Goal: Task Accomplishment & Management: Manage account settings

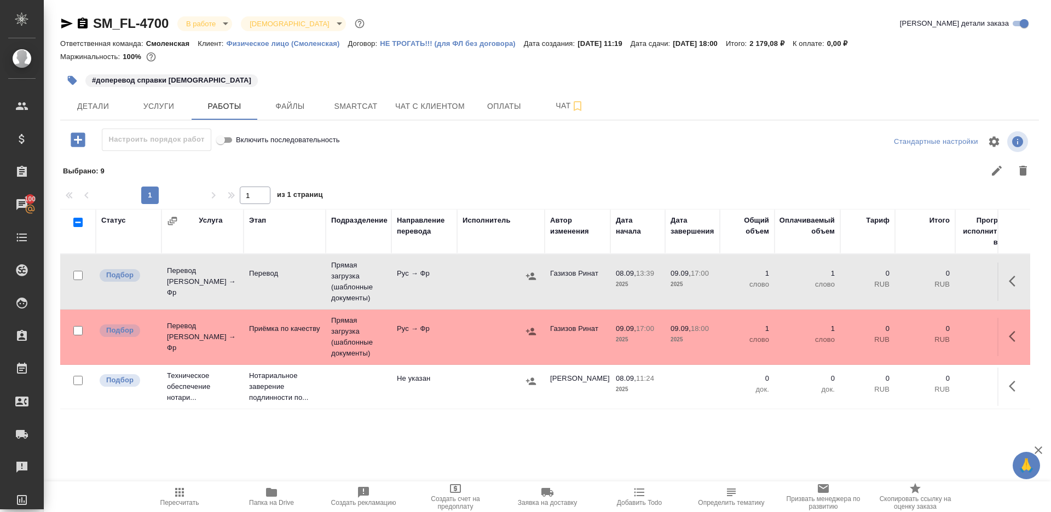
click at [171, 494] on span "Пересчитать" at bounding box center [179, 496] width 79 height 21
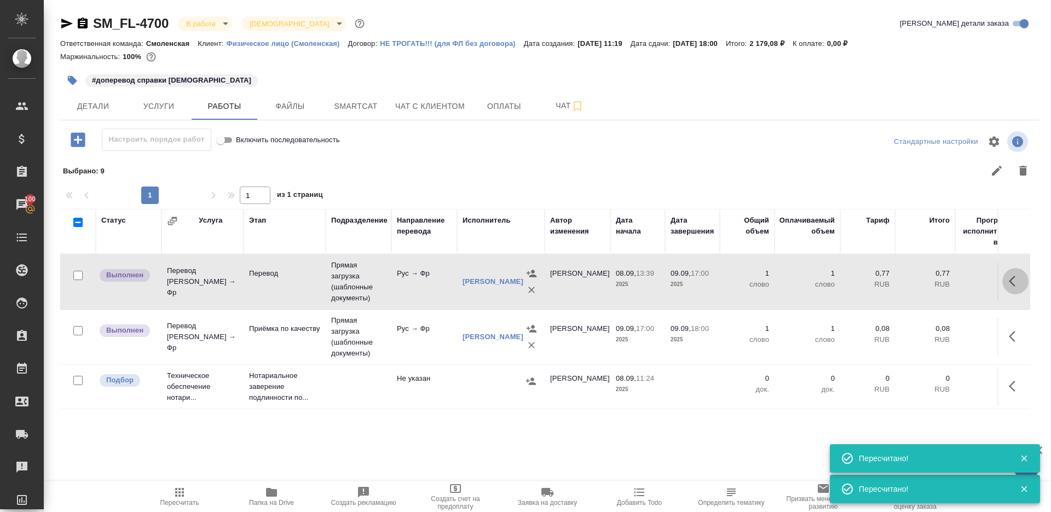
click at [1018, 289] on button "button" at bounding box center [1015, 281] width 26 height 26
click at [937, 279] on icon "button" at bounding box center [935, 281] width 10 height 10
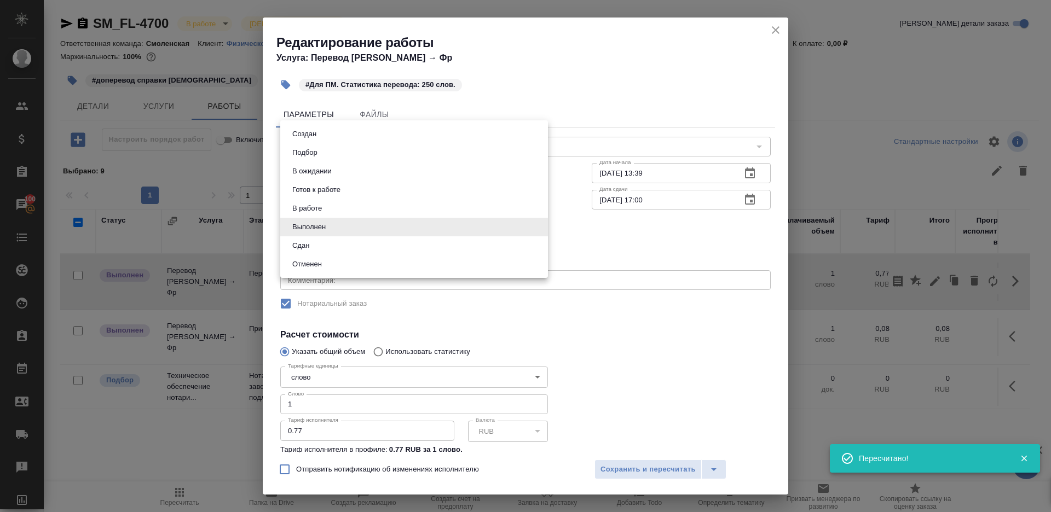
click at [337, 233] on body "🙏 .cls-1 fill:#fff; AWATERA Gazizov Rinat Клиенты Спецификации Заказы 100 Чаты …" at bounding box center [525, 256] width 1051 height 512
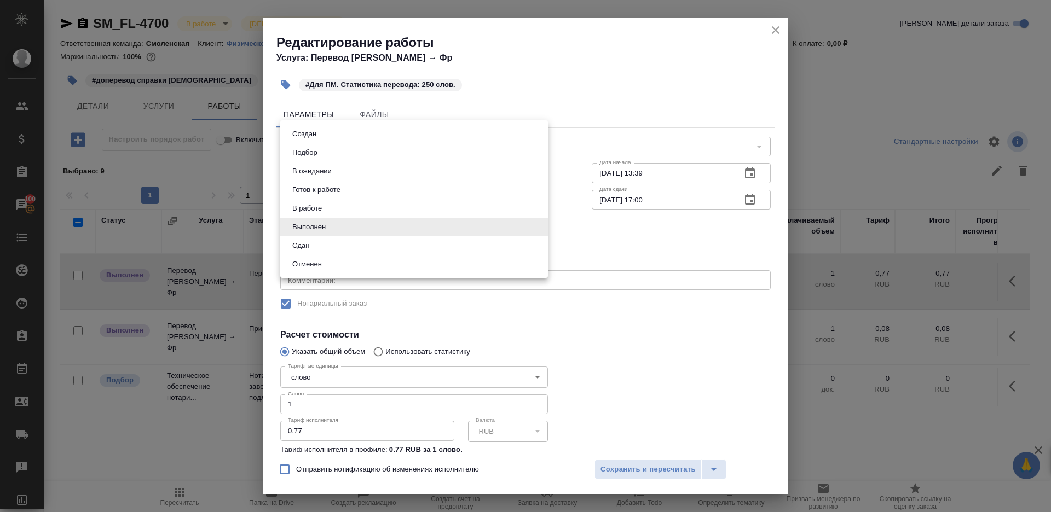
click at [334, 250] on li "Сдан" at bounding box center [414, 245] width 268 height 19
type input "closed"
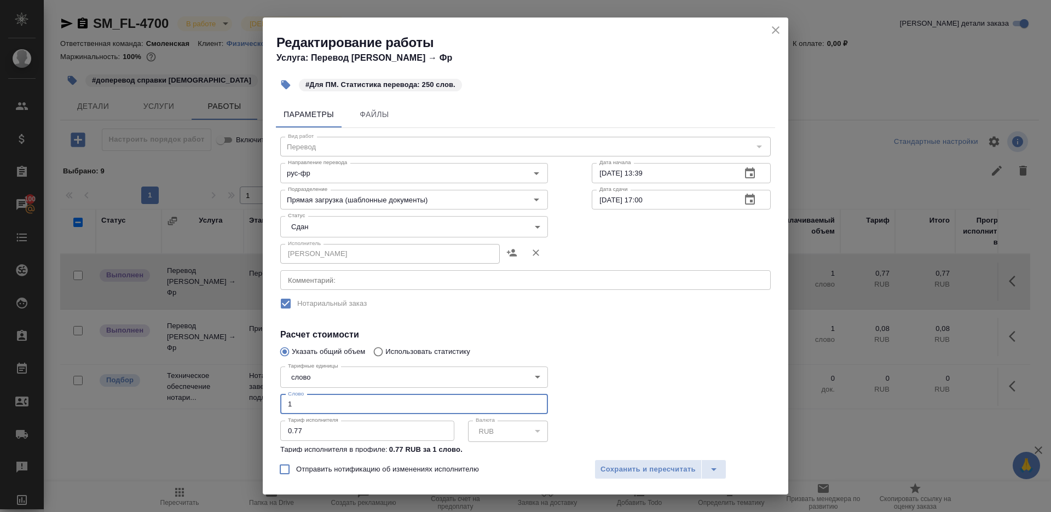
drag, startPoint x: 309, startPoint y: 403, endPoint x: 218, endPoint y: 403, distance: 90.8
click at [219, 403] on div "Редактирование работы Услуга: Перевод Стандарт Рус → Фр #Для ПМ. Статистика пер…" at bounding box center [525, 256] width 1051 height 512
type input "250"
click at [635, 476] on button "Сохранить и пересчитать" at bounding box center [647, 470] width 107 height 20
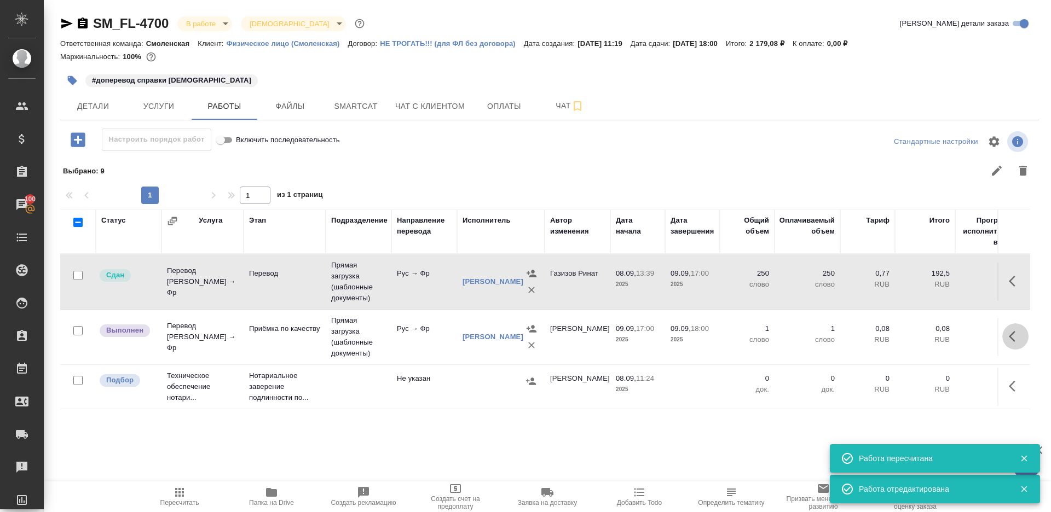
click at [1010, 337] on icon "button" at bounding box center [1012, 336] width 7 height 11
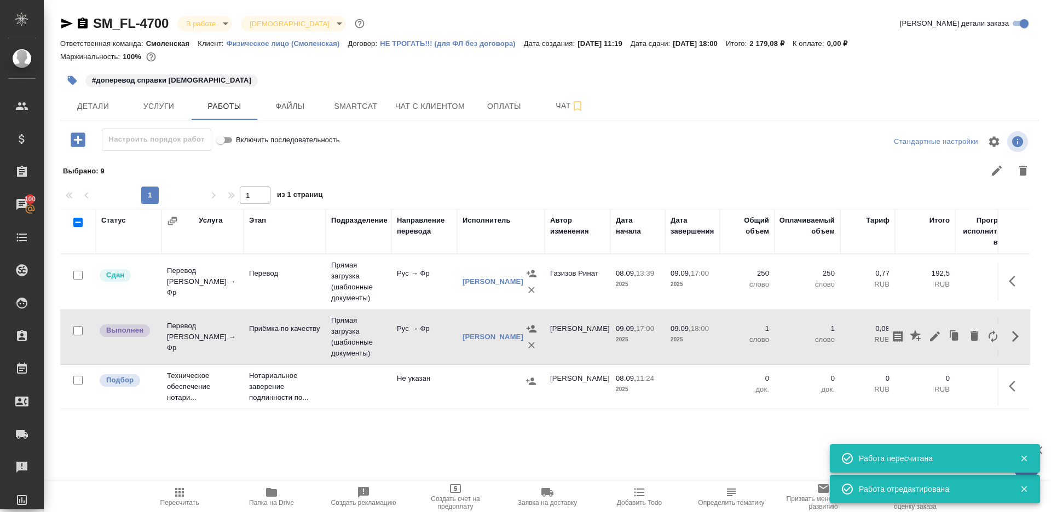
click at [933, 335] on icon "button" at bounding box center [935, 337] width 10 height 10
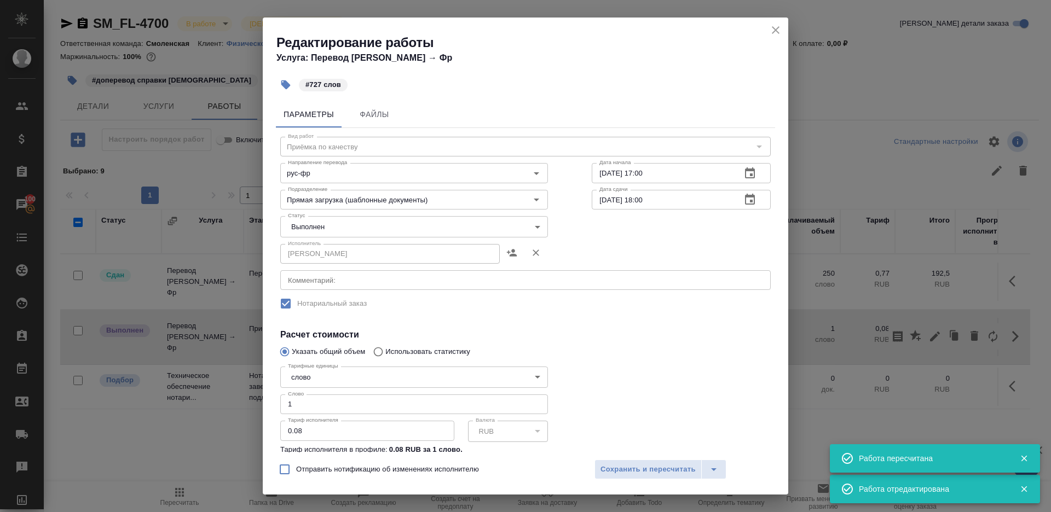
click at [344, 240] on div "Исполнитель Кобзева Елизавета Исполнитель" at bounding box center [414, 253] width 268 height 26
click at [327, 235] on body "🙏 .cls-1 fill:#fff; AWATERA Gazizov Rinat Клиенты Спецификации Заказы 100 Чаты …" at bounding box center [525, 256] width 1051 height 512
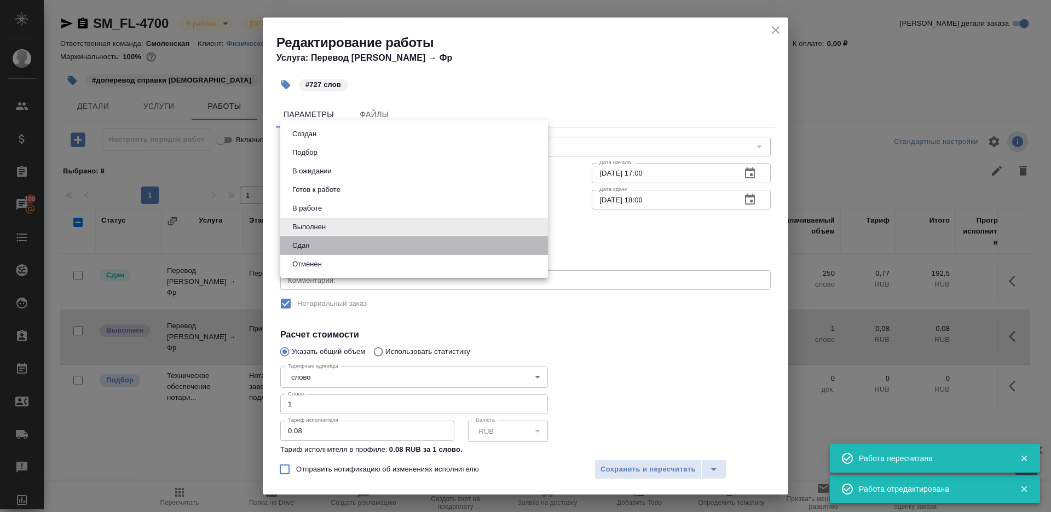
click at [324, 252] on li "Сдан" at bounding box center [414, 245] width 268 height 19
type input "closed"
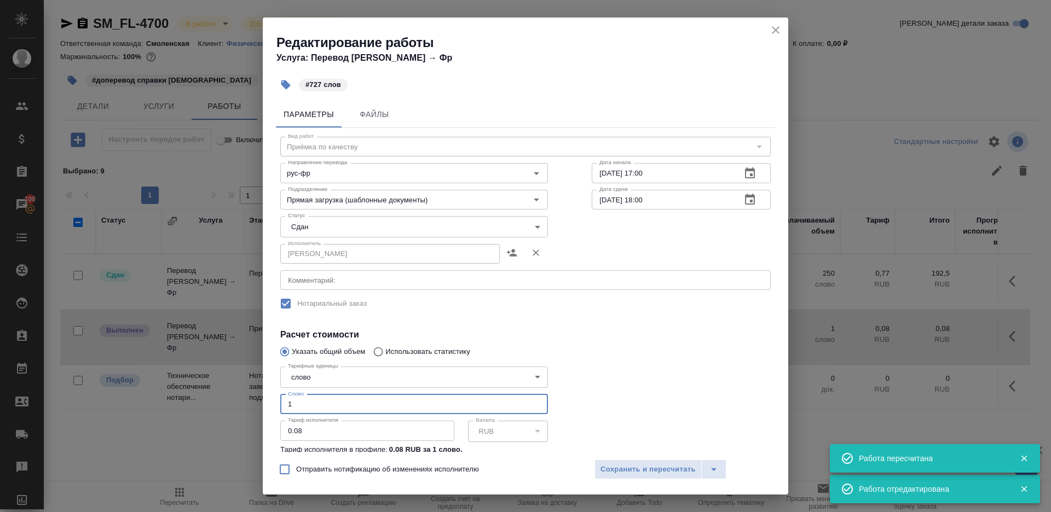
drag, startPoint x: 310, startPoint y: 405, endPoint x: 154, endPoint y: 380, distance: 158.5
click at [155, 380] on div "Редактирование работы Услуга: Перевод Стандарт Рус → Фр #727 слов Параметры Фай…" at bounding box center [525, 256] width 1051 height 512
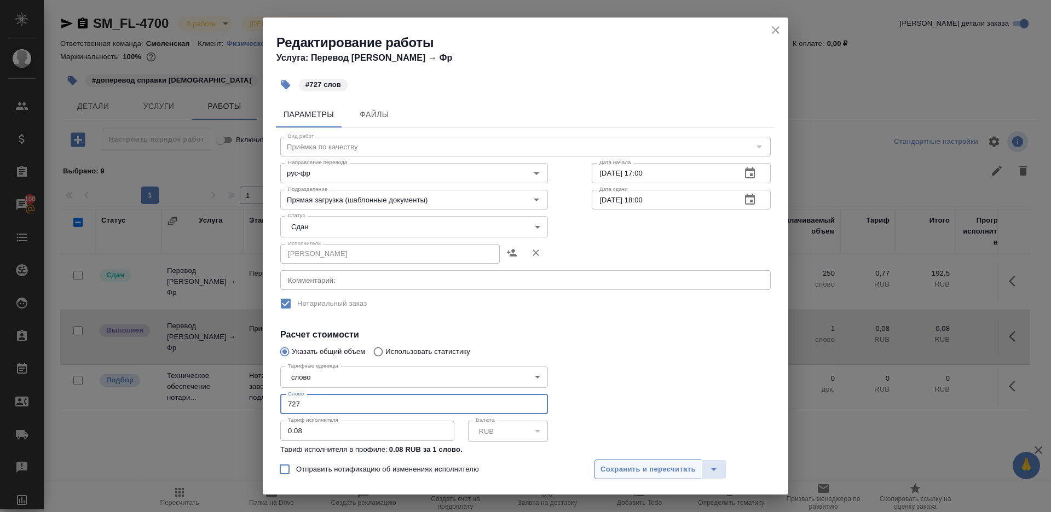
type input "727"
click at [607, 467] on span "Сохранить и пересчитать" at bounding box center [647, 470] width 95 height 13
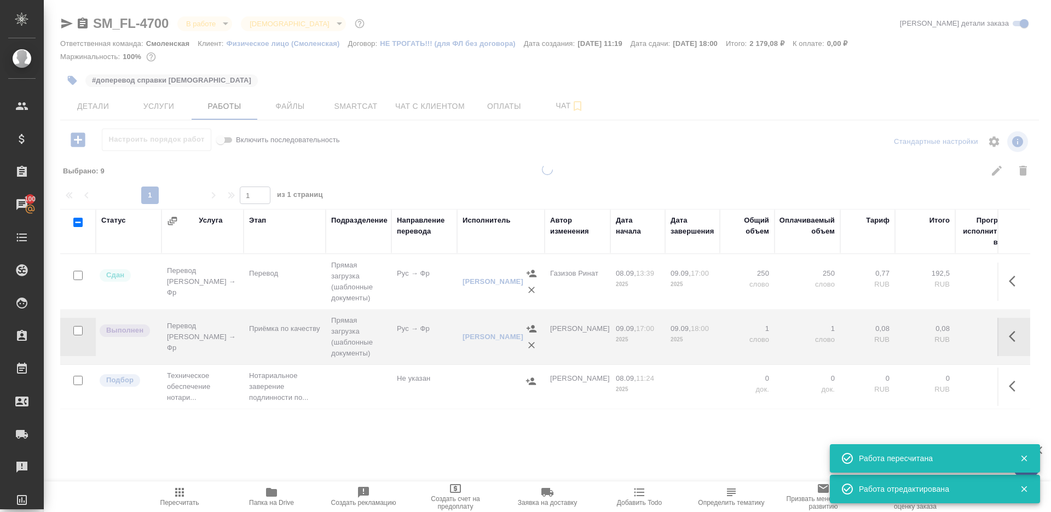
click at [197, 20] on div at bounding box center [547, 241] width 1007 height 483
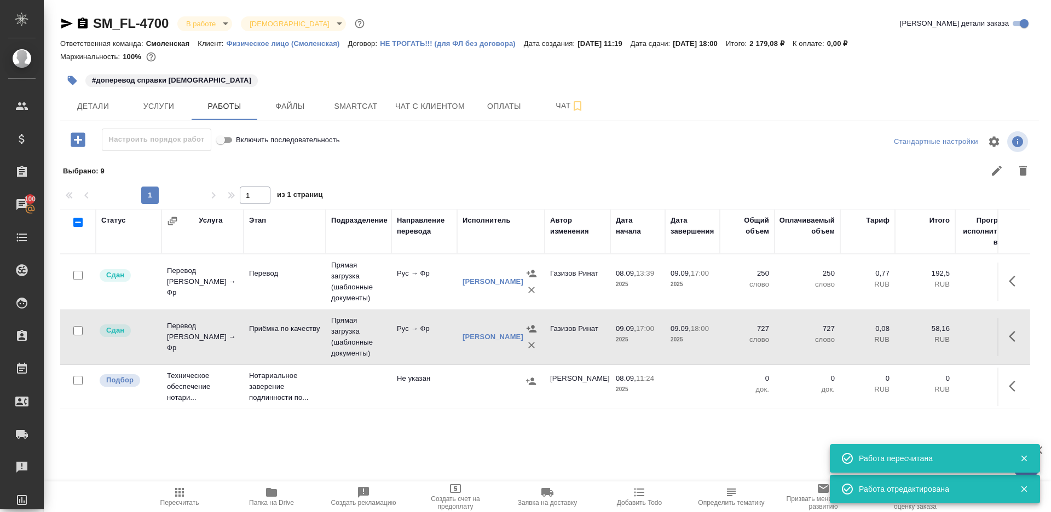
click at [213, 24] on body "🙏 .cls-1 fill:#fff; AWATERA Gazizov Rinat Клиенты Спецификации Заказы 100 Чаты …" at bounding box center [525, 256] width 1051 height 512
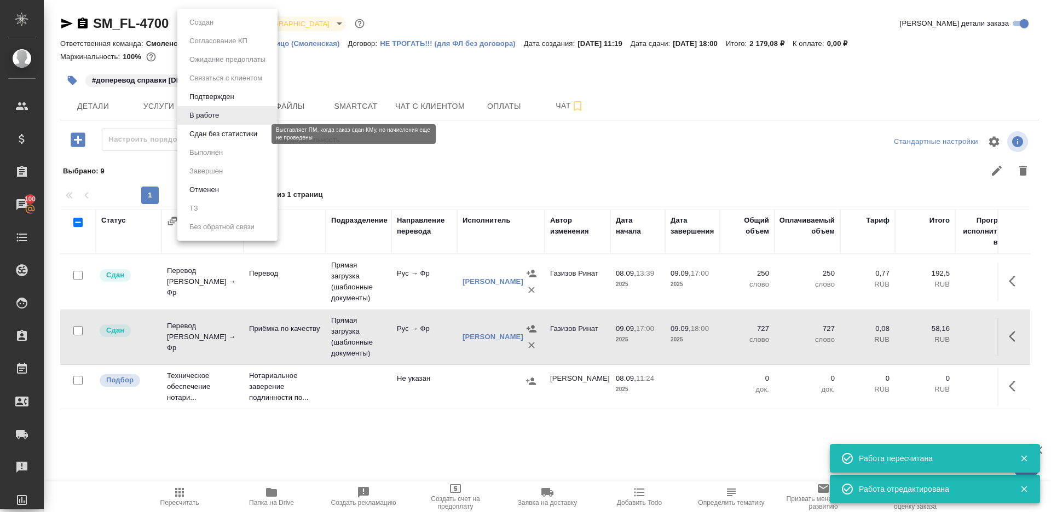
click at [231, 138] on button "Сдан без статистики" at bounding box center [223, 134] width 74 height 12
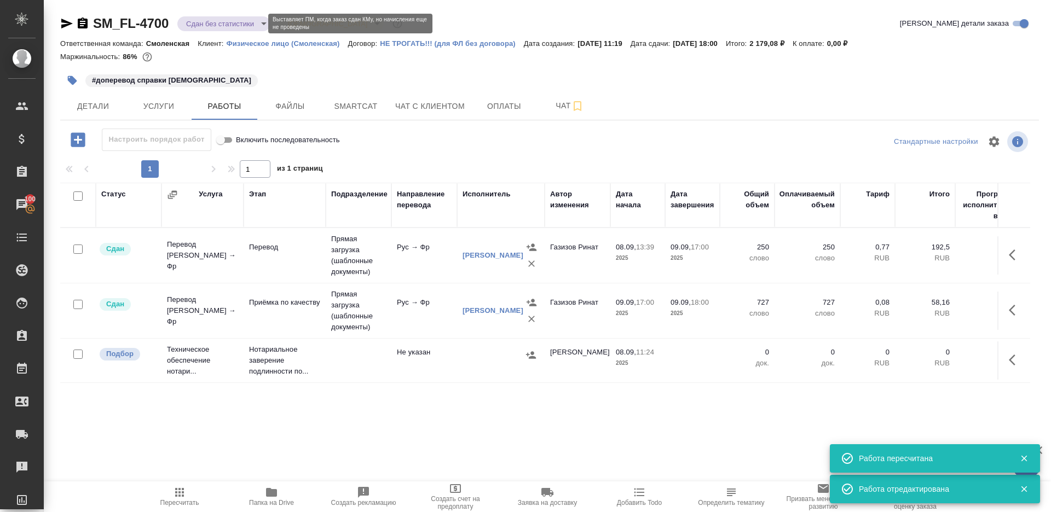
click at [235, 20] on body "🙏 .cls-1 fill:#fff; AWATERA Gazizov Rinat Клиенты Спецификации Заказы 100 Чаты …" at bounding box center [525, 256] width 1051 height 512
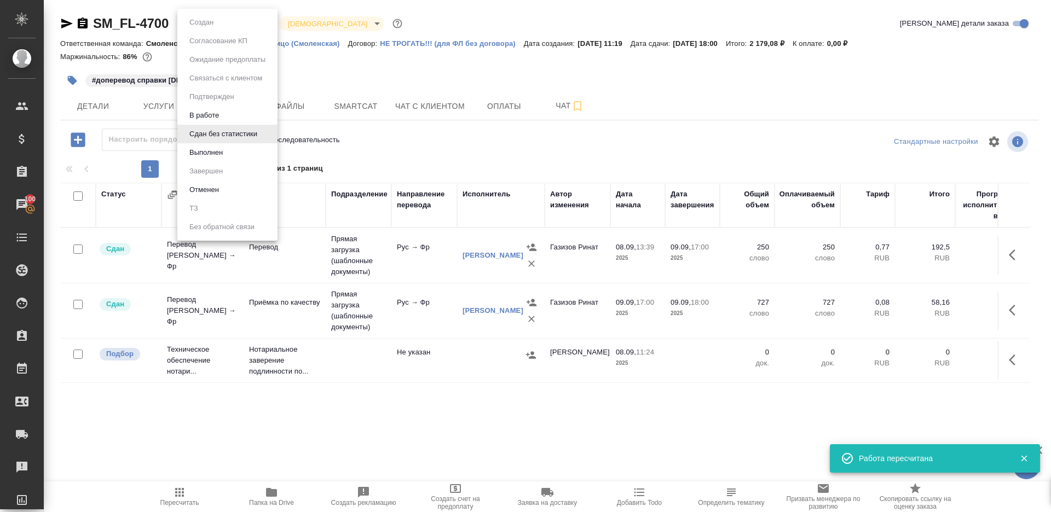
click at [233, 153] on li "Выполнен" at bounding box center [227, 152] width 100 height 19
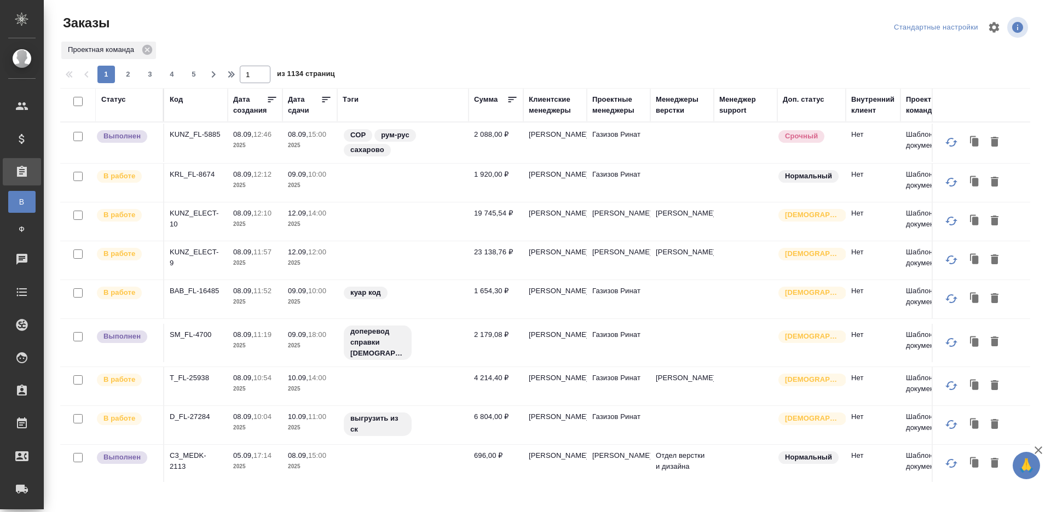
click at [358, 98] on div "Тэги" at bounding box center [351, 99] width 16 height 11
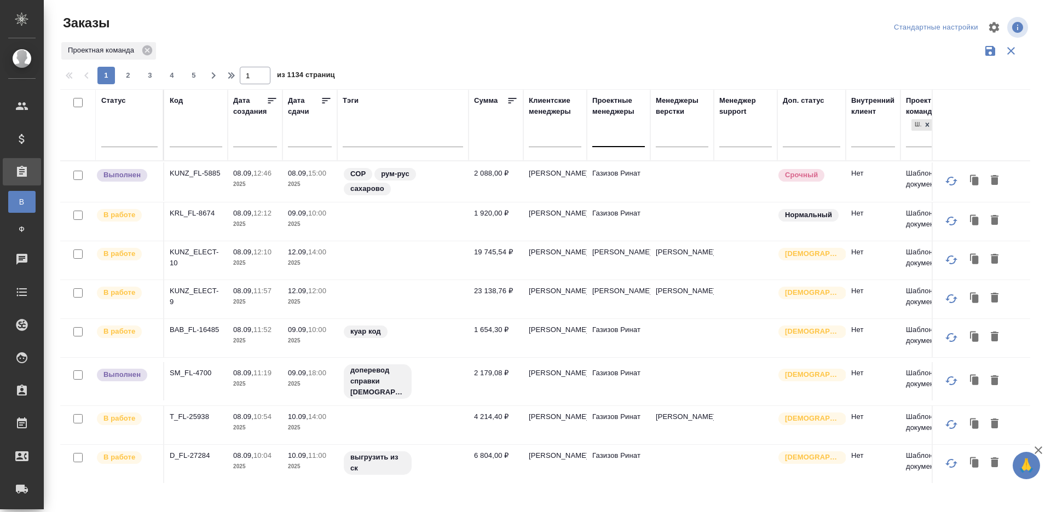
click at [616, 137] on div at bounding box center [618, 136] width 53 height 16
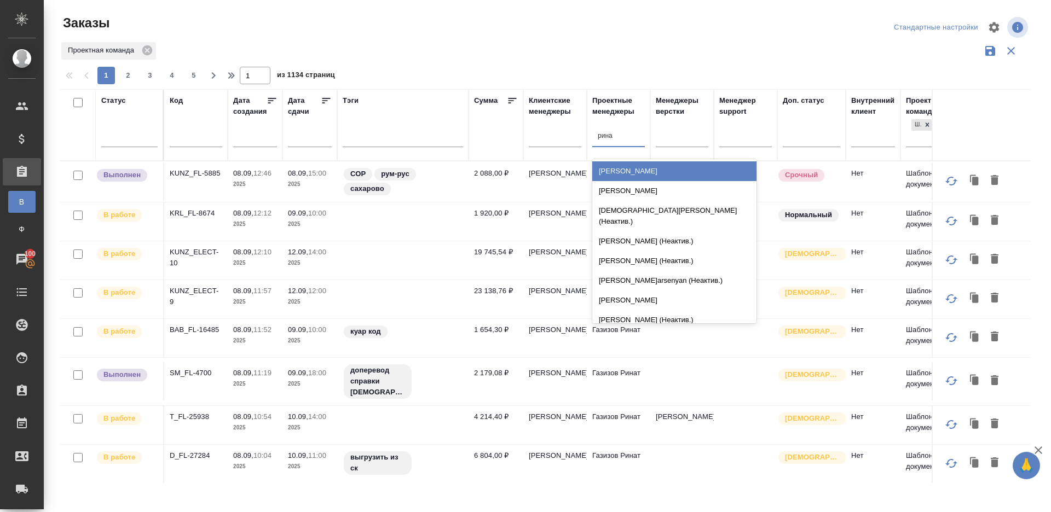
type input "ринат"
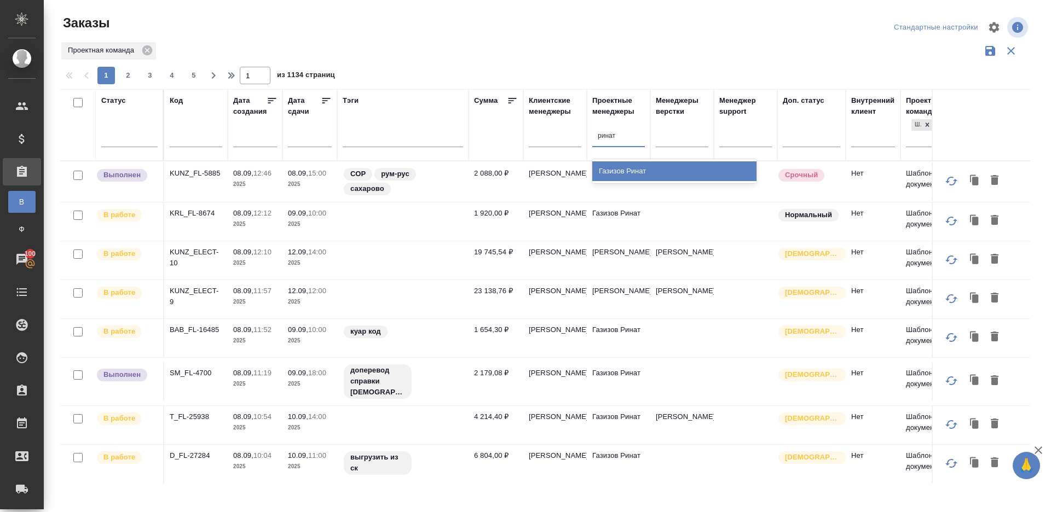
click at [623, 163] on div "Газизов Ринат" at bounding box center [674, 171] width 164 height 20
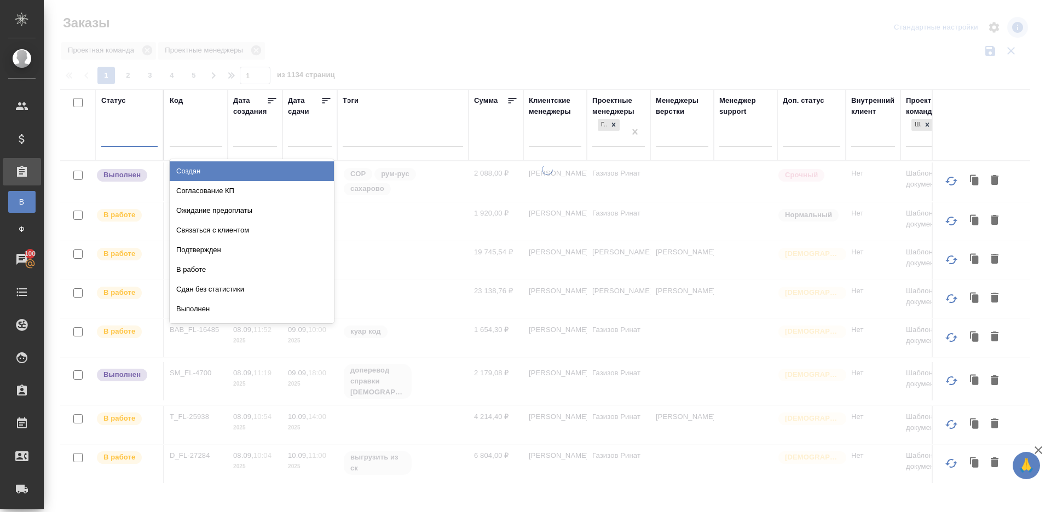
click at [116, 130] on div at bounding box center [129, 136] width 56 height 16
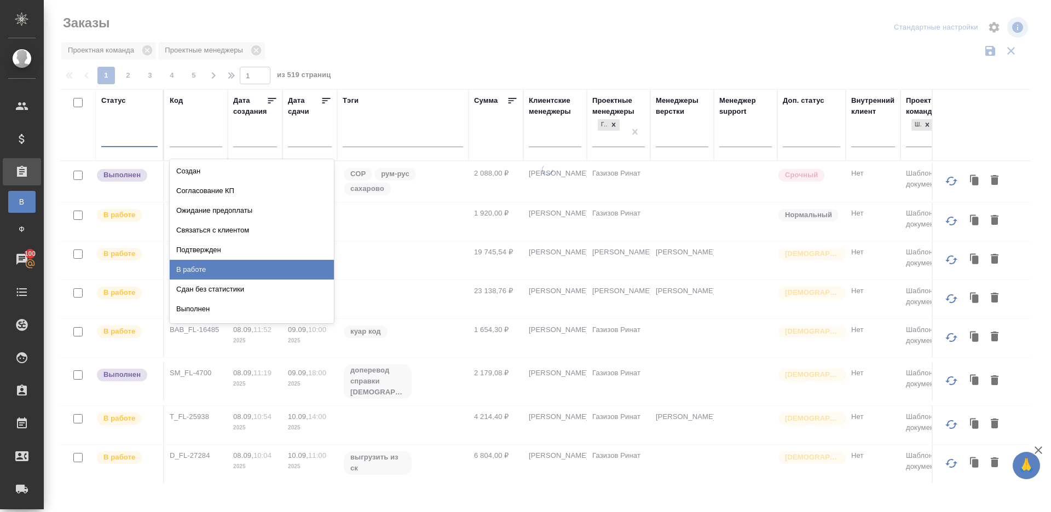
click at [250, 266] on div "В работе" at bounding box center [252, 270] width 164 height 20
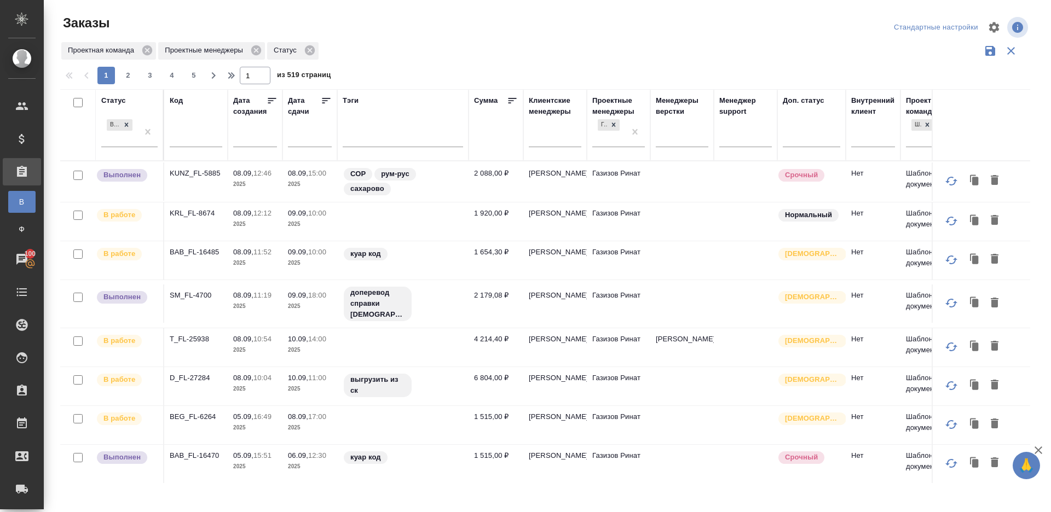
click at [326, 98] on icon at bounding box center [326, 100] width 8 height 5
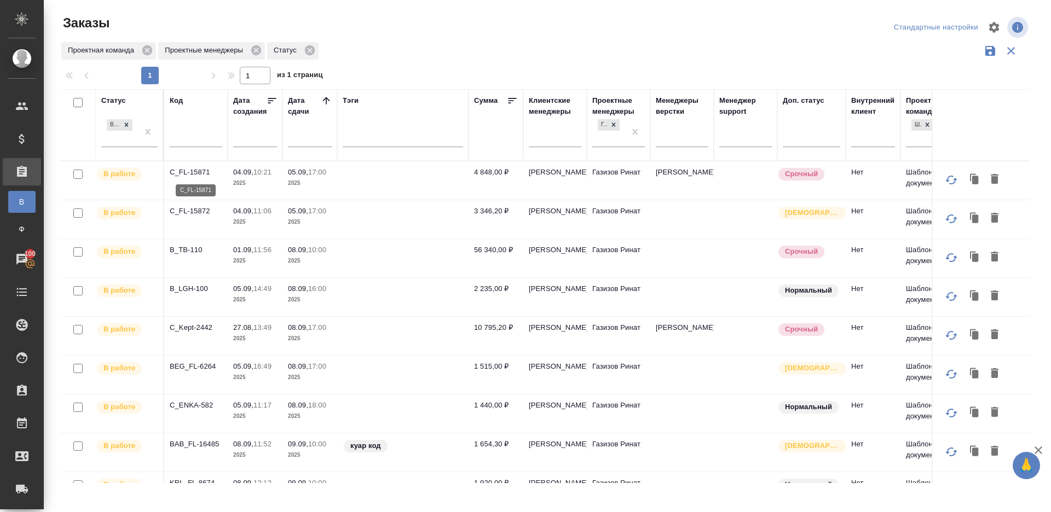
click at [195, 170] on p "C_FL-15871" at bounding box center [196, 172] width 53 height 11
click at [192, 209] on p "C_FL-15872" at bounding box center [196, 211] width 53 height 11
click at [191, 253] on p "B_TB-110" at bounding box center [196, 250] width 53 height 11
click at [189, 285] on p "B_LGH-100" at bounding box center [196, 288] width 53 height 11
click at [190, 322] on p "C_Kept-2442" at bounding box center [196, 327] width 53 height 11
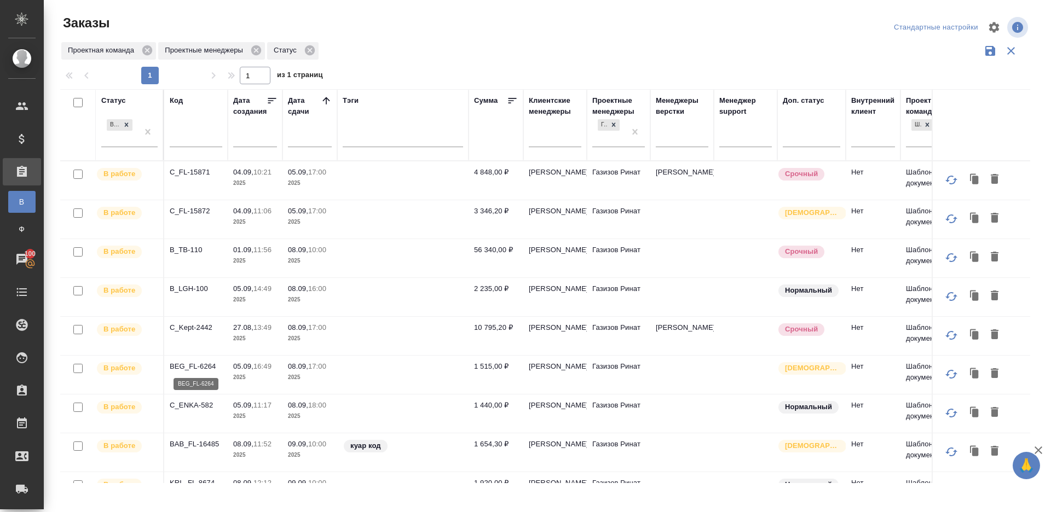
click at [190, 370] on p "BEG_FL-6264" at bounding box center [196, 366] width 53 height 11
click at [197, 404] on p "C_ENKA-582" at bounding box center [196, 405] width 53 height 11
click at [206, 439] on p "BAB_FL-16485" at bounding box center [196, 444] width 53 height 11
click at [200, 480] on p "KRL_FL-8674" at bounding box center [196, 483] width 53 height 11
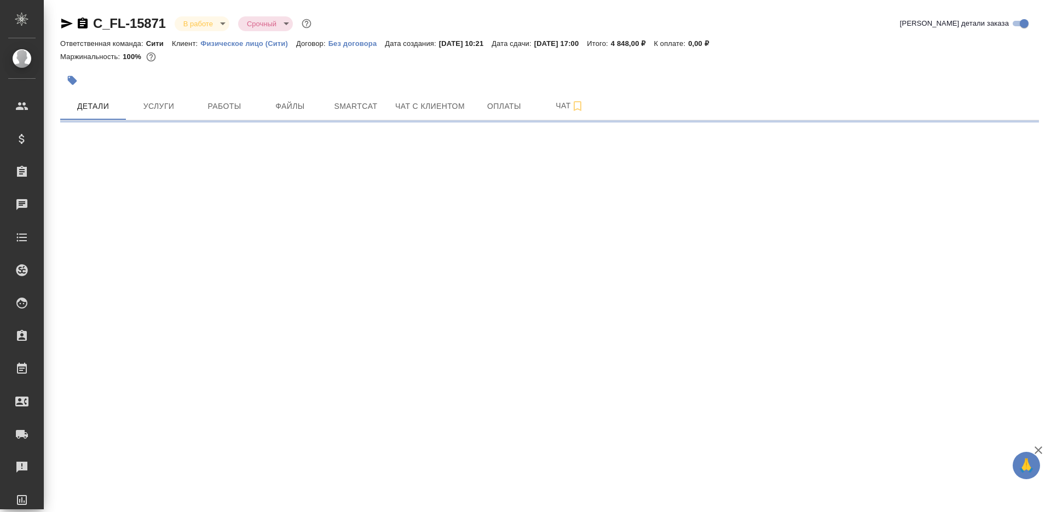
select select "RU"
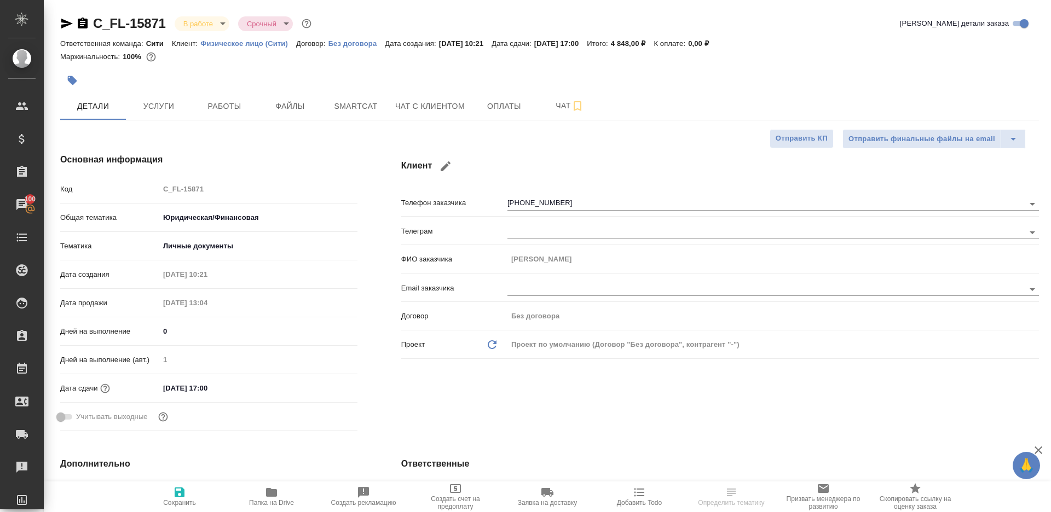
type textarea "x"
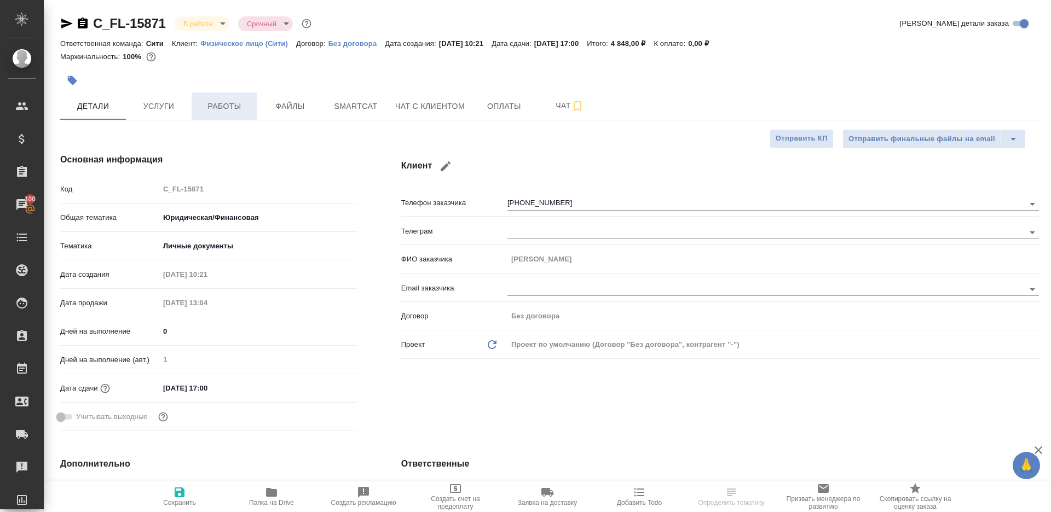
type textarea "x"
click at [223, 97] on button "Работы" at bounding box center [225, 105] width 66 height 27
type textarea "x"
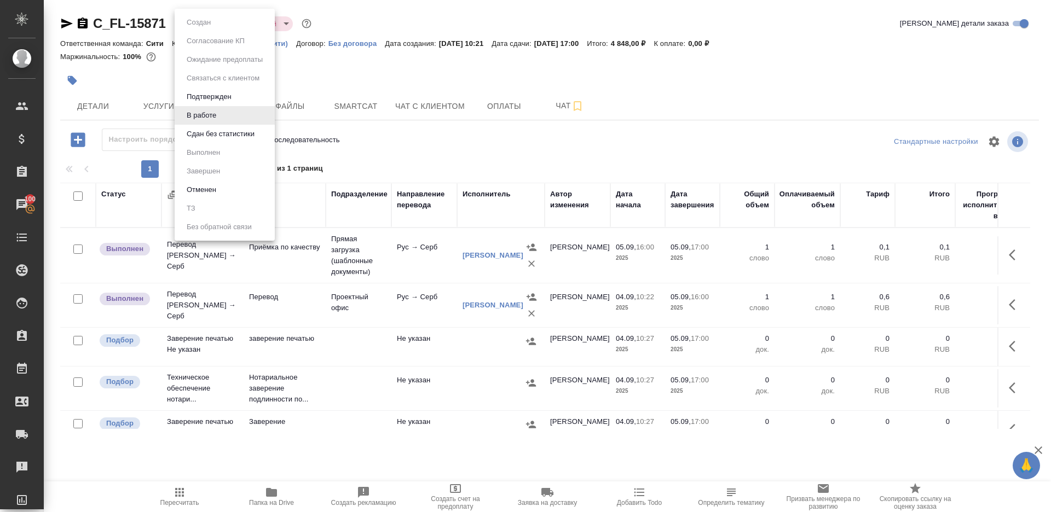
click at [205, 18] on body "🙏 .cls-1 fill:#fff; AWATERA Gazizov Rinat Клиенты Спецификации Заказы 100 Чаты …" at bounding box center [525, 256] width 1051 height 512
click at [226, 137] on button "Сдан без статистики" at bounding box center [220, 134] width 74 height 12
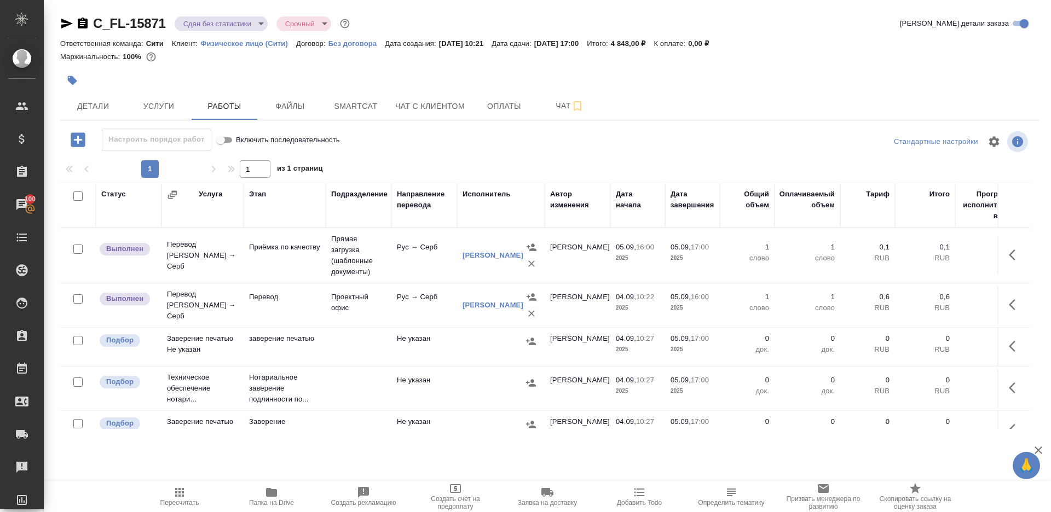
click at [238, 19] on body "🙏 .cls-1 fill:#fff; AWATERA Gazizov Rinat Клиенты Спецификации Заказы 100 Чаты …" at bounding box center [525, 256] width 1051 height 512
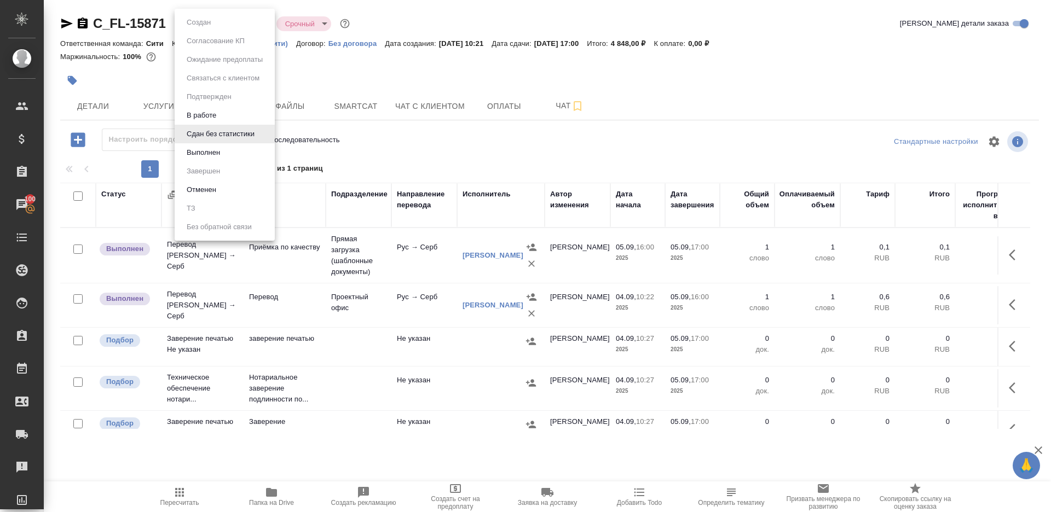
click at [236, 159] on li "Выполнен" at bounding box center [225, 152] width 100 height 19
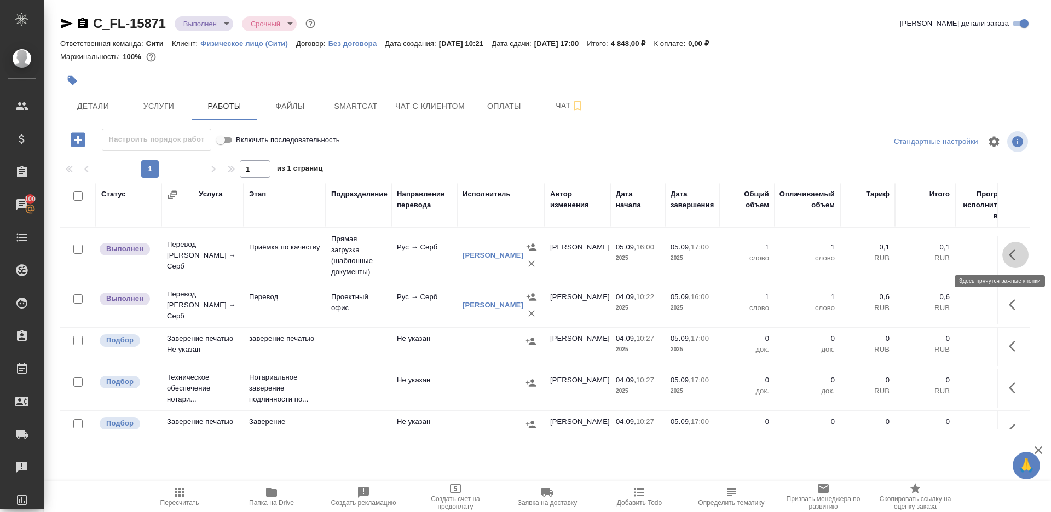
click at [1011, 247] on button "button" at bounding box center [1015, 255] width 26 height 26
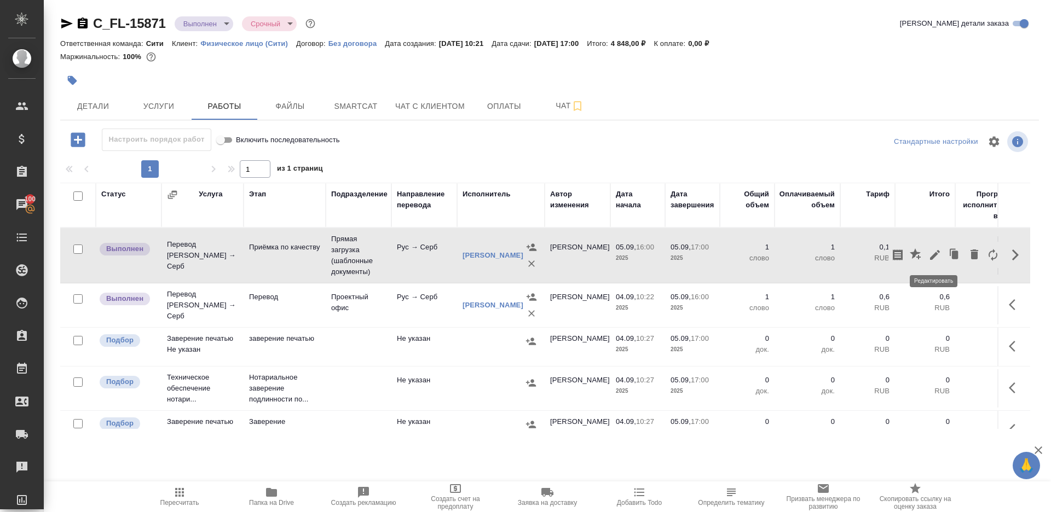
click at [926, 253] on button "button" at bounding box center [934, 255] width 19 height 26
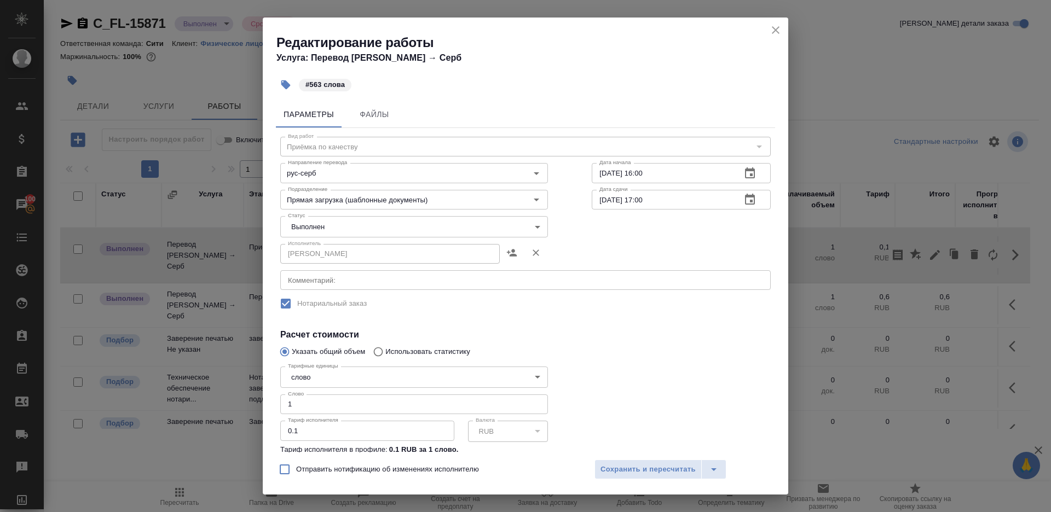
click at [383, 225] on body "🙏 .cls-1 fill:#fff; AWATERA Gazizov Rinat Клиенты Спецификации Заказы 100 Чаты …" at bounding box center [525, 256] width 1051 height 512
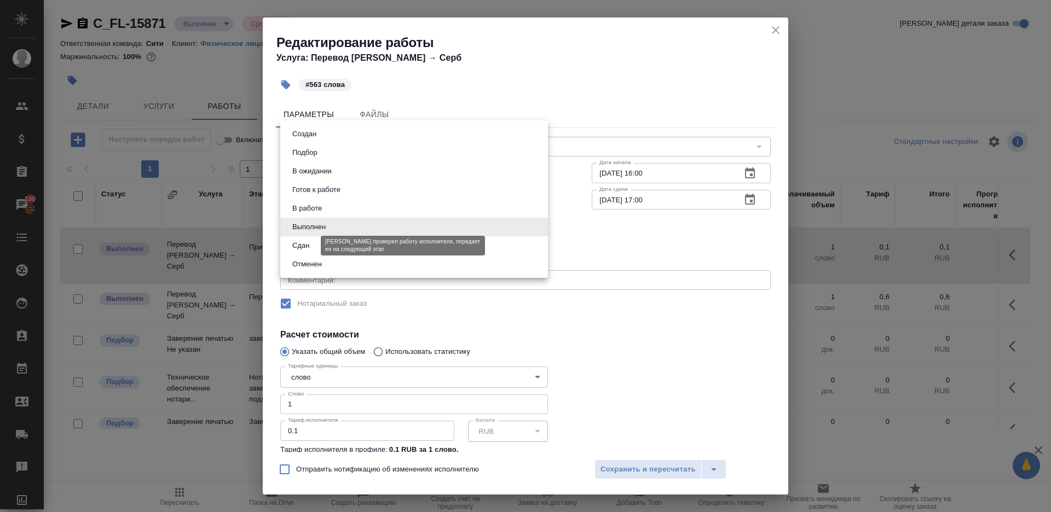
click at [291, 250] on button "Сдан" at bounding box center [301, 246] width 24 height 12
type input "closed"
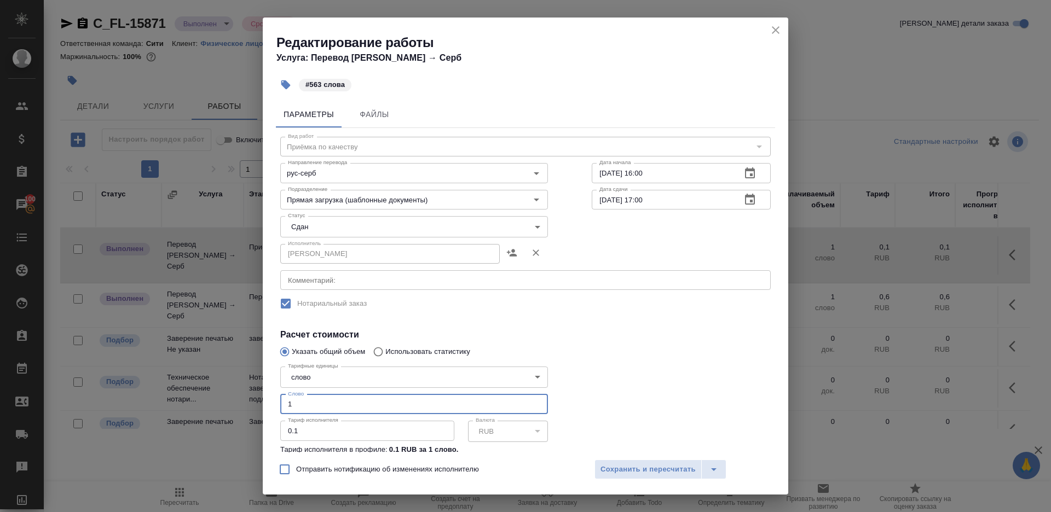
drag, startPoint x: 304, startPoint y: 404, endPoint x: 173, endPoint y: 393, distance: 130.7
click at [174, 393] on div "Редактирование работы Услуга: Перевод Стандарт Рус → Серб #563 слова Параметры …" at bounding box center [525, 256] width 1051 height 512
click at [541, 410] on input "563" at bounding box center [414, 405] width 268 height 20
type input "563"
click at [581, 405] on div at bounding box center [681, 421] width 223 height 163
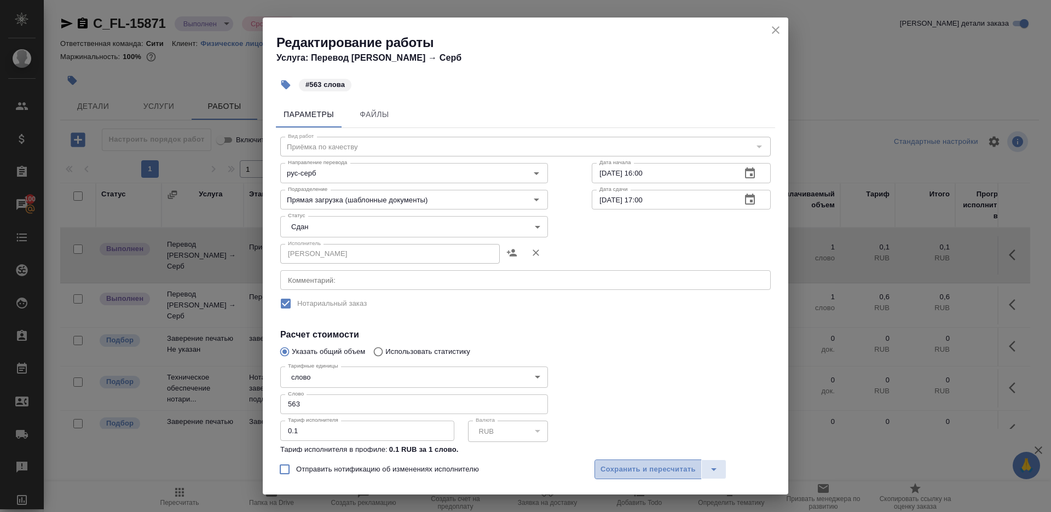
click at [610, 466] on span "Сохранить и пересчитать" at bounding box center [647, 470] width 95 height 13
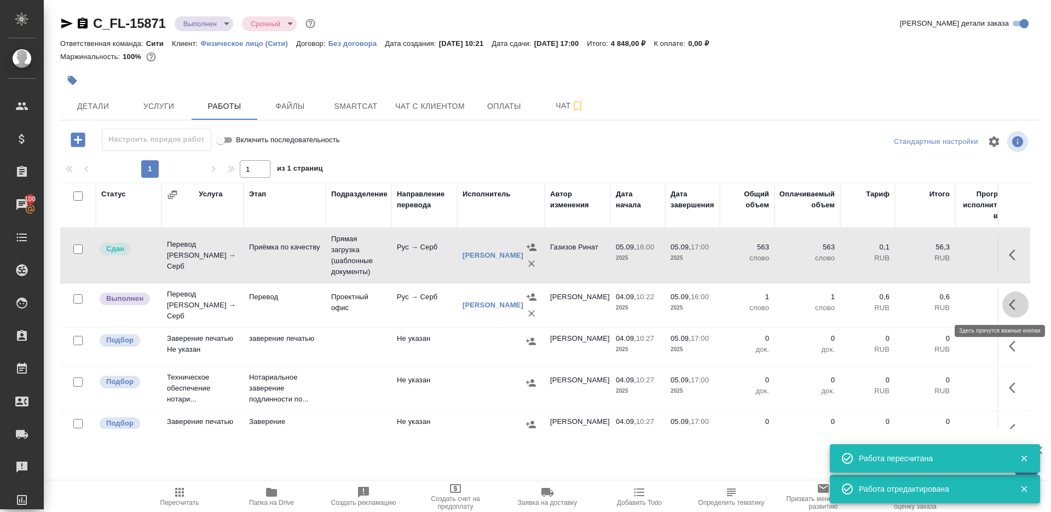
click at [1020, 300] on icon "button" at bounding box center [1015, 304] width 13 height 13
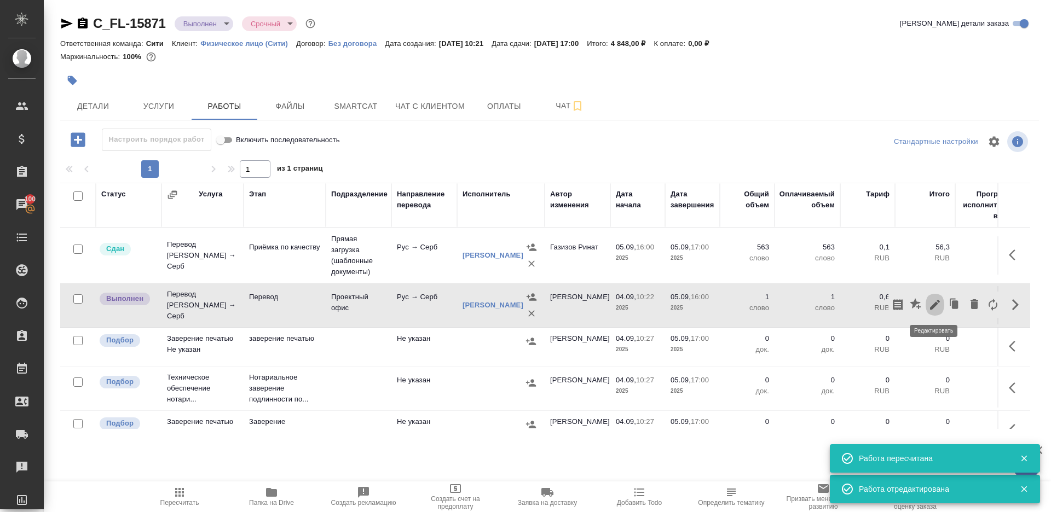
click at [936, 300] on icon "button" at bounding box center [934, 304] width 13 height 13
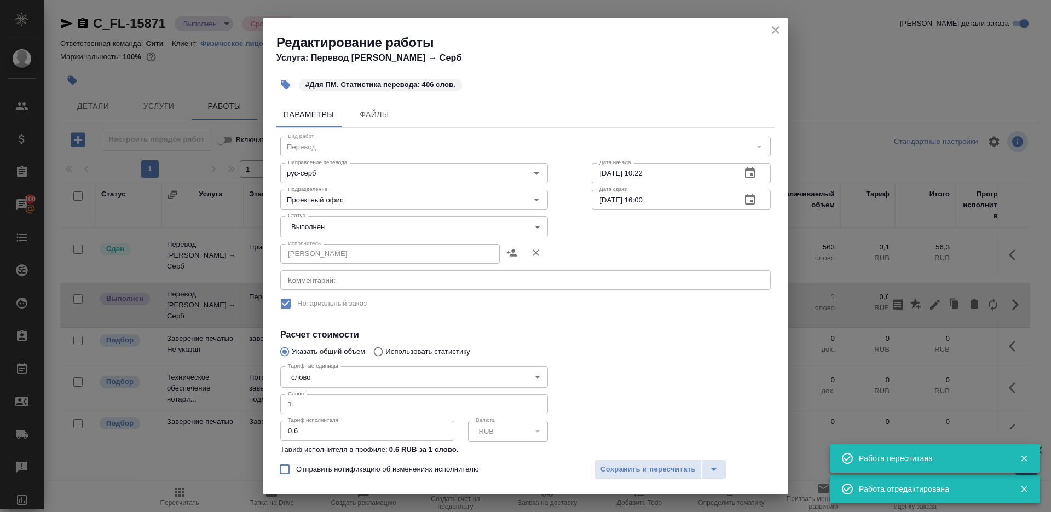
click at [343, 231] on body "🙏 .cls-1 fill:#fff; AWATERA Gazizov Rinat Клиенты Спецификации Заказы 100 Чаты …" at bounding box center [525, 256] width 1051 height 512
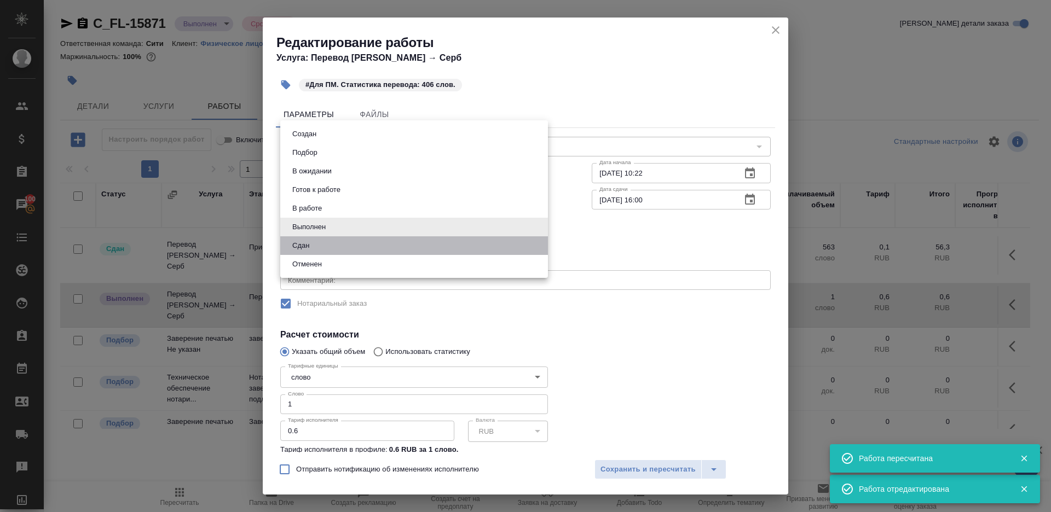
click at [335, 246] on li "Сдан" at bounding box center [414, 245] width 268 height 19
type input "closed"
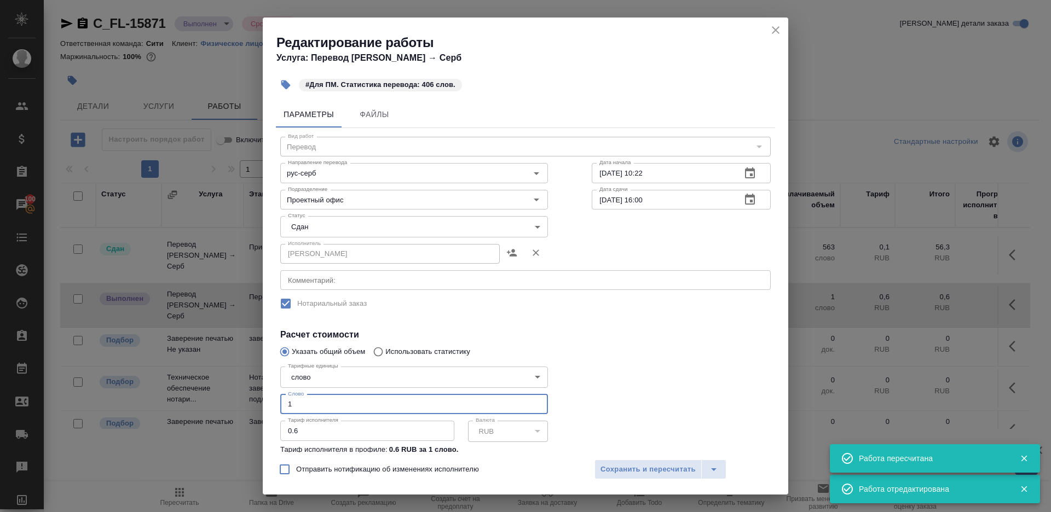
drag, startPoint x: 307, startPoint y: 404, endPoint x: 169, endPoint y: 383, distance: 139.6
click at [172, 384] on div "Редактирование работы Услуга: Перевод Стандарт Рус → Серб #Для ПМ. Статистика п…" at bounding box center [525, 256] width 1051 height 512
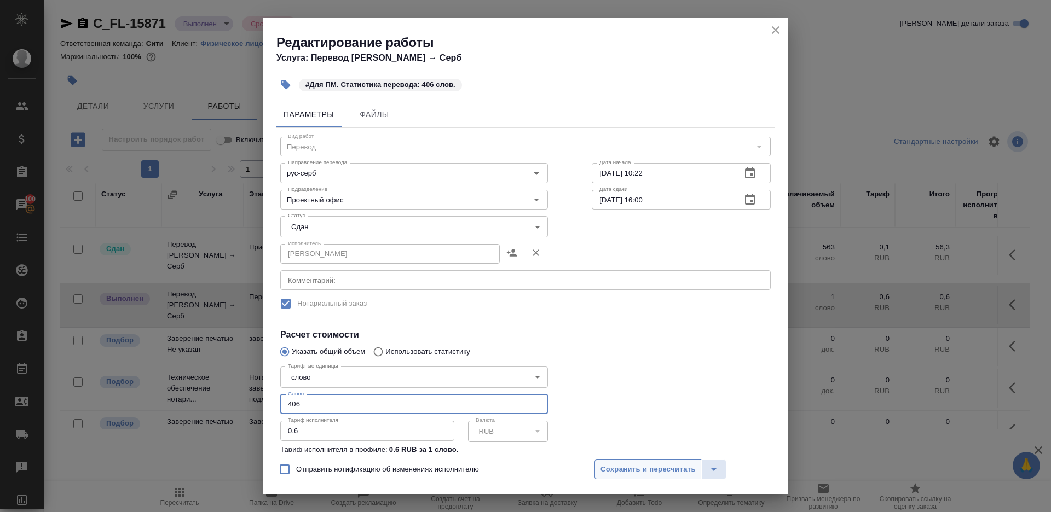
type input "406"
click at [628, 472] on span "Сохранить и пересчитать" at bounding box center [647, 470] width 95 height 13
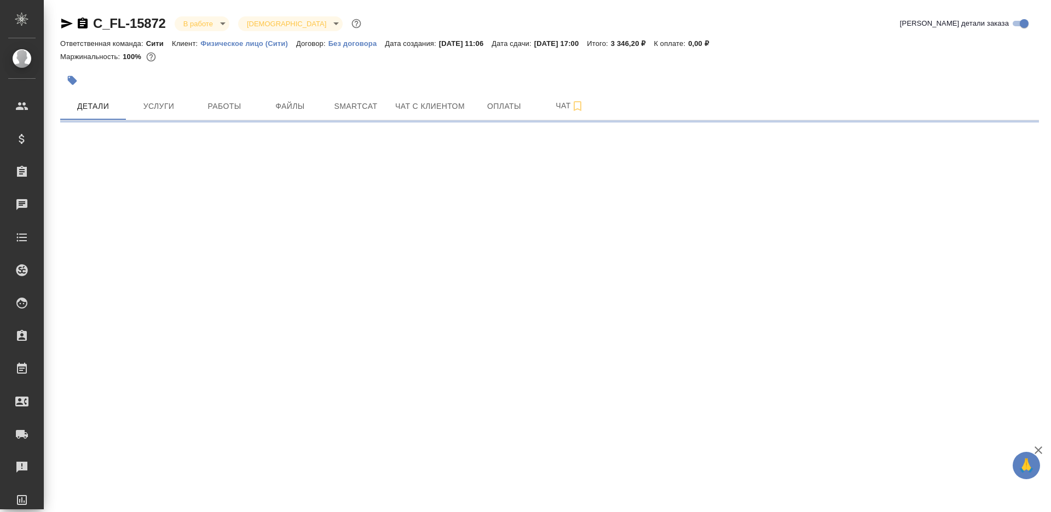
select select "RU"
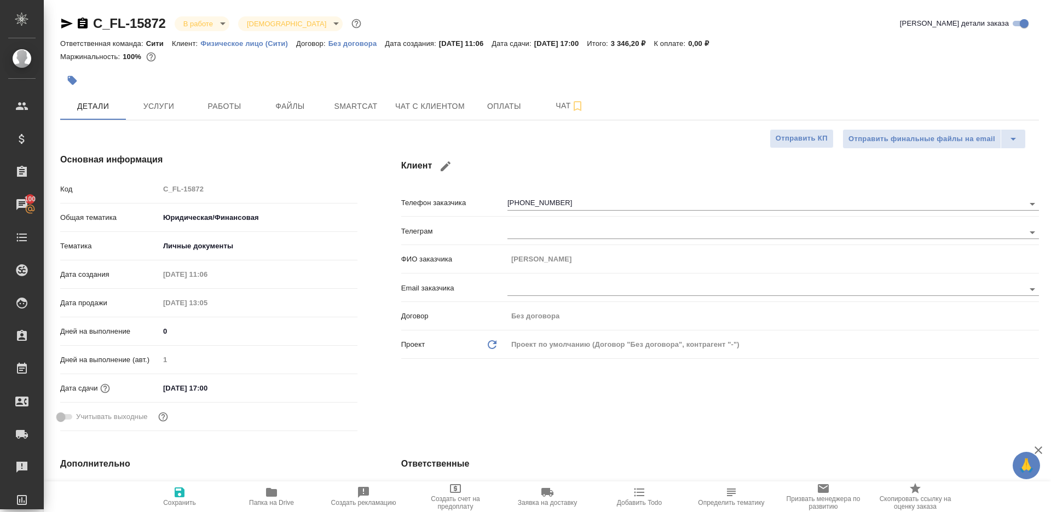
type textarea "x"
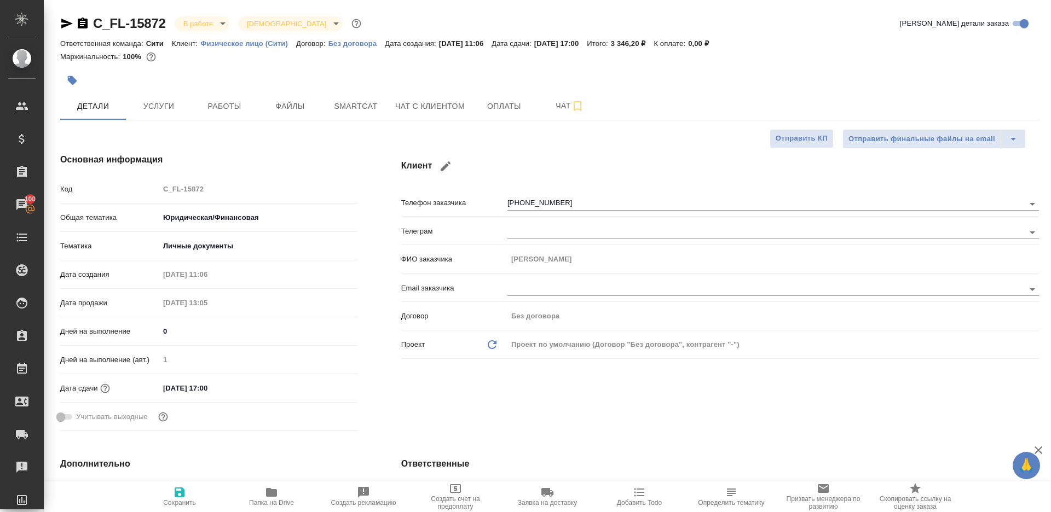
type textarea "x"
click at [223, 113] on button "Работы" at bounding box center [225, 105] width 66 height 27
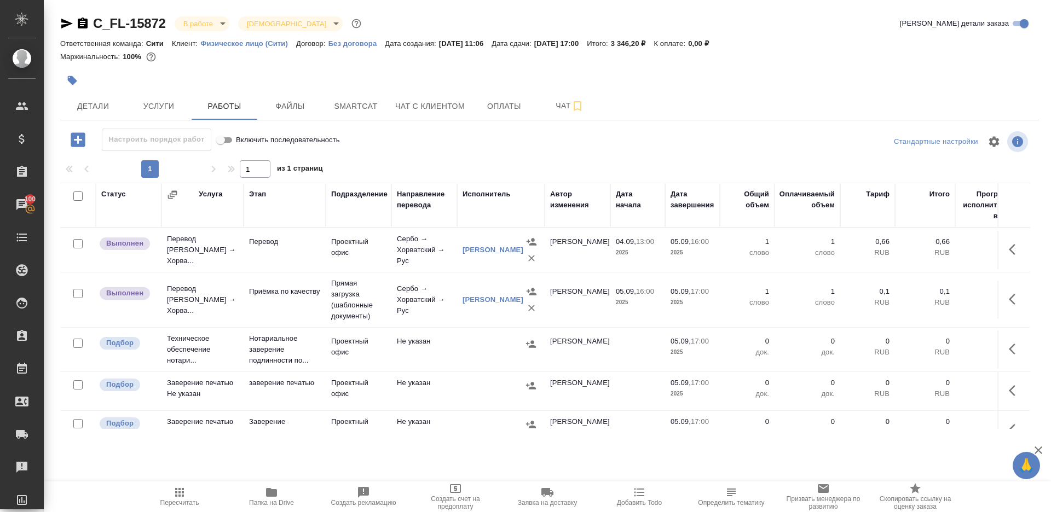
click at [1009, 250] on icon "button" at bounding box center [1015, 249] width 13 height 13
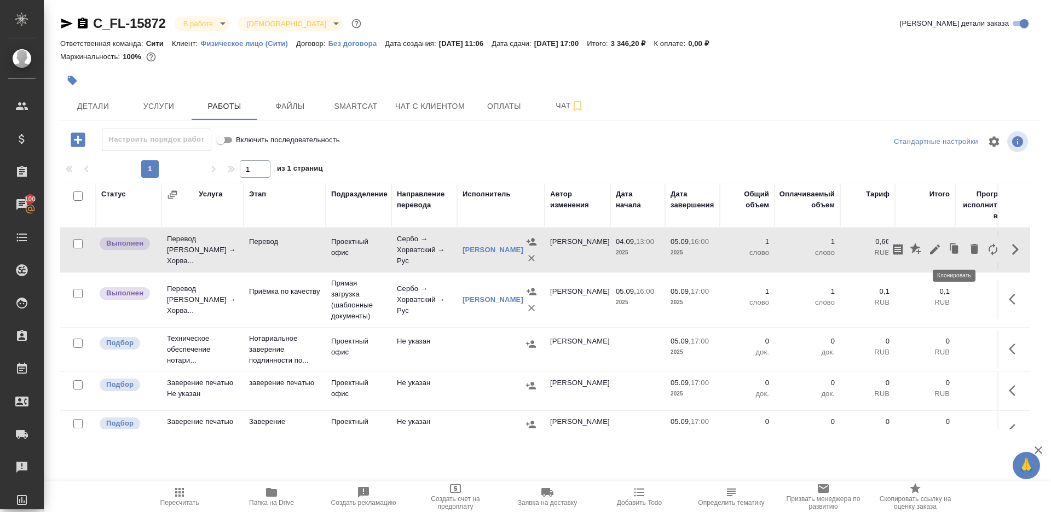
click at [931, 244] on icon "button" at bounding box center [934, 249] width 13 height 13
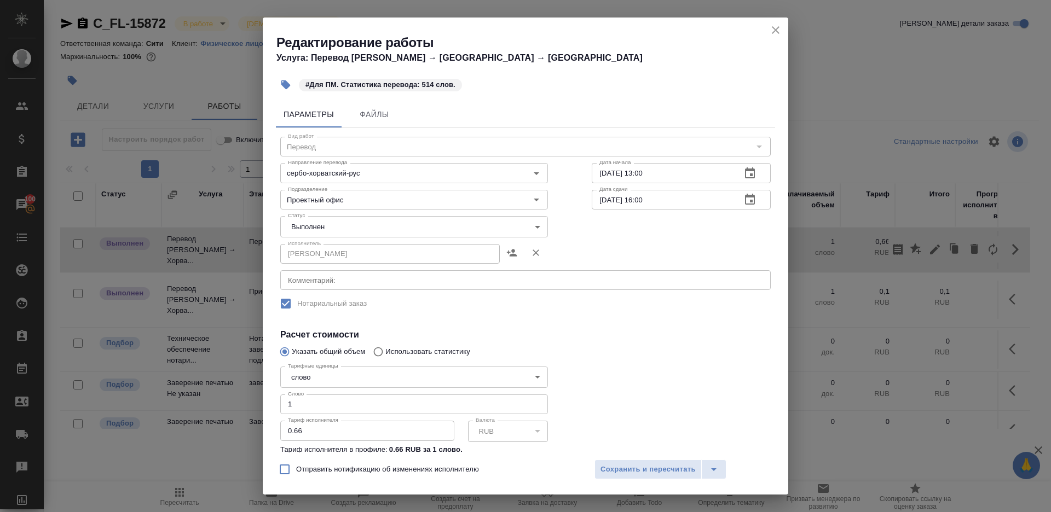
click at [309, 233] on body "🙏 .cls-1 fill:#fff; AWATERA Gazizov Rinat Клиенты Спецификации Заказы 100 Чаты …" at bounding box center [525, 256] width 1051 height 512
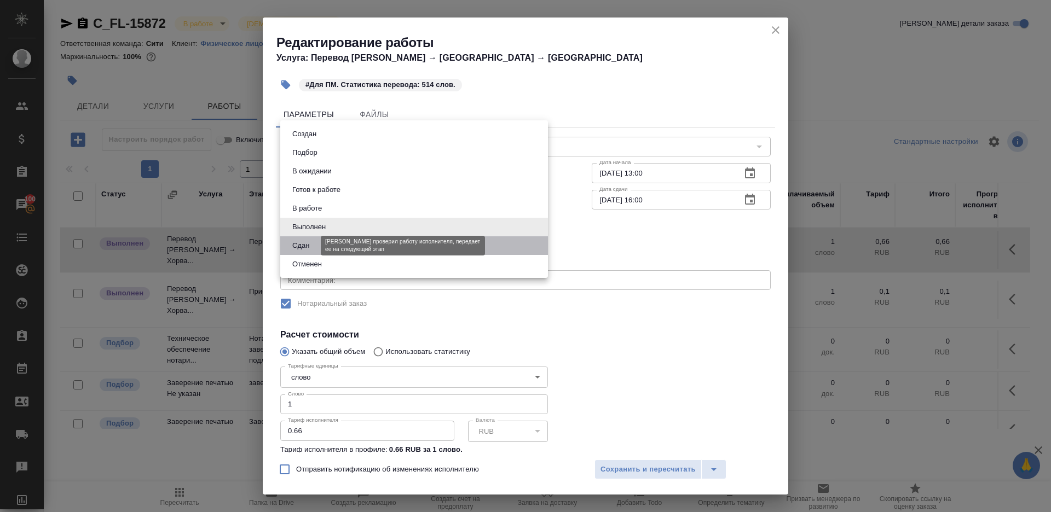
click at [309, 246] on button "Сдан" at bounding box center [301, 246] width 24 height 12
type input "closed"
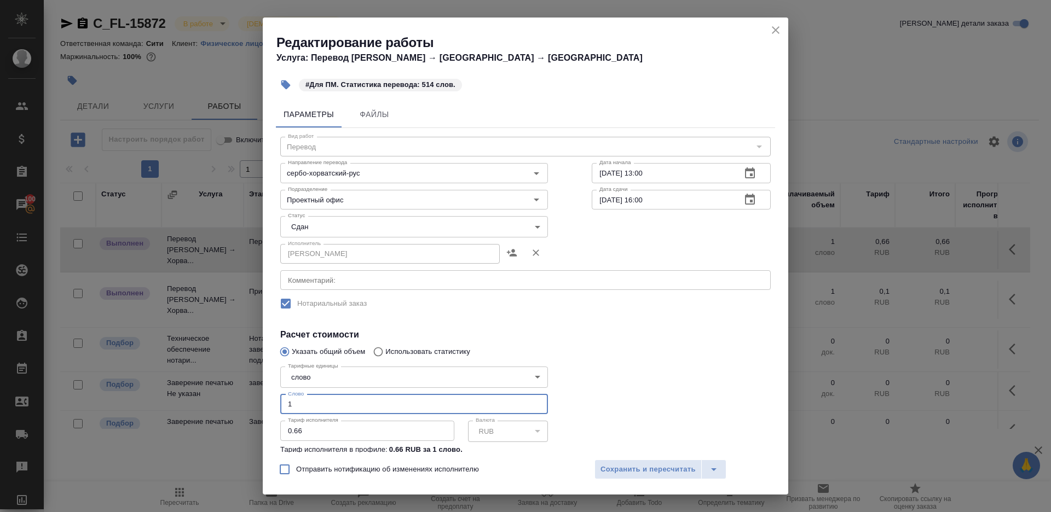
drag, startPoint x: 338, startPoint y: 402, endPoint x: 212, endPoint y: 402, distance: 125.3
click at [212, 402] on div "Редактирование работы Услуга: Перевод Стандарт Сербо → Хорватский → Рус #Для ПМ…" at bounding box center [525, 256] width 1051 height 512
type input "514"
click at [666, 381] on div at bounding box center [681, 421] width 223 height 163
click at [650, 469] on span "Сохранить и пересчитать" at bounding box center [647, 470] width 95 height 13
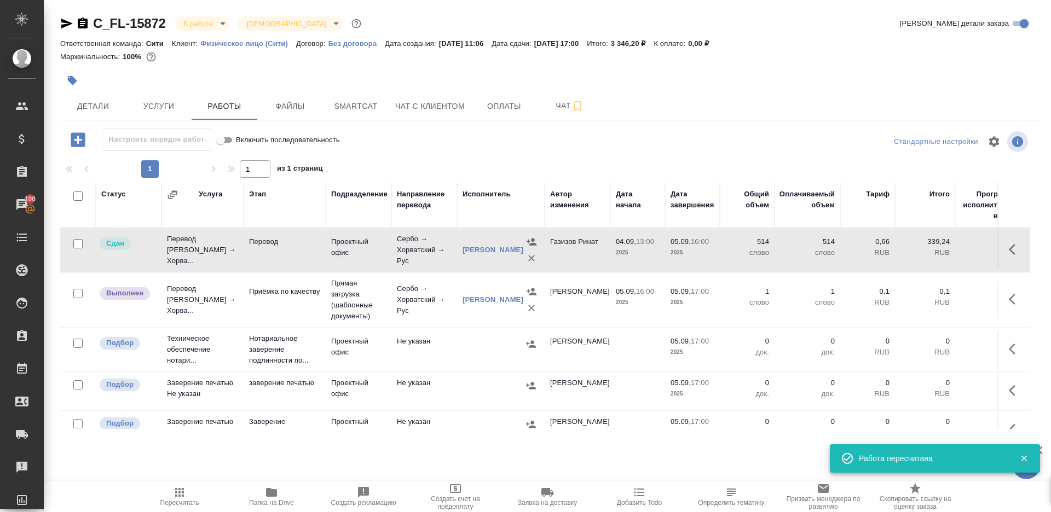
click at [1005, 297] on button "button" at bounding box center [1015, 299] width 26 height 26
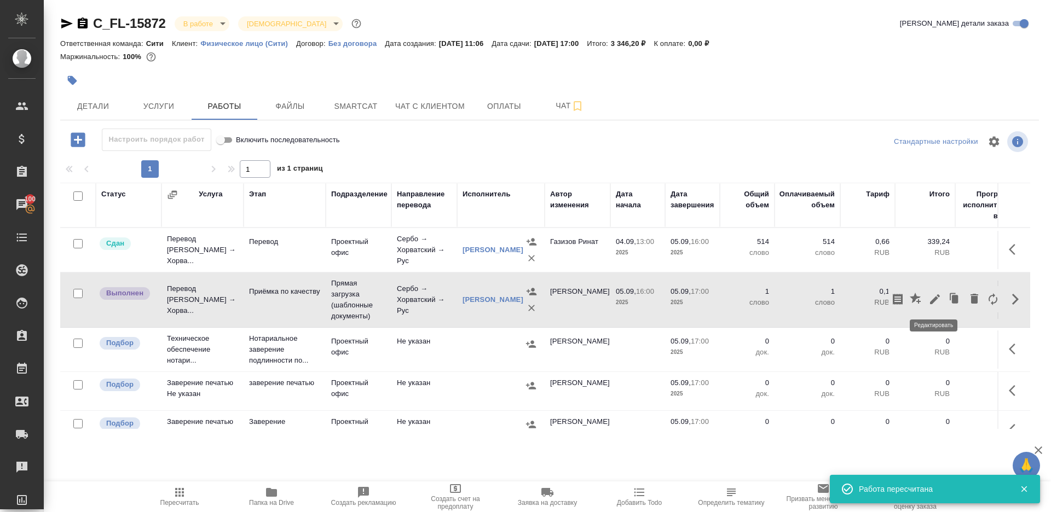
click at [927, 297] on button "button" at bounding box center [934, 299] width 19 height 26
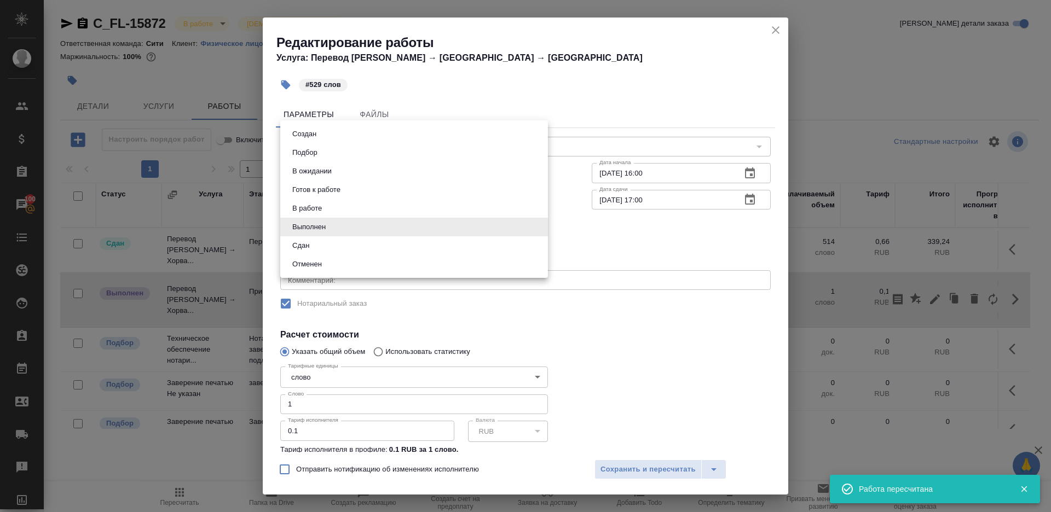
drag, startPoint x: 339, startPoint y: 237, endPoint x: 339, endPoint y: 253, distance: 16.4
click at [339, 237] on body "🙏 .cls-1 fill:#fff; AWATERA Gazizov Rinat Клиенты Спецификации Заказы 100 Чаты …" at bounding box center [525, 256] width 1051 height 512
click at [337, 253] on li "Сдан" at bounding box center [414, 245] width 268 height 19
type input "closed"
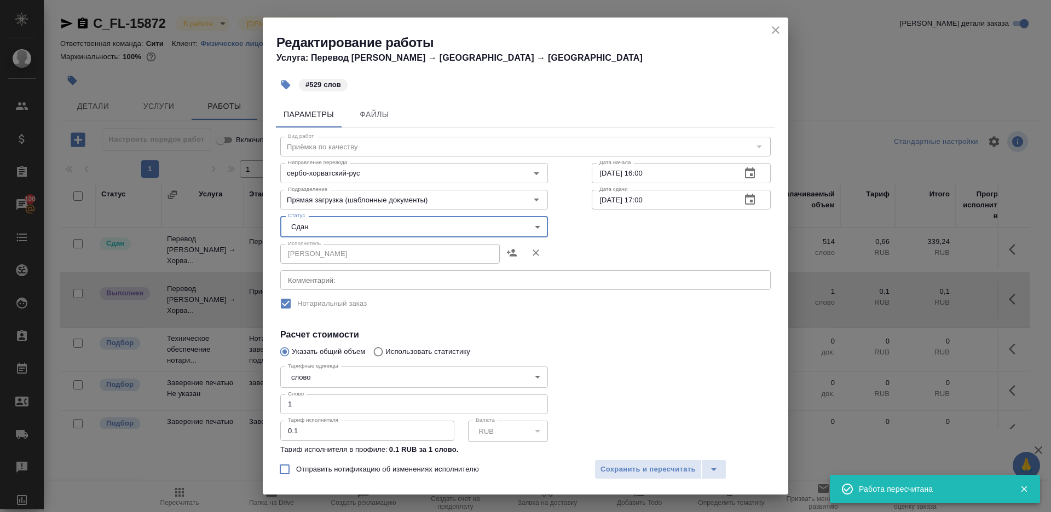
drag, startPoint x: 233, startPoint y: 388, endPoint x: 202, endPoint y: 374, distance: 34.1
click at [202, 374] on div "Редактирование работы Услуга: Перевод Стандарт Сербо → Хорватский → Рус #529 сл…" at bounding box center [525, 256] width 1051 height 512
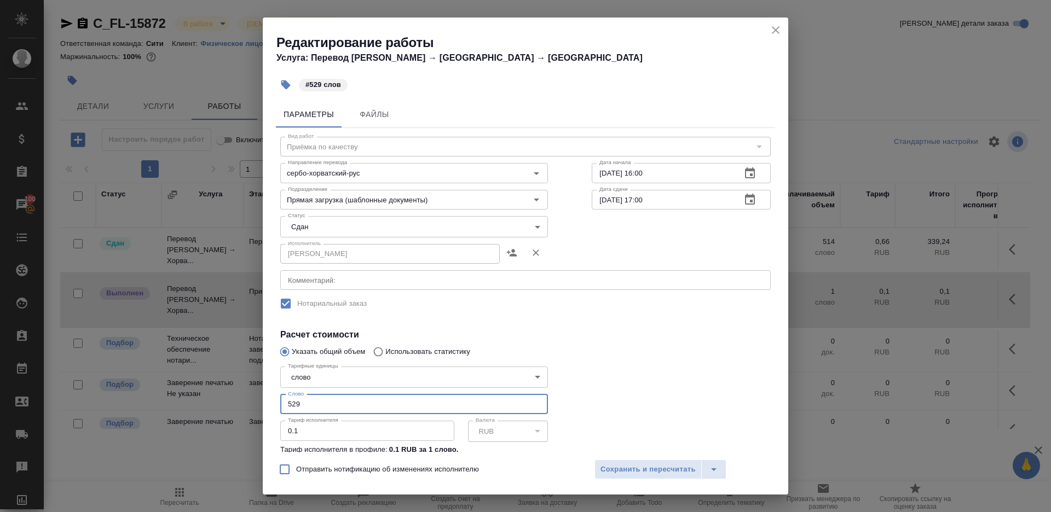
type input "529"
click at [685, 378] on div at bounding box center [681, 421] width 223 height 163
click at [663, 470] on span "Сохранить и пересчитать" at bounding box center [647, 470] width 95 height 13
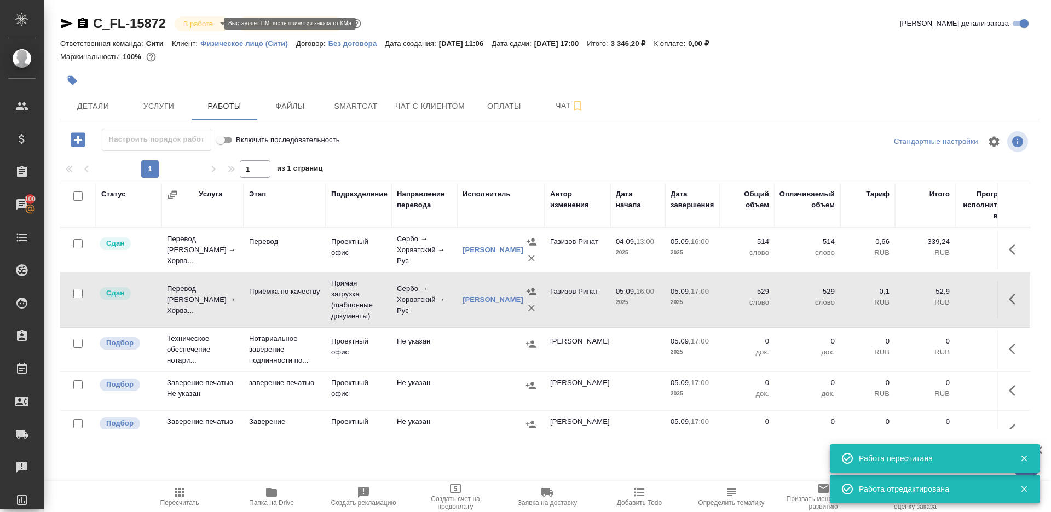
click at [190, 28] on body "🙏 .cls-1 fill:#fff; AWATERA Gazizov Rinat Клиенты Спецификации Заказы 100 Чаты …" at bounding box center [525, 256] width 1051 height 512
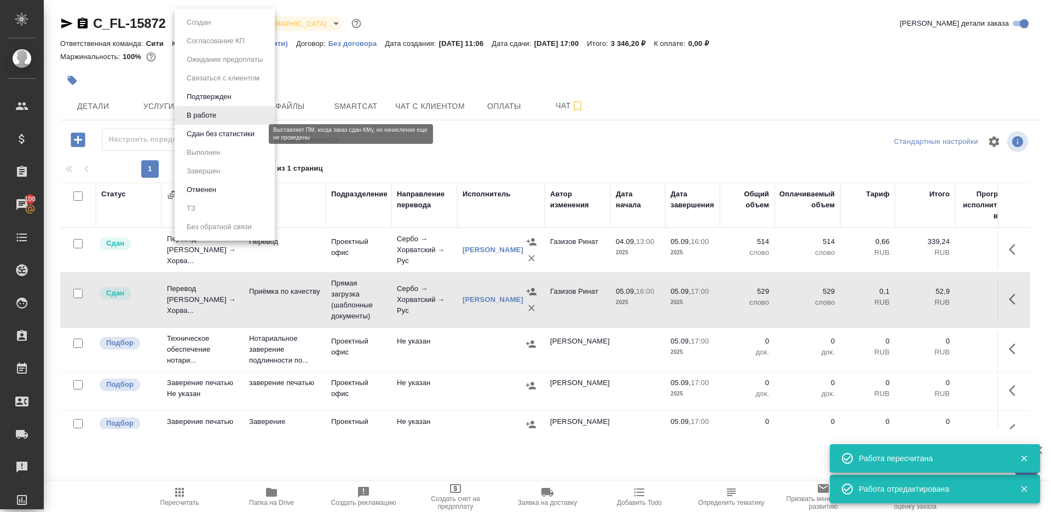
click at [198, 132] on button "Сдан без статистики" at bounding box center [220, 134] width 74 height 12
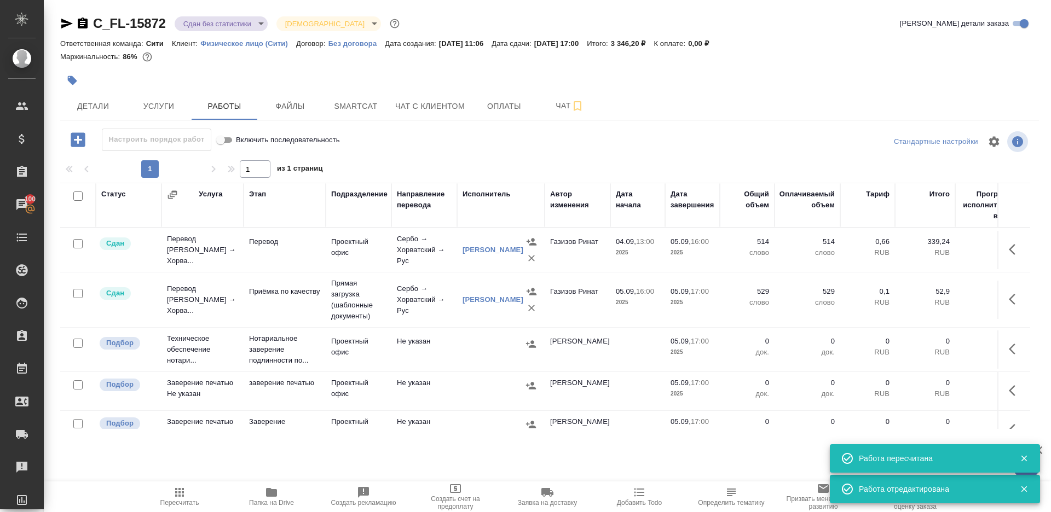
click at [228, 29] on body "🙏 .cls-1 fill:#fff; AWATERA Gazizov Rinat Клиенты Спецификации Заказы 100 Чаты …" at bounding box center [525, 256] width 1051 height 512
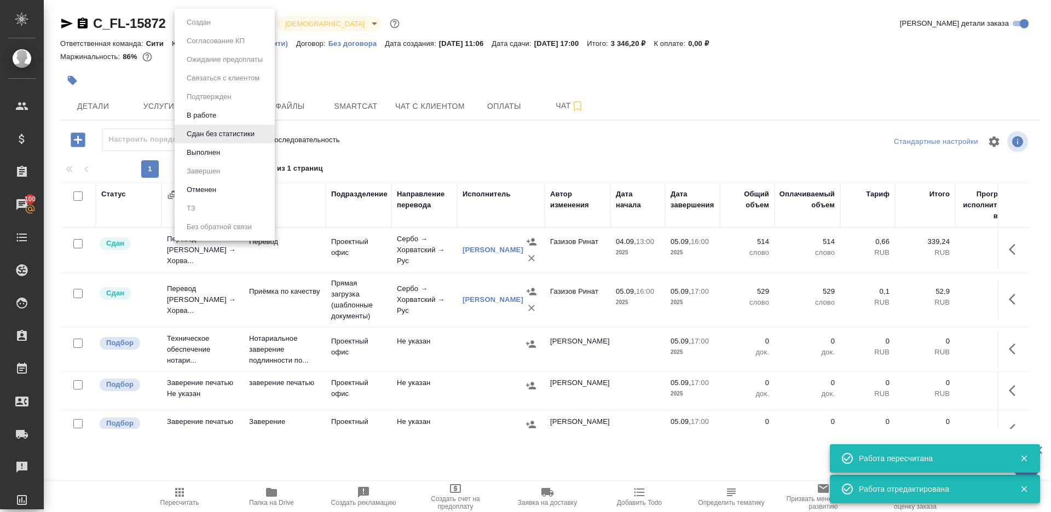
click at [228, 154] on li "Выполнен" at bounding box center [225, 152] width 100 height 19
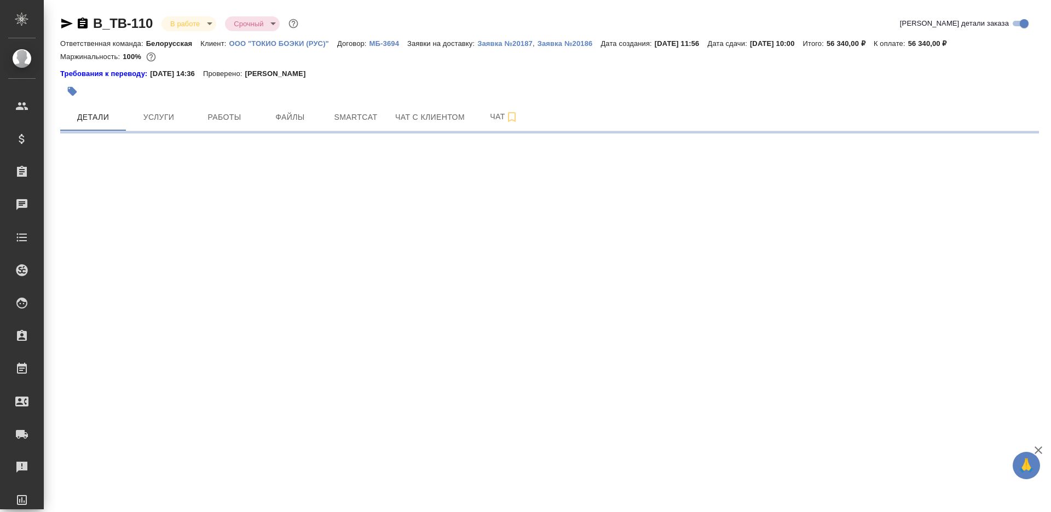
select select "RU"
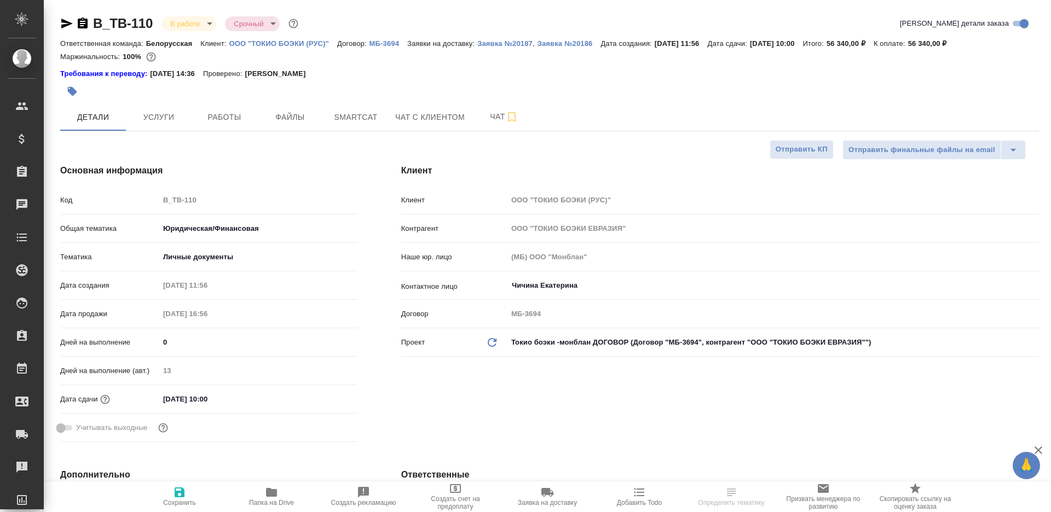
type textarea "x"
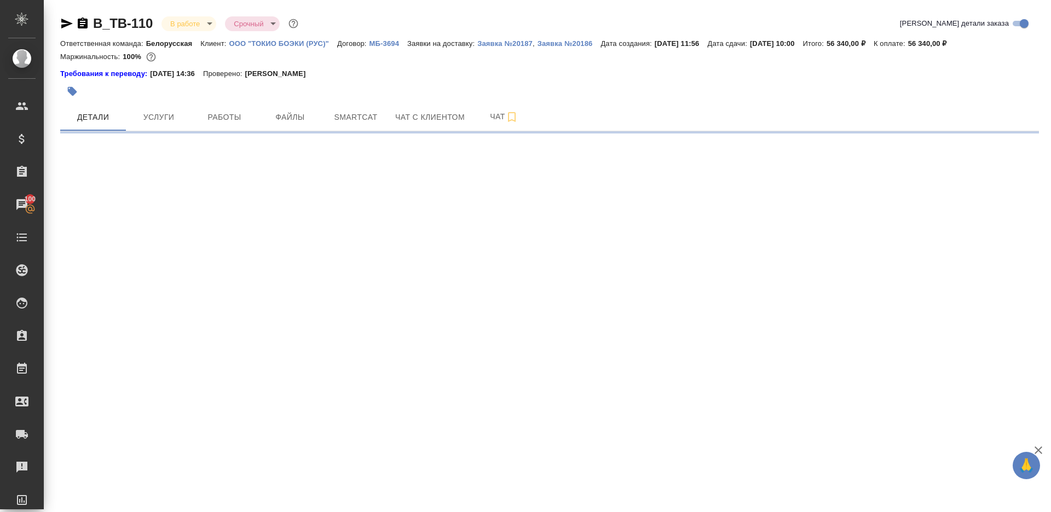
select select "RU"
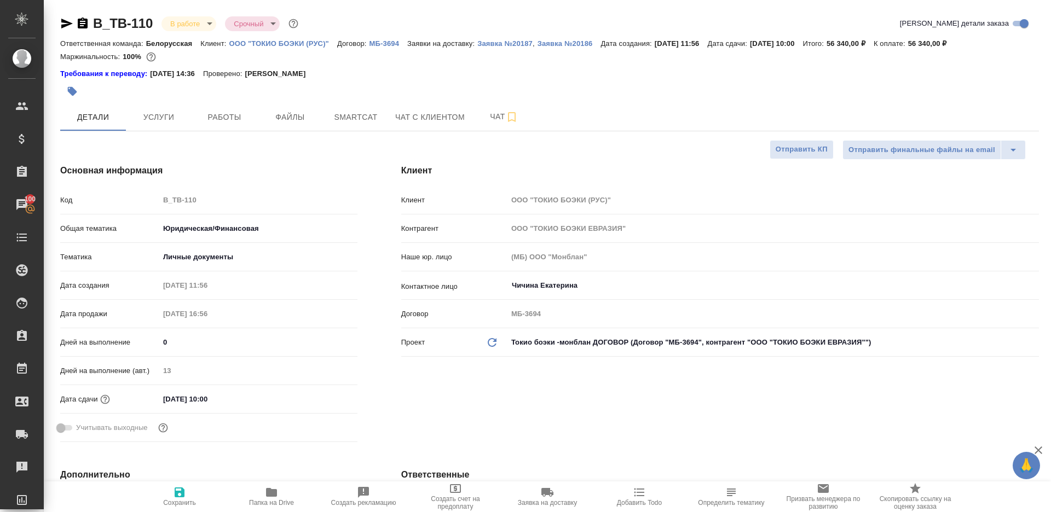
type textarea "x"
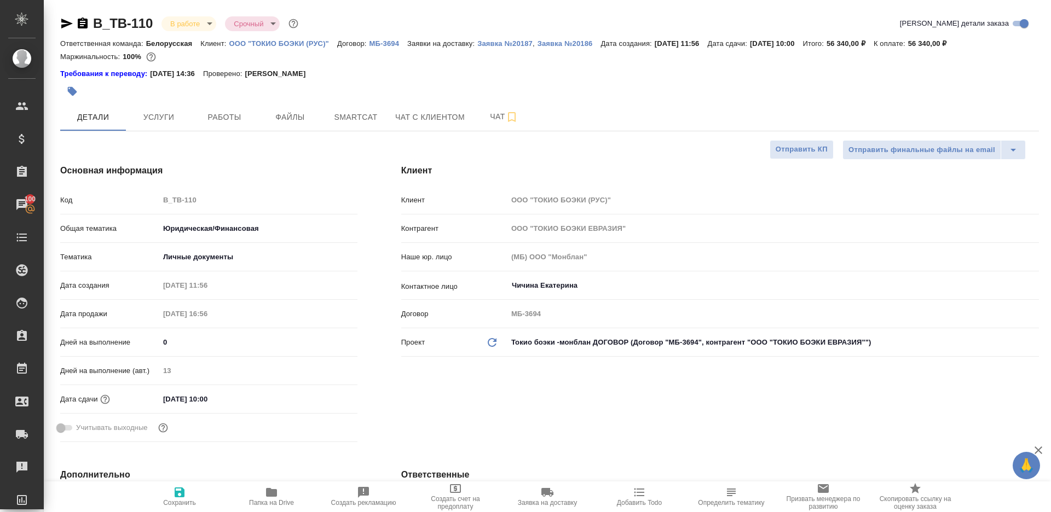
type textarea "x"
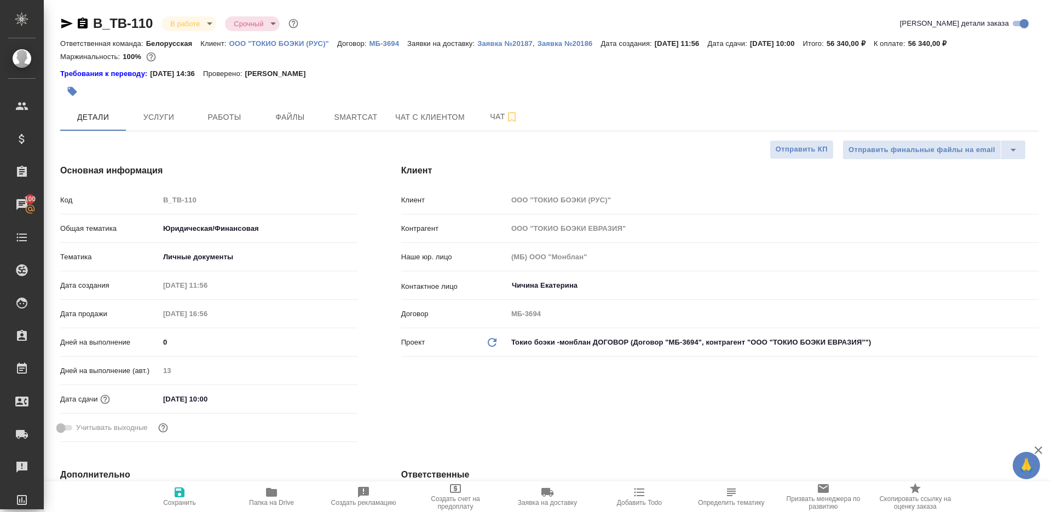
type textarea "x"
click at [210, 124] on button "Работы" at bounding box center [225, 116] width 66 height 27
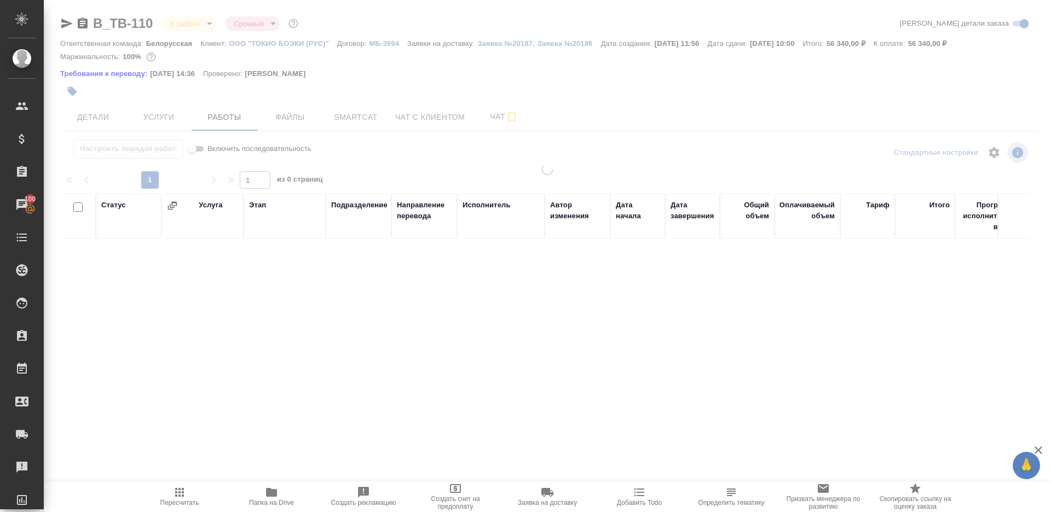
click at [193, 25] on body "🙏 .cls-1 fill:#fff; AWATERA [PERSON_NAME] Клиенты Спецификации Заказы 100 Чаты …" at bounding box center [525, 256] width 1051 height 512
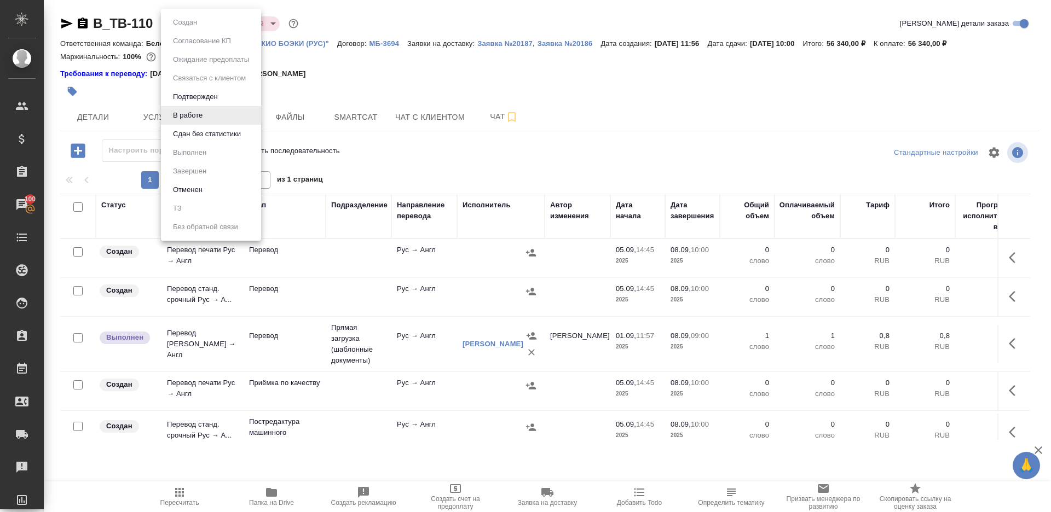
click at [235, 143] on ul "Создан Согласование КП Ожидание предоплаты Связаться с клиентом Подтвержден В р…" at bounding box center [211, 125] width 100 height 232
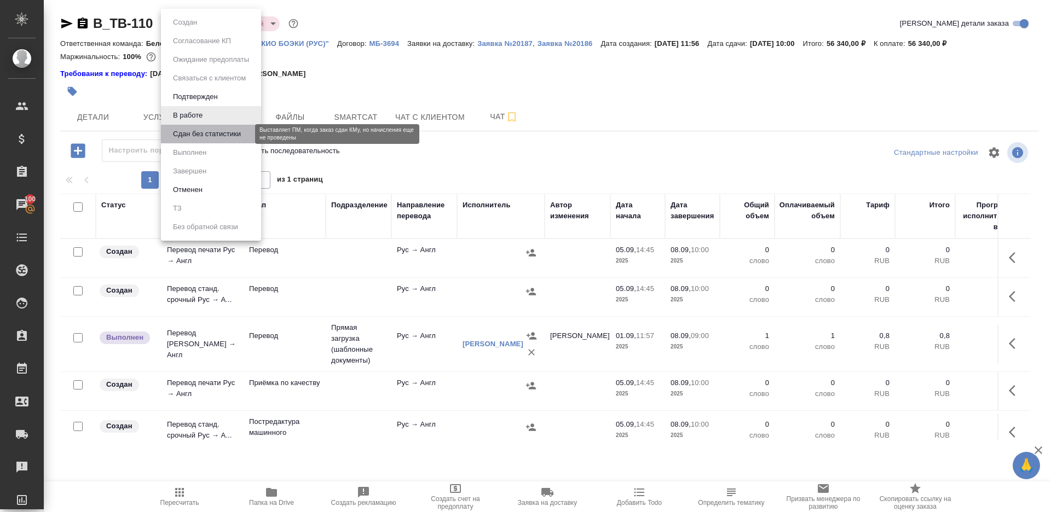
click at [235, 135] on button "Сдан без статистики" at bounding box center [207, 134] width 74 height 12
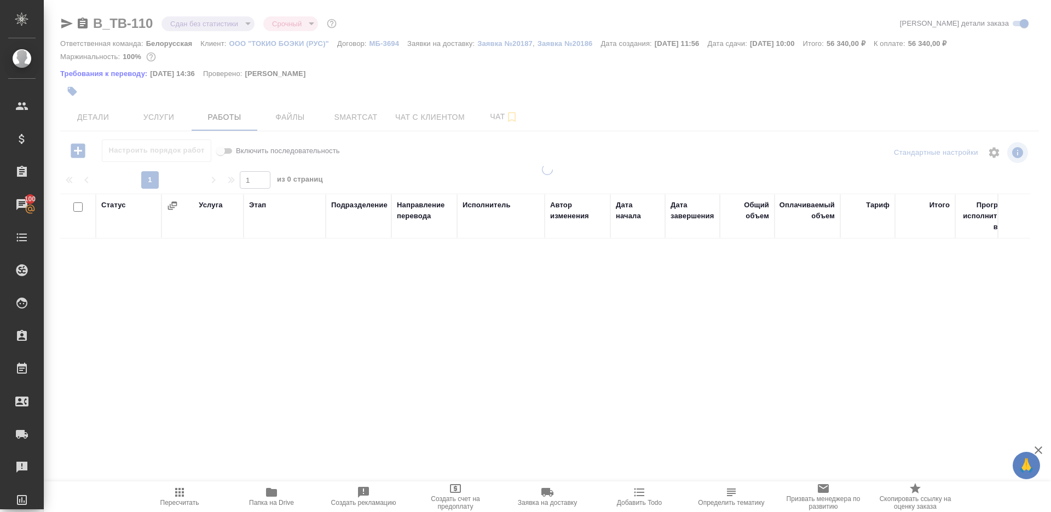
click at [217, 19] on body "🙏 .cls-1 fill:#fff; AWATERA [PERSON_NAME] Клиенты Спецификации Заказы 100 Чаты …" at bounding box center [525, 256] width 1051 height 512
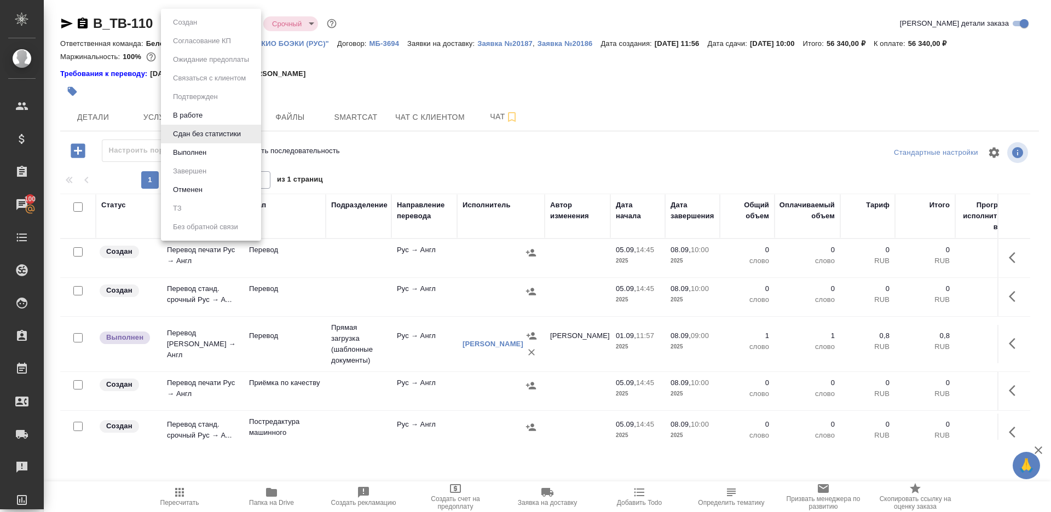
click at [210, 153] on button "Выполнен" at bounding box center [190, 153] width 40 height 12
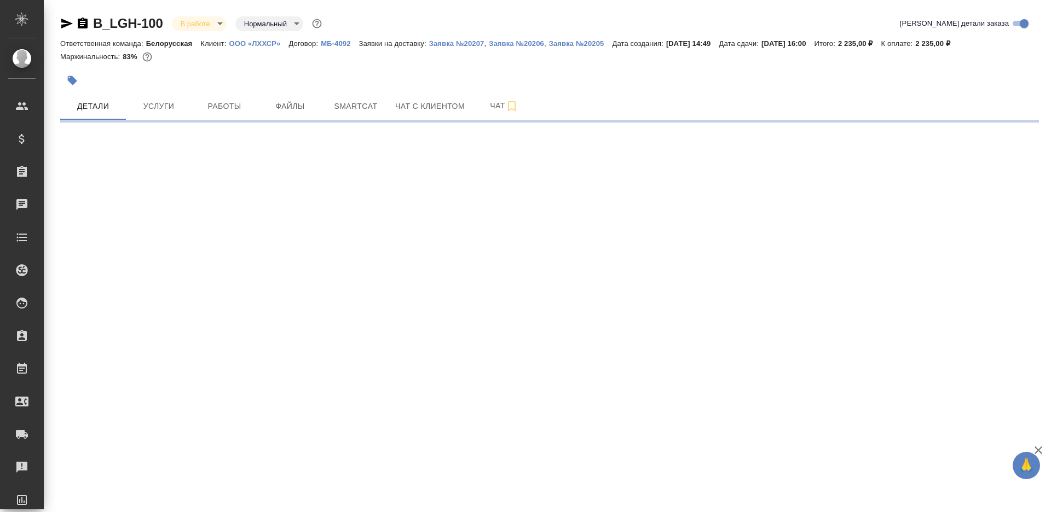
select select "RU"
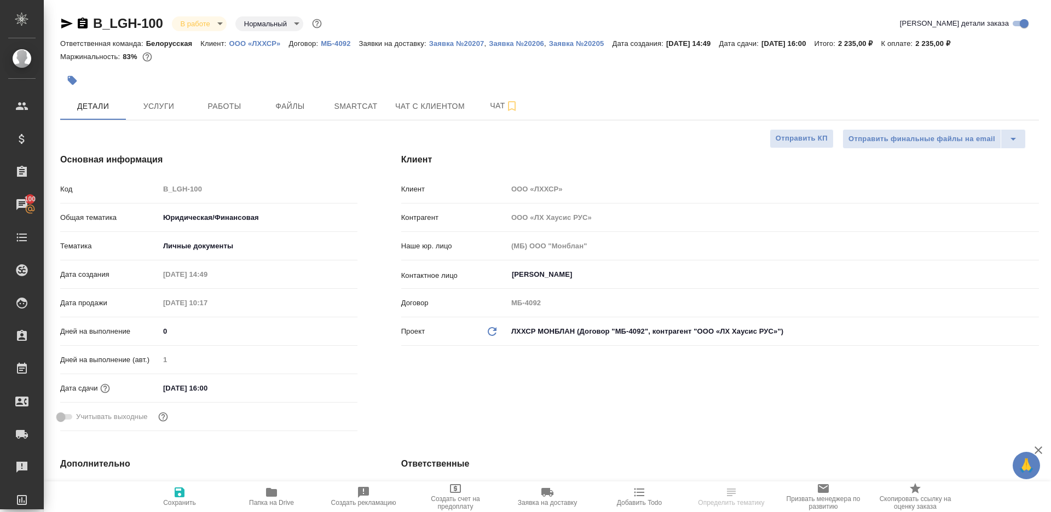
type textarea "x"
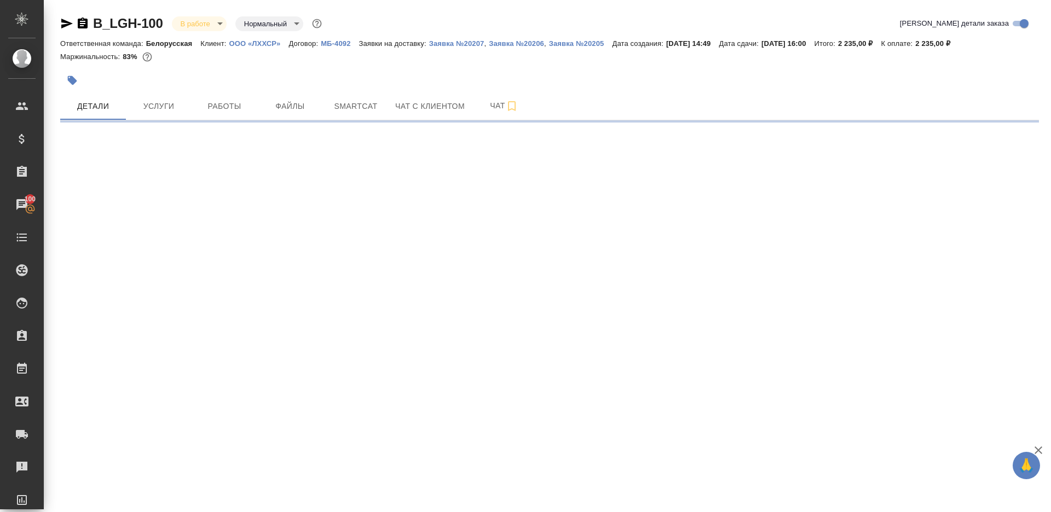
select select "RU"
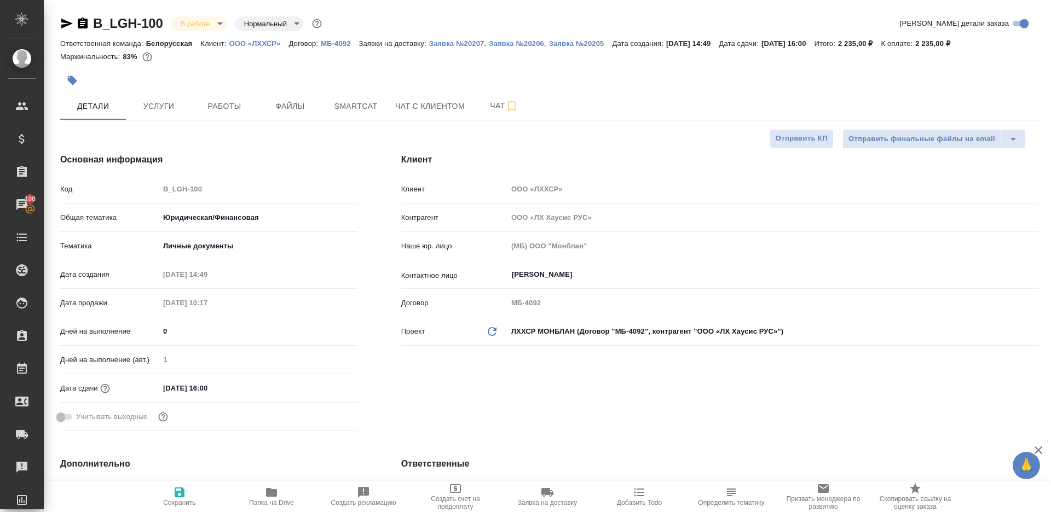
type textarea "x"
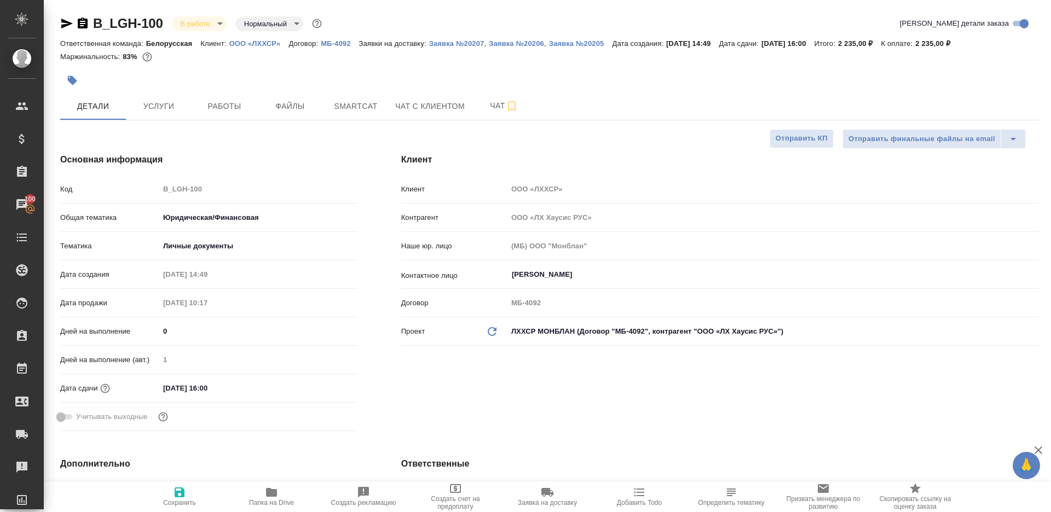
type textarea "x"
click at [209, 101] on span "Работы" at bounding box center [224, 107] width 53 height 14
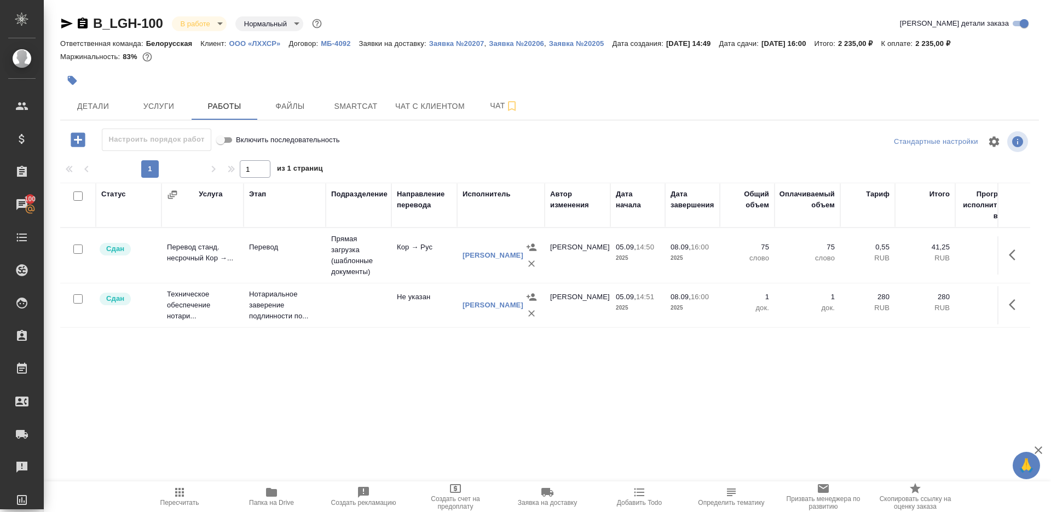
click at [193, 26] on body "🙏 .cls-1 fill:#fff; AWATERA Gazizov Rinat Клиенты Спецификации Заказы 100 Чаты …" at bounding box center [525, 256] width 1051 height 512
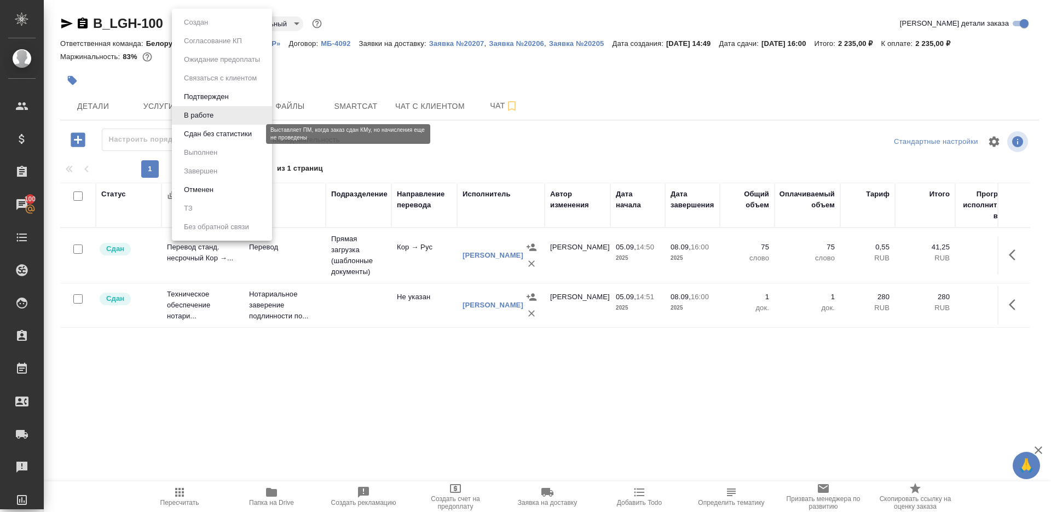
click at [232, 138] on button "Сдан без статистики" at bounding box center [218, 134] width 74 height 12
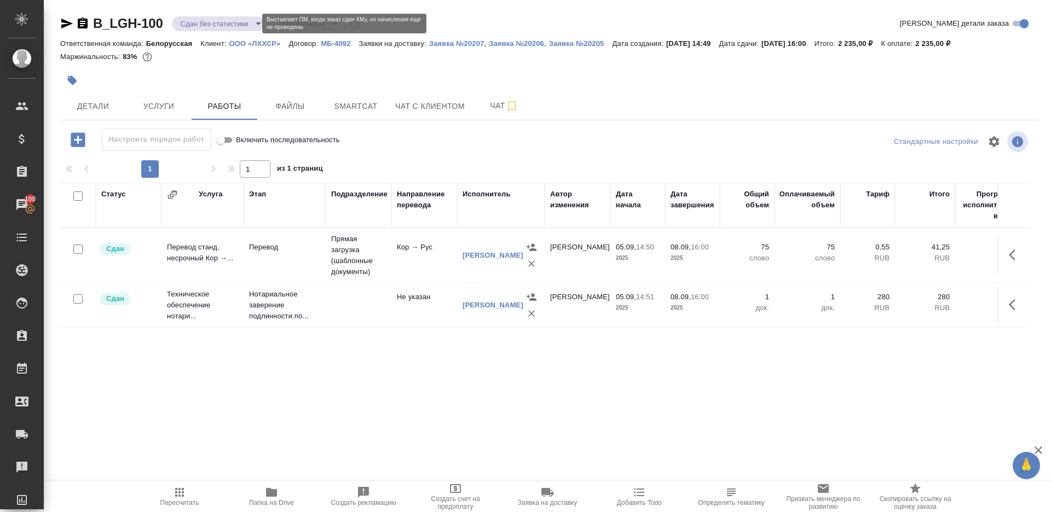
click at [230, 21] on body "🙏 .cls-1 fill:#fff; AWATERA Gazizov Rinat Клиенты Спецификации Заказы 100 Чаты …" at bounding box center [525, 256] width 1051 height 512
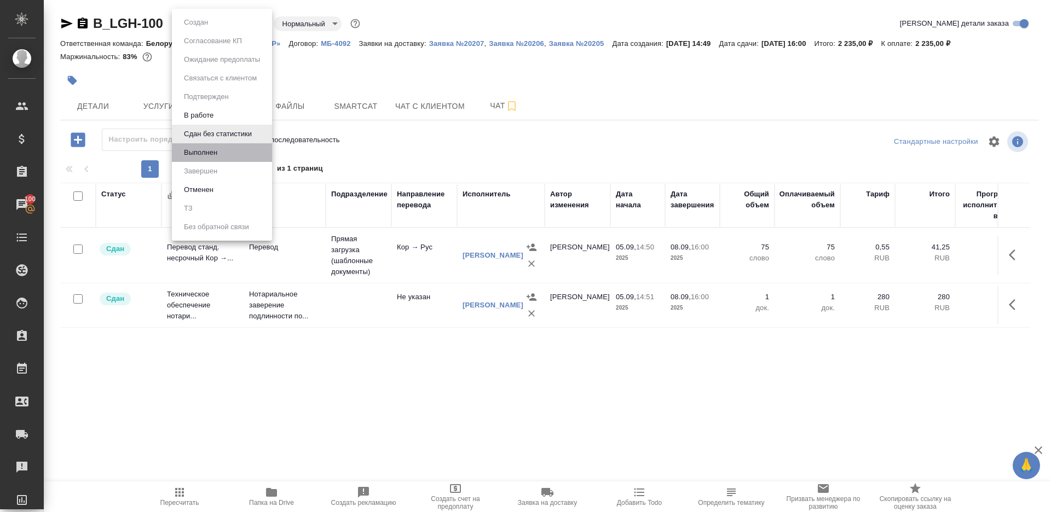
click at [230, 153] on li "Выполнен" at bounding box center [222, 152] width 100 height 19
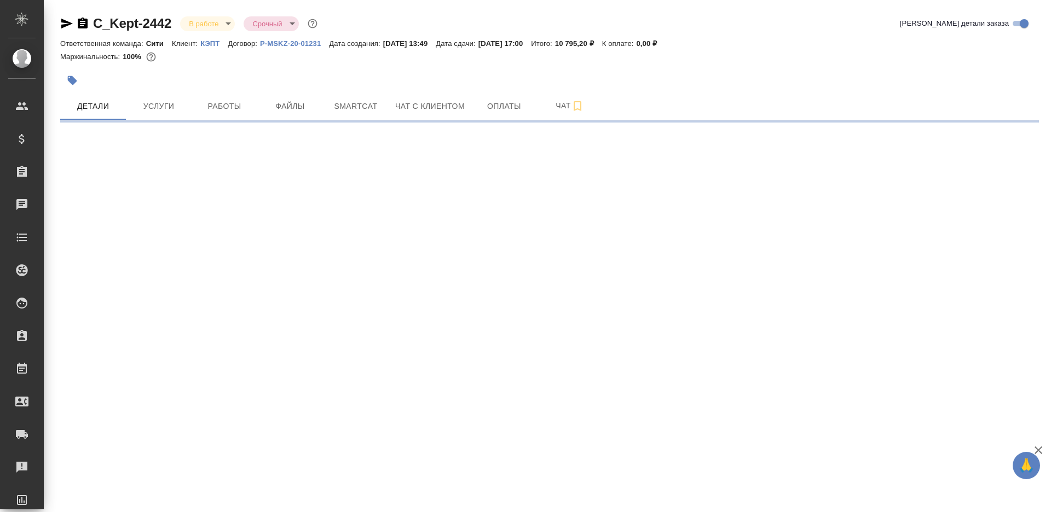
select select "RU"
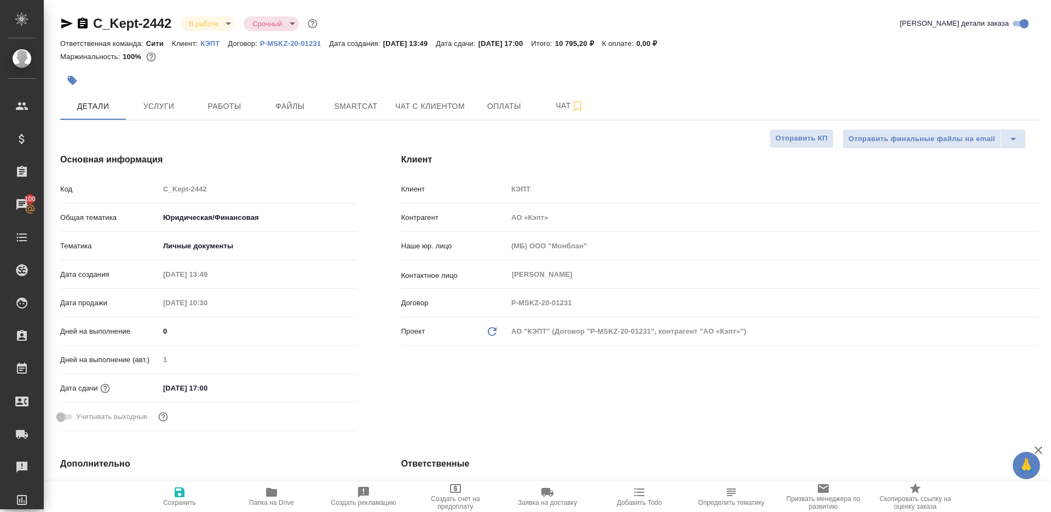
type textarea "x"
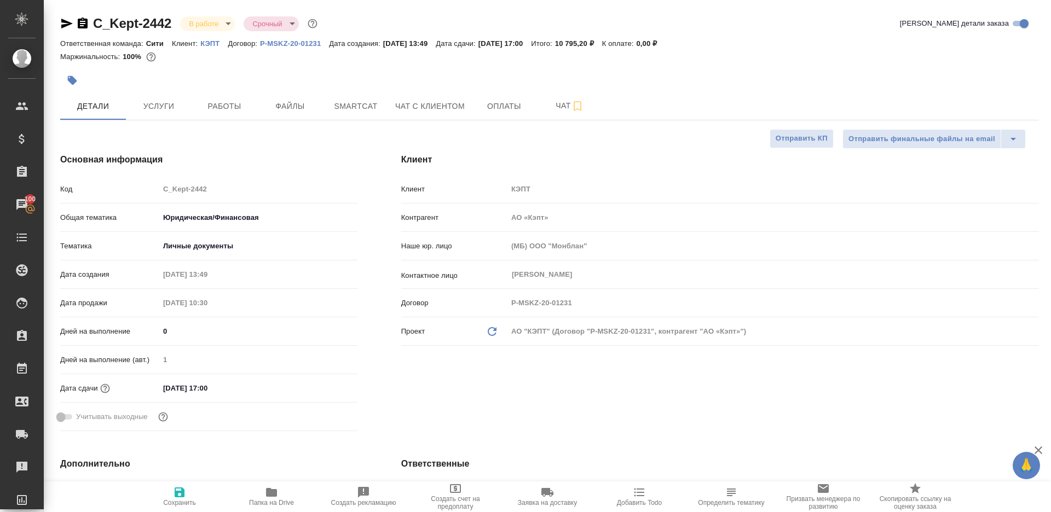
type textarea "x"
click at [207, 100] on span "Работы" at bounding box center [224, 107] width 53 height 14
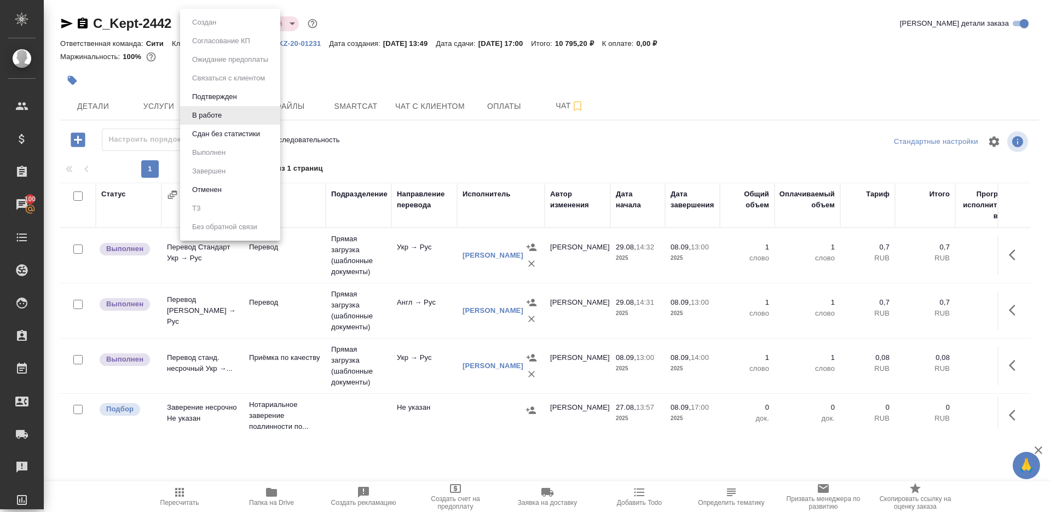
click at [211, 22] on body "🙏 .cls-1 fill:#fff; AWATERA Gazizov Rinat Клиенты Спецификации Заказы 100 Чаты …" at bounding box center [525, 256] width 1051 height 512
click at [243, 136] on button "Сдан без статистики" at bounding box center [226, 134] width 74 height 12
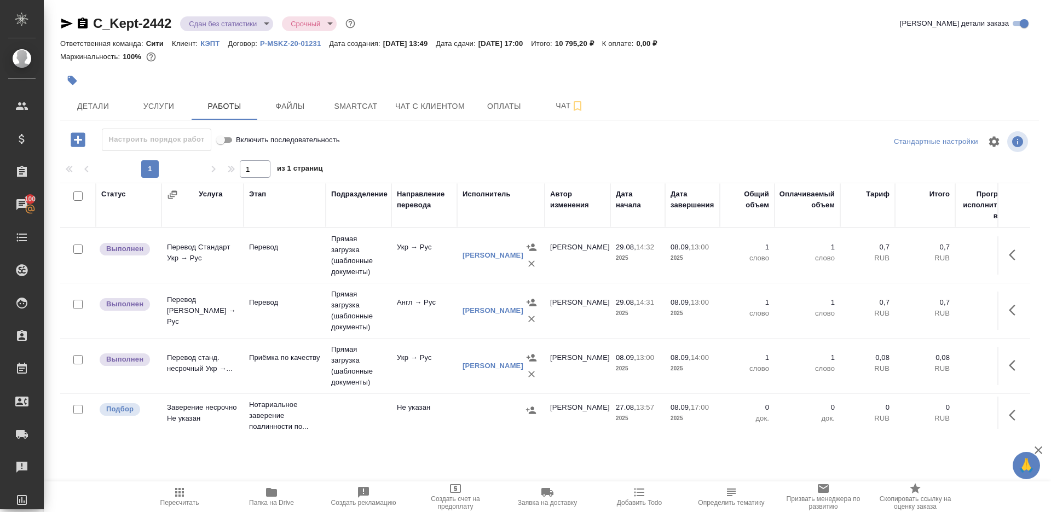
click at [227, 22] on body "🙏 .cls-1 fill:#fff; AWATERA Gazizov Rinat Клиенты Спецификации Заказы 100 Чаты …" at bounding box center [525, 256] width 1051 height 512
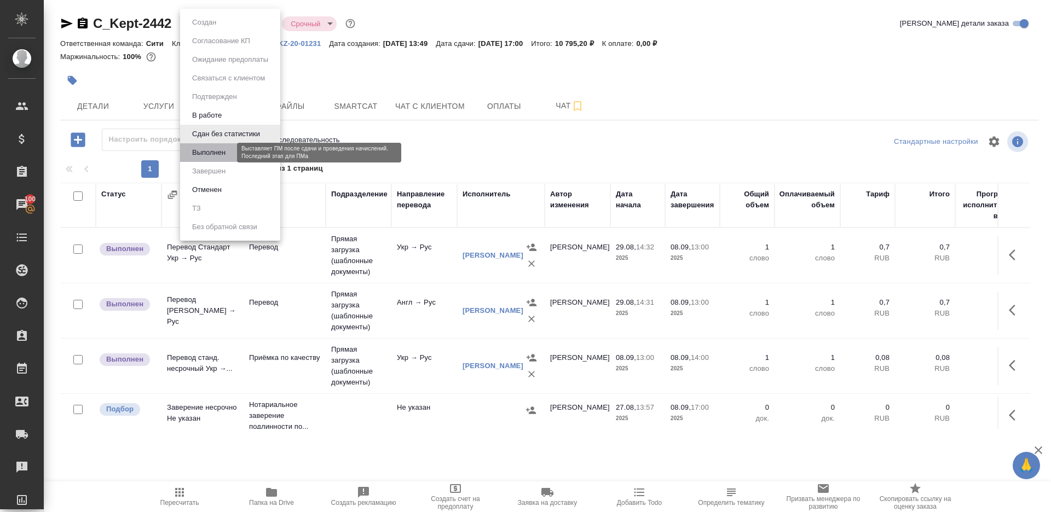
click at [227, 147] on button "Выполнен" at bounding box center [209, 153] width 40 height 12
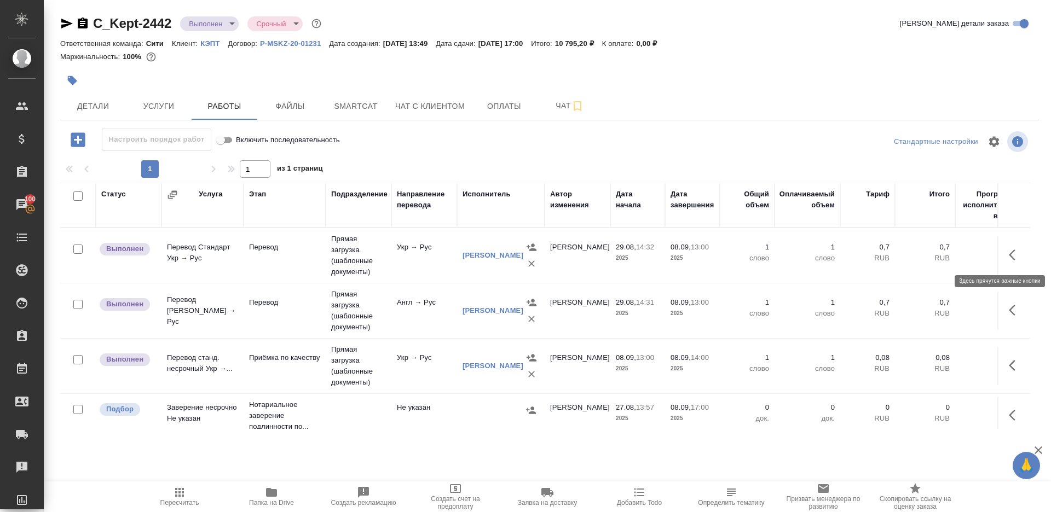
click at [1012, 262] on button "button" at bounding box center [1015, 255] width 26 height 26
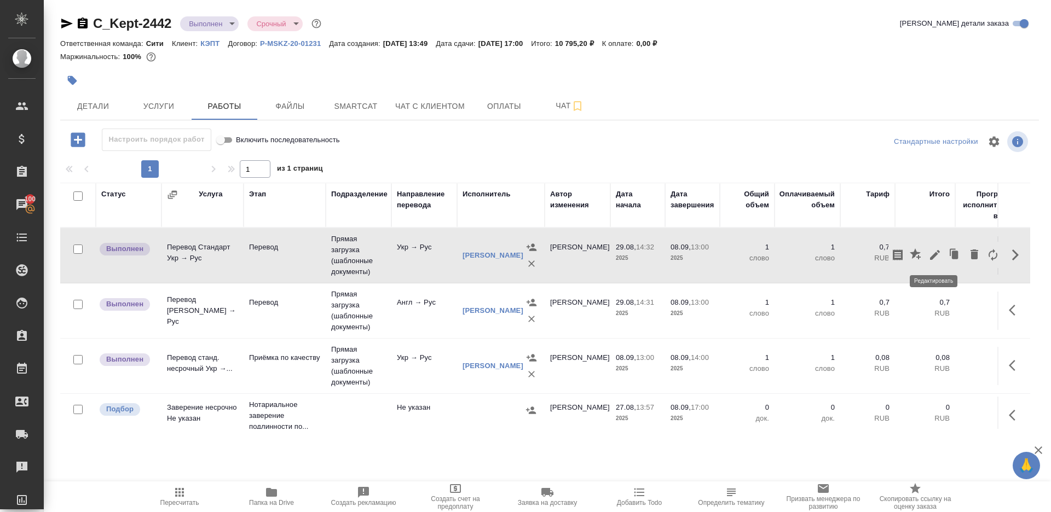
click at [933, 249] on icon "button" at bounding box center [934, 254] width 13 height 13
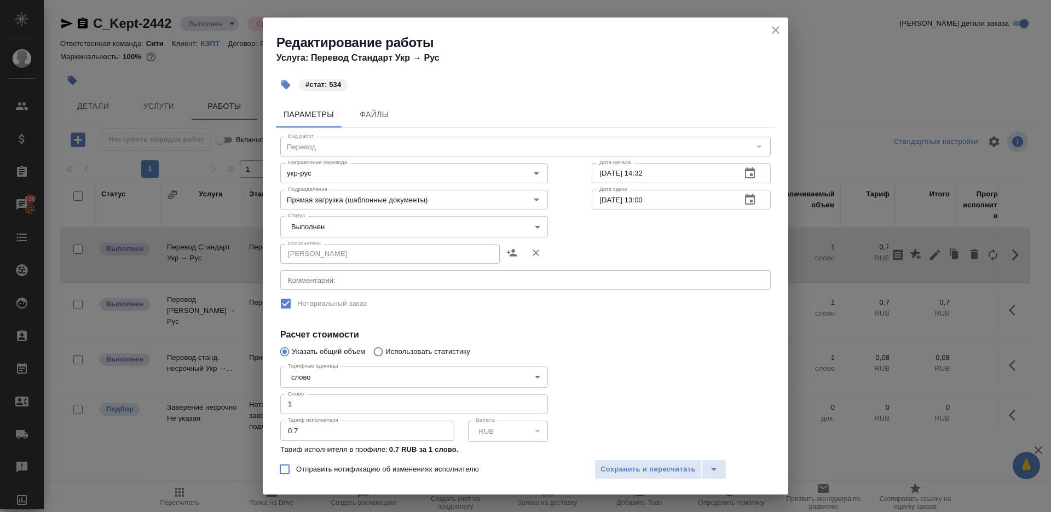
click at [364, 229] on body "🙏 .cls-1 fill:#fff; AWATERA Gazizov Rinat Клиенты Спецификации Заказы 100 Чаты …" at bounding box center [525, 256] width 1051 height 512
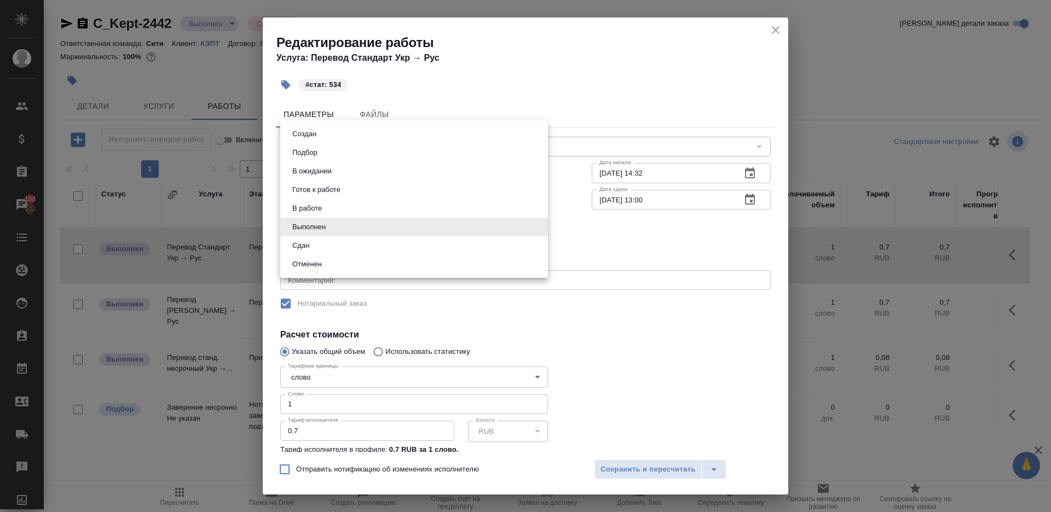
click at [346, 242] on li "Сдан" at bounding box center [414, 245] width 268 height 19
type input "closed"
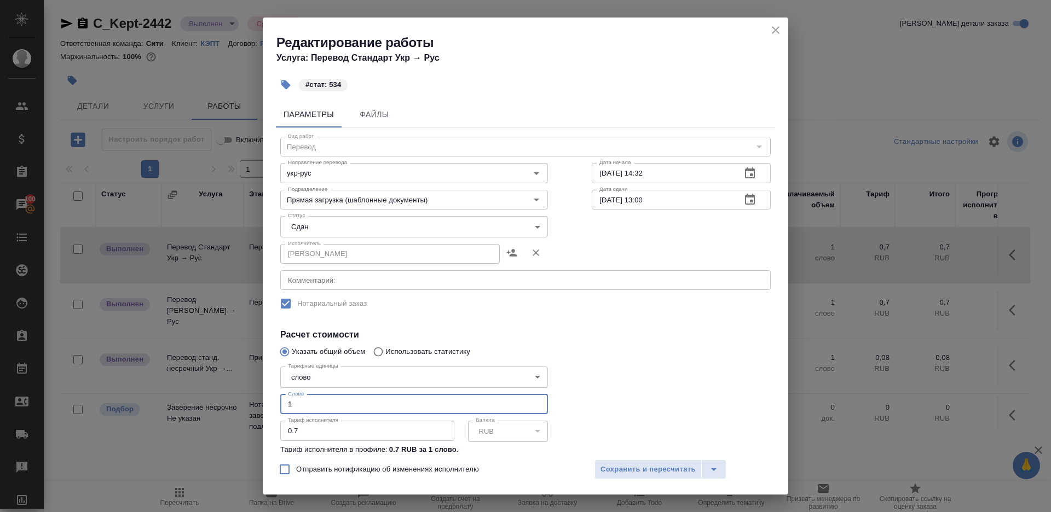
drag, startPoint x: 297, startPoint y: 406, endPoint x: 177, endPoint y: 385, distance: 121.5
click at [178, 386] on div "Редактирование работы Услуга: Перевод Стандарт Укр → Рус #стат: 534 Параметры Ф…" at bounding box center [525, 256] width 1051 height 512
type input "534"
click at [663, 472] on span "Сохранить и пересчитать" at bounding box center [647, 470] width 95 height 13
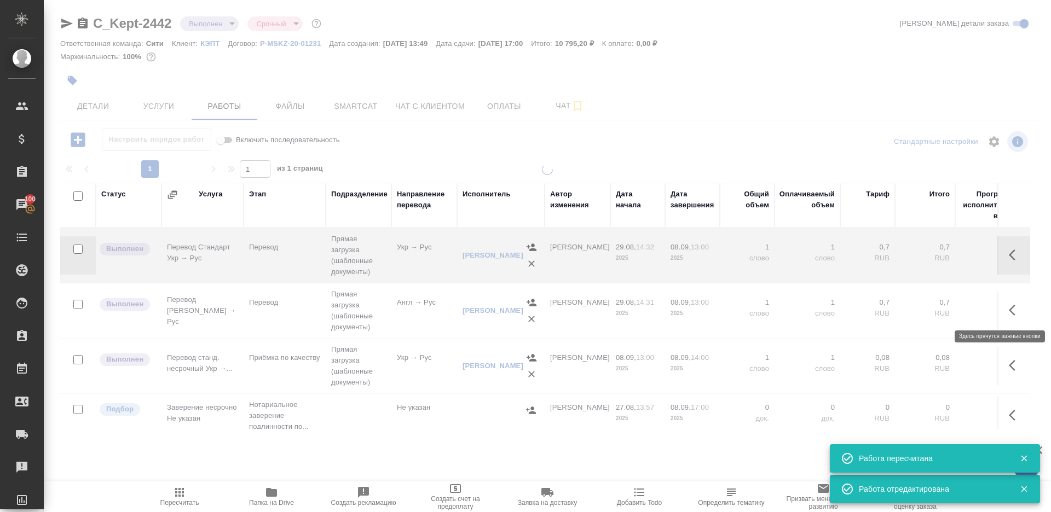
click at [1016, 309] on icon "button" at bounding box center [1015, 310] width 13 height 13
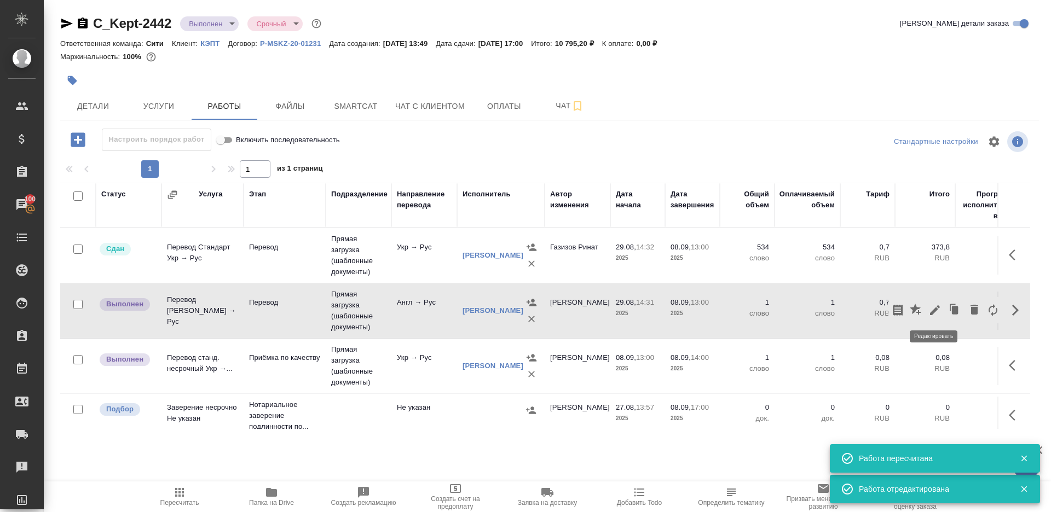
click at [934, 309] on icon "button" at bounding box center [935, 310] width 10 height 10
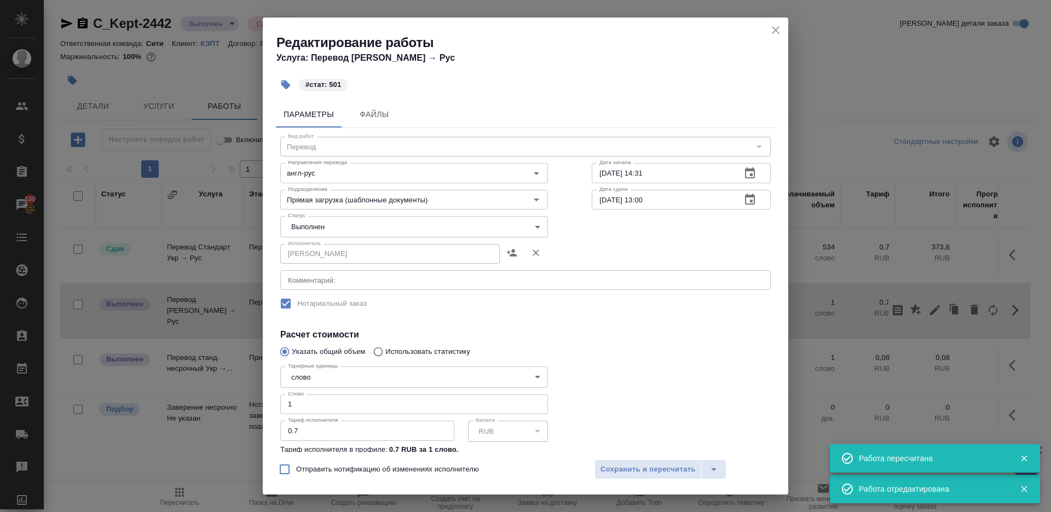
click at [308, 233] on body "🙏 .cls-1 fill:#fff; AWATERA Gazizov Rinat Клиенты Спецификации Заказы 100 Чаты …" at bounding box center [525, 256] width 1051 height 512
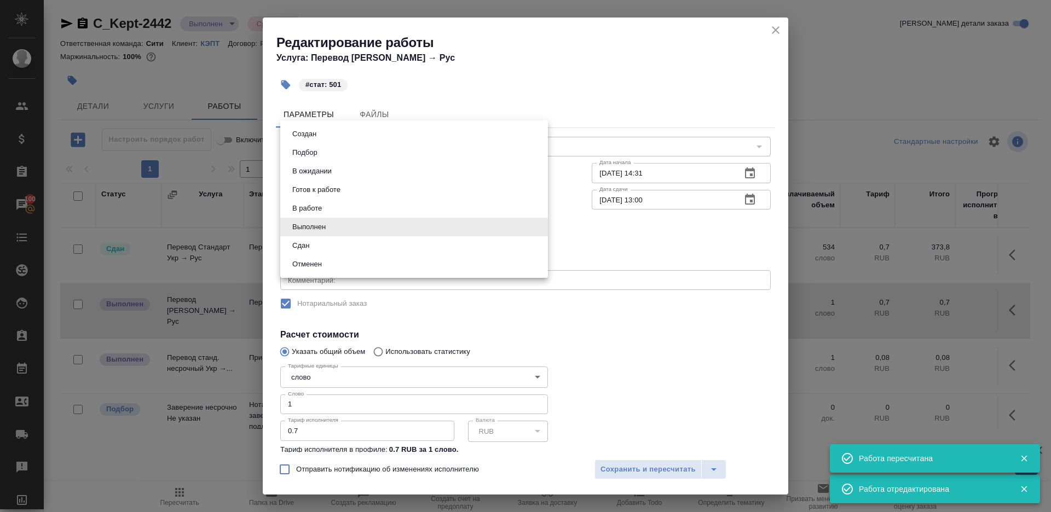
click at [313, 246] on li "Сдан" at bounding box center [414, 245] width 268 height 19
type input "closed"
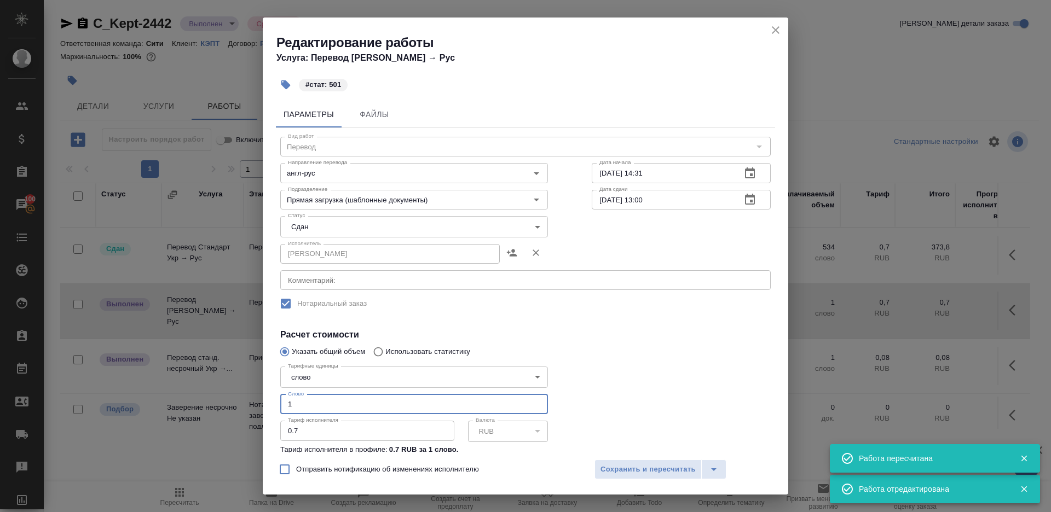
drag, startPoint x: 316, startPoint y: 405, endPoint x: 154, endPoint y: 377, distance: 164.9
click at [154, 377] on div "Редактирование работы Услуга: Перевод Стандарт Англ → Рус #стат: 501 Параметры …" at bounding box center [525, 256] width 1051 height 512
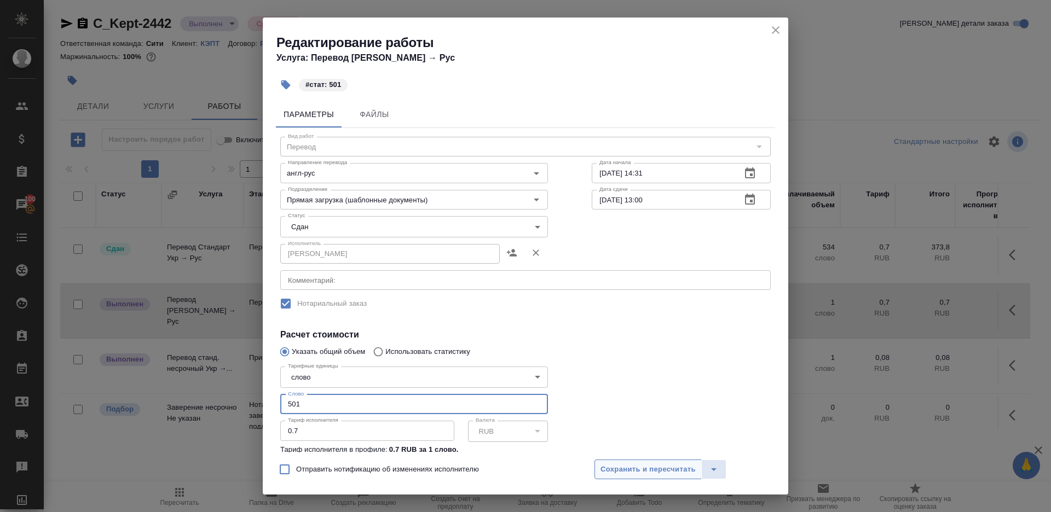
type input "501"
click at [650, 468] on span "Сохранить и пересчитать" at bounding box center [647, 470] width 95 height 13
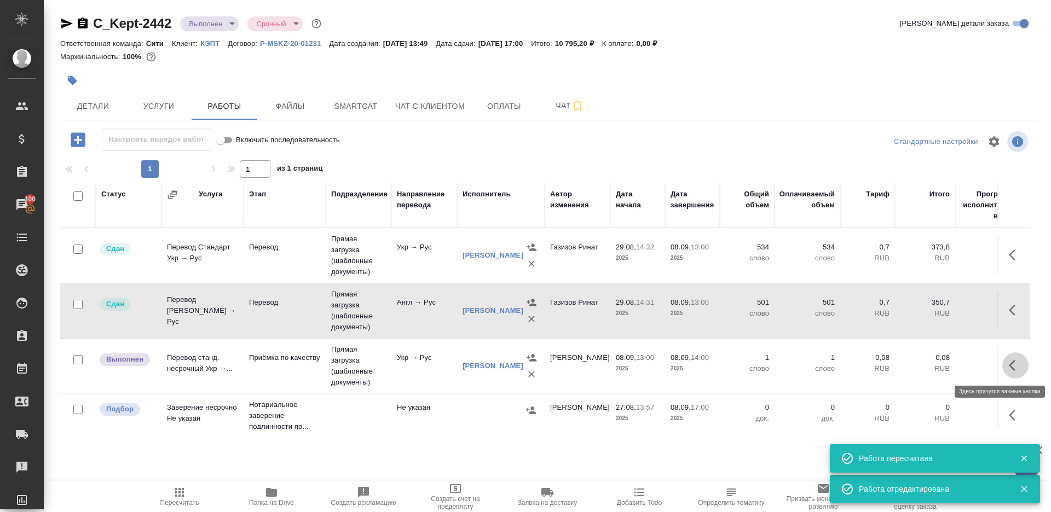
click at [1013, 366] on icon "button" at bounding box center [1015, 365] width 13 height 13
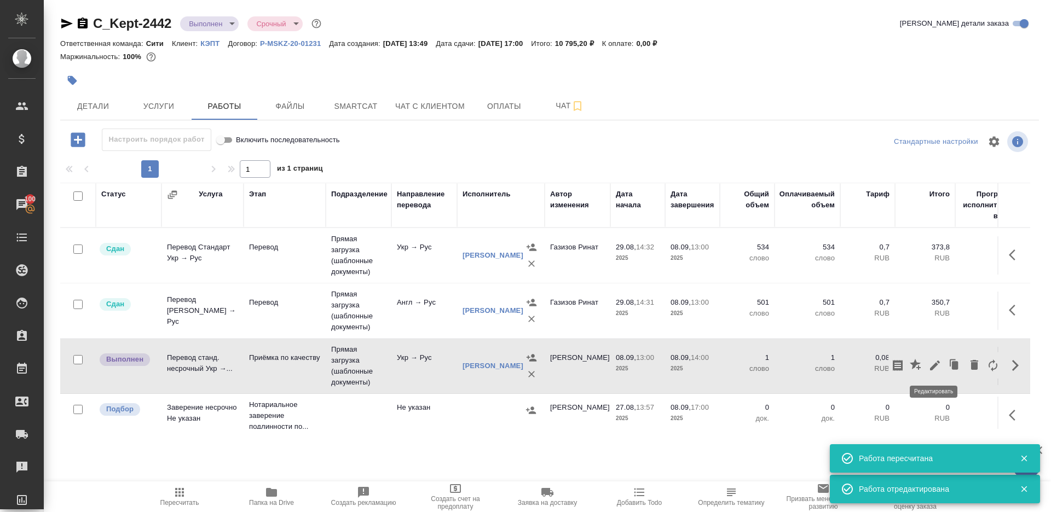
click at [932, 359] on icon "button" at bounding box center [934, 365] width 13 height 13
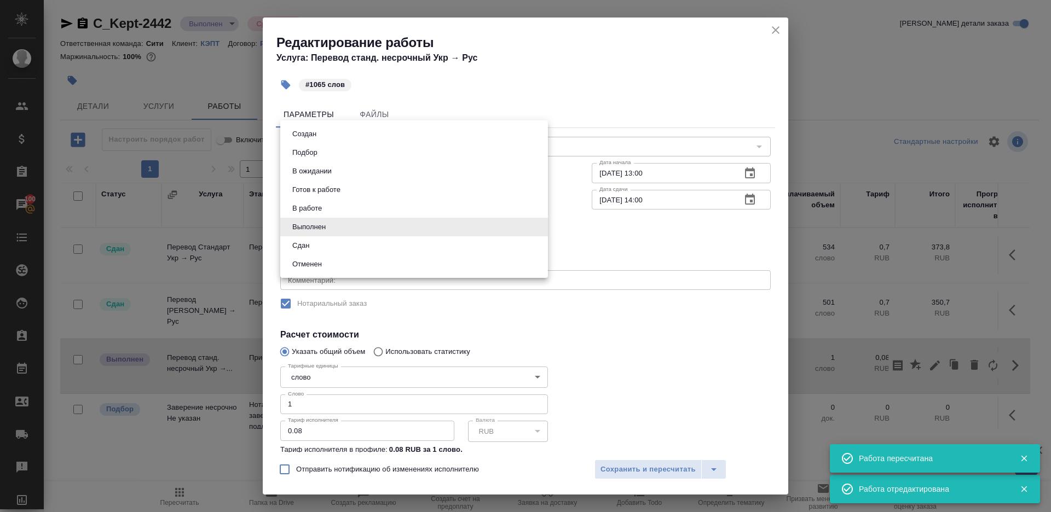
click at [331, 229] on body "🙏 .cls-1 fill:#fff; AWATERA Gazizov Rinat Клиенты Спецификации Заказы 100 Чаты …" at bounding box center [525, 256] width 1051 height 512
click at [320, 244] on li "Сдан" at bounding box center [414, 245] width 268 height 19
type input "closed"
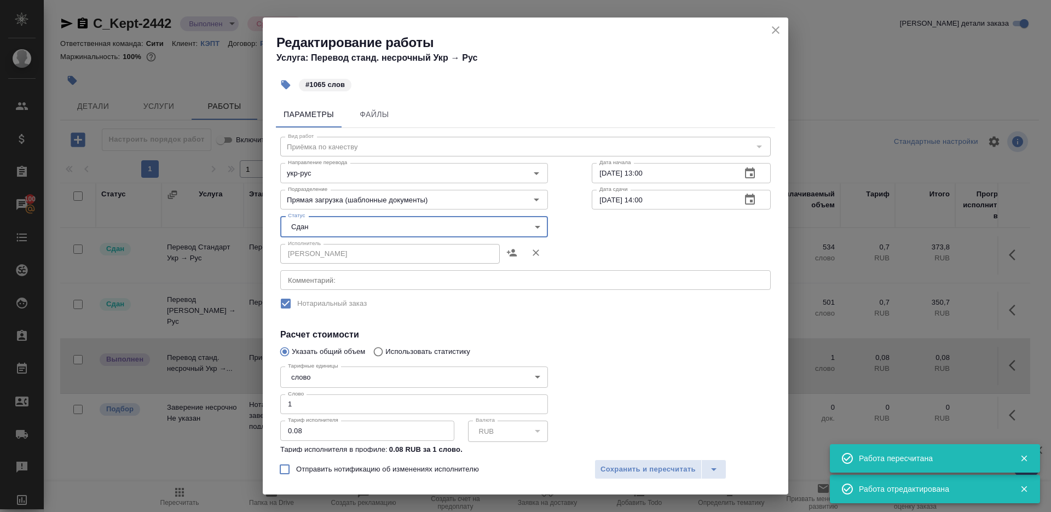
click at [311, 408] on input "1" at bounding box center [414, 405] width 268 height 20
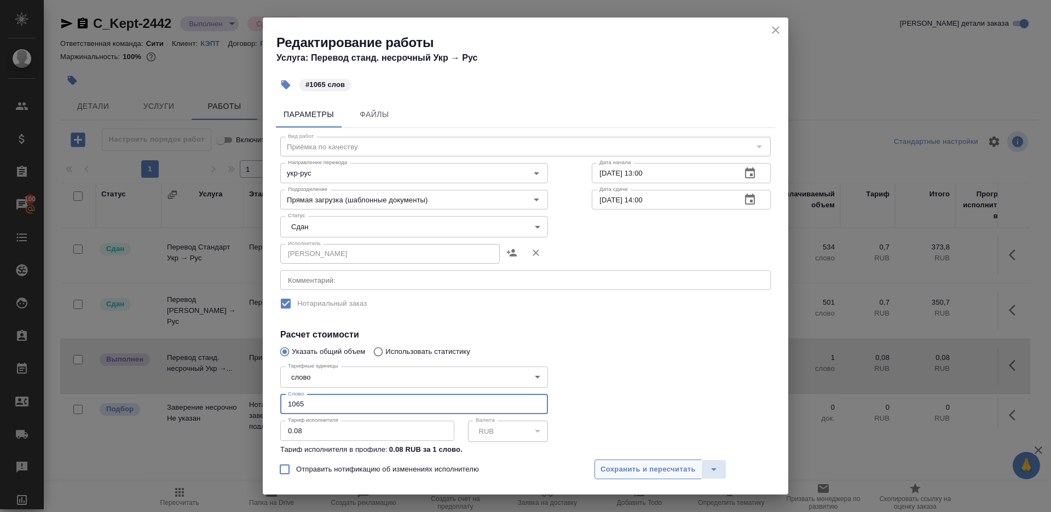
type input "1065"
click at [651, 460] on button "Сохранить и пересчитать" at bounding box center [647, 470] width 107 height 20
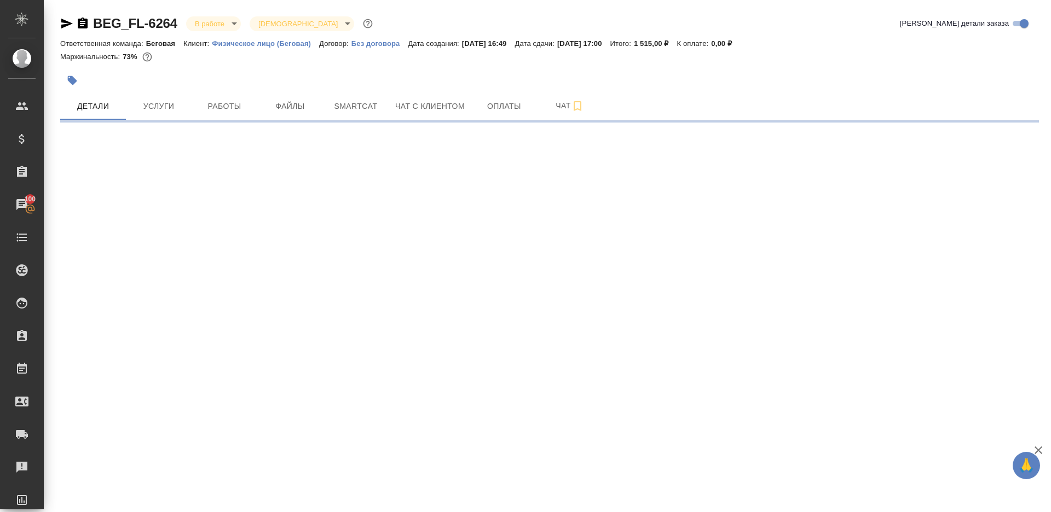
select select "RU"
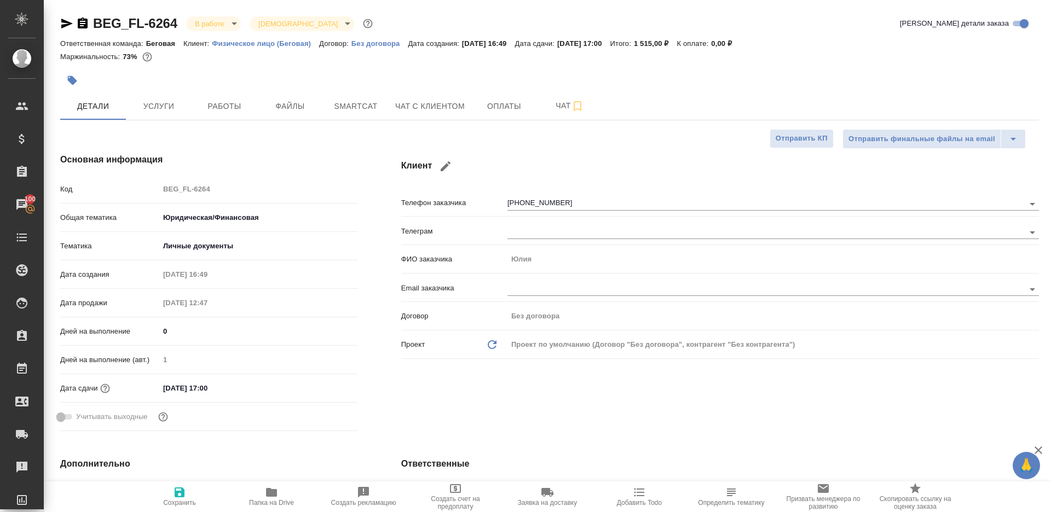
type textarea "x"
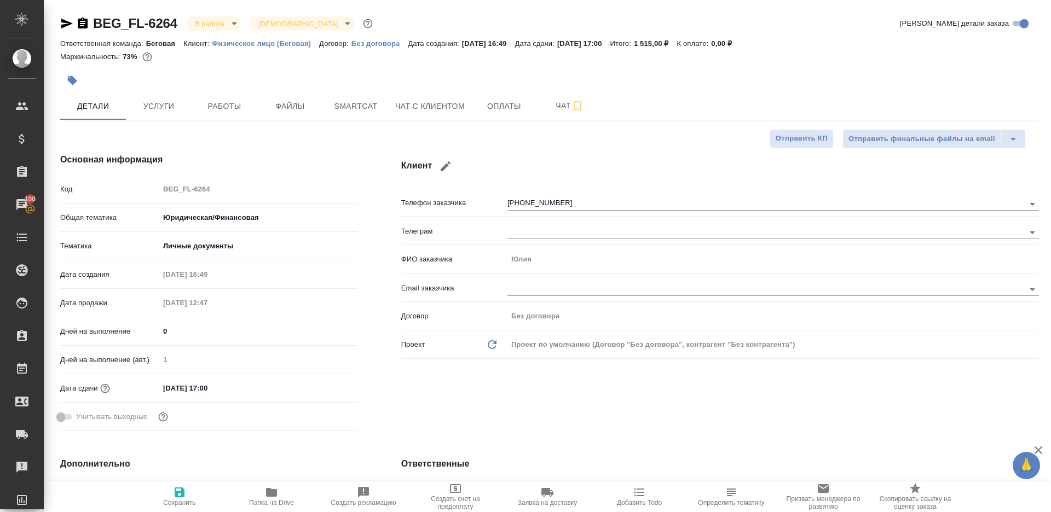
type textarea "x"
click at [229, 104] on span "Работы" at bounding box center [224, 107] width 53 height 14
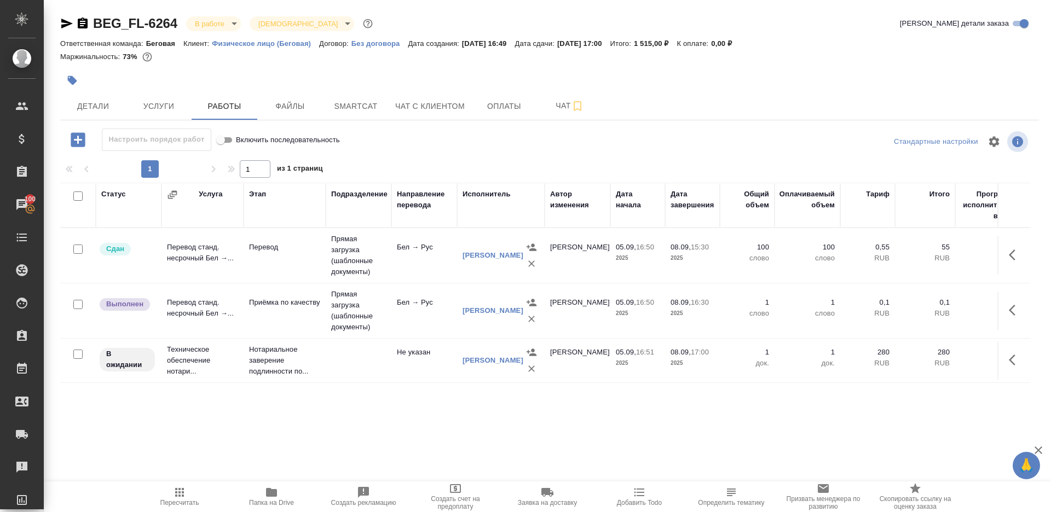
click at [1020, 310] on icon "button" at bounding box center [1015, 310] width 13 height 13
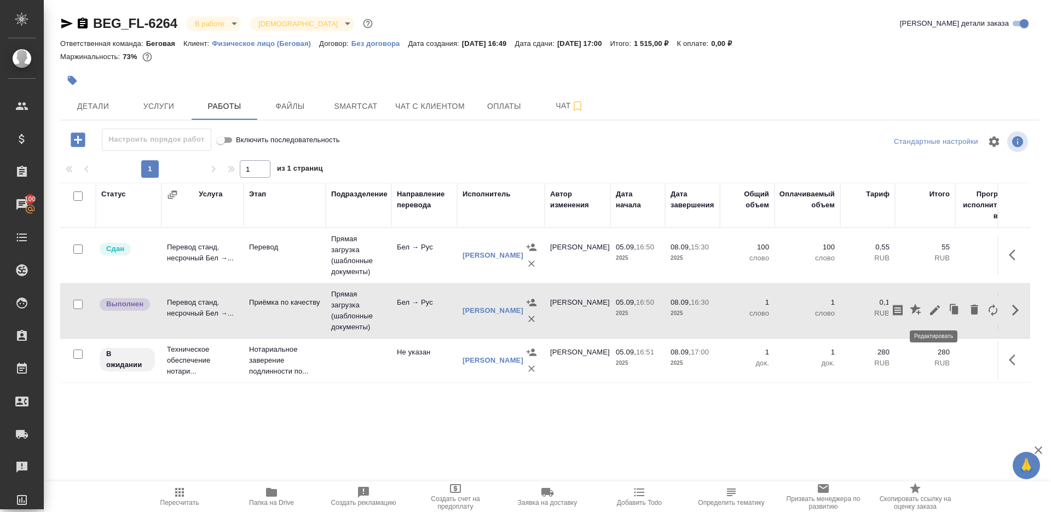
click at [936, 309] on icon "button" at bounding box center [935, 310] width 10 height 10
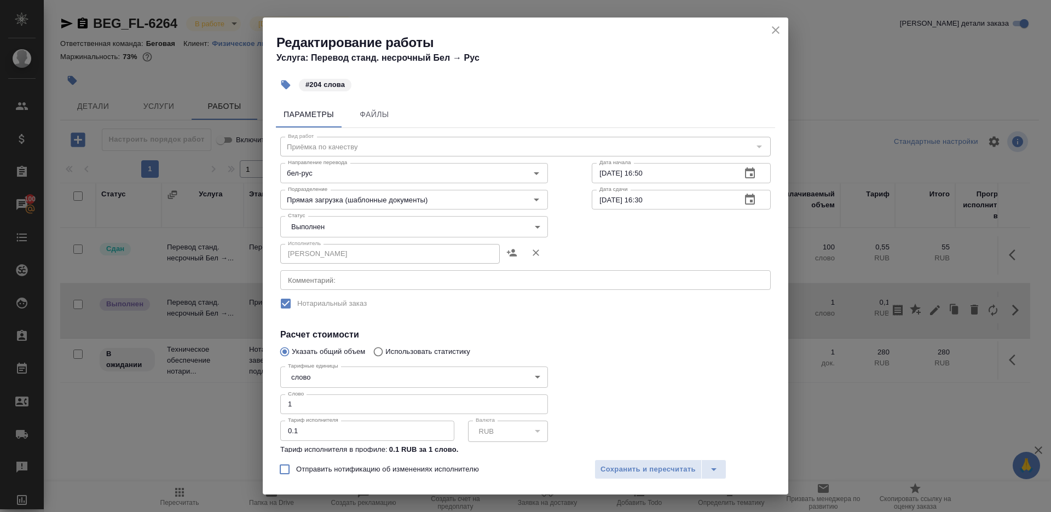
click at [330, 222] on body "🙏 .cls-1 fill:#fff; AWATERA [PERSON_NAME] Клиенты Спецификации Заказы 100 Чаты …" at bounding box center [525, 256] width 1051 height 512
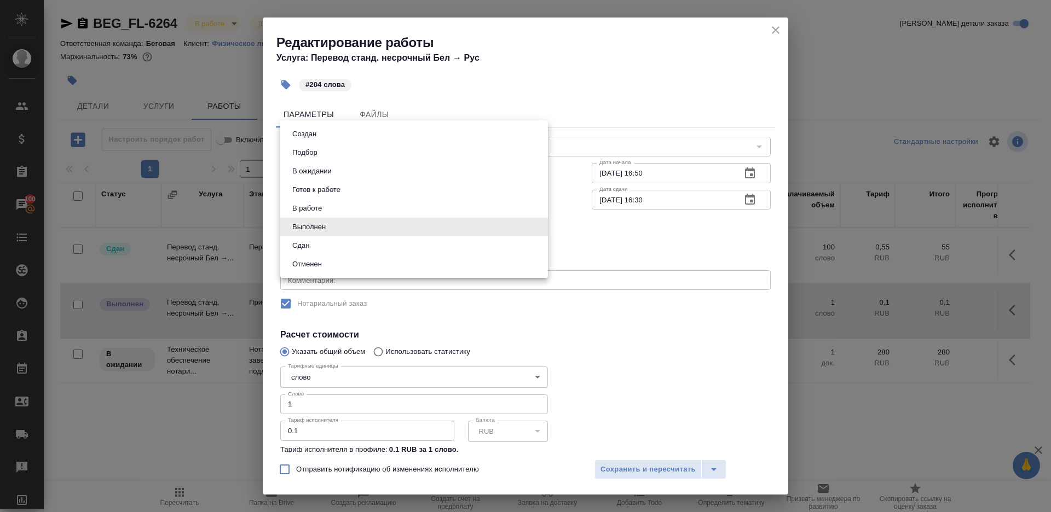
click at [326, 250] on li "Сдан" at bounding box center [414, 245] width 268 height 19
type input "closed"
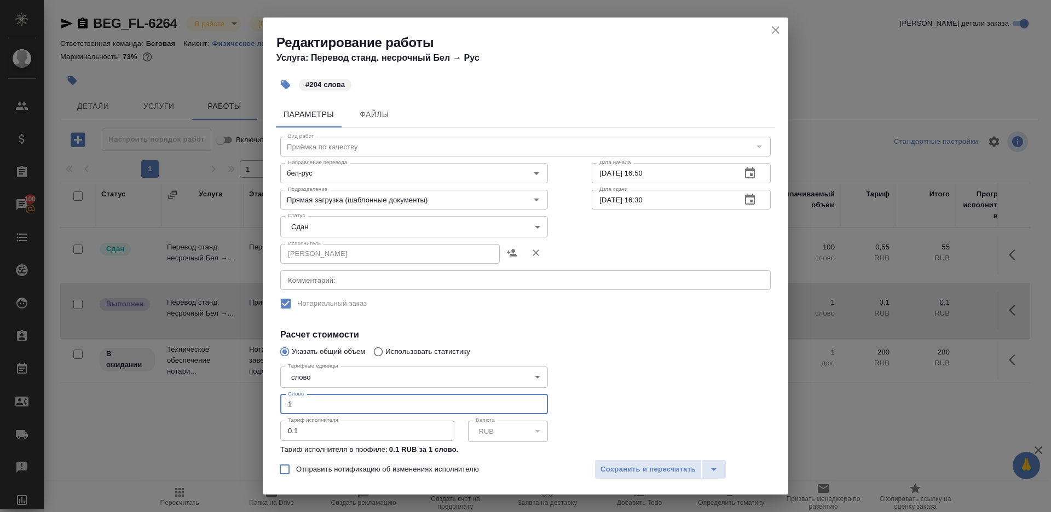
drag, startPoint x: 317, startPoint y: 410, endPoint x: 214, endPoint y: 380, distance: 107.7
click at [217, 382] on div "Редактирование работы Услуга: Перевод станд. несрочный Бел → Рус #204 слова Пар…" at bounding box center [525, 256] width 1051 height 512
type input "204"
click at [627, 464] on span "Сохранить и пересчитать" at bounding box center [647, 470] width 95 height 13
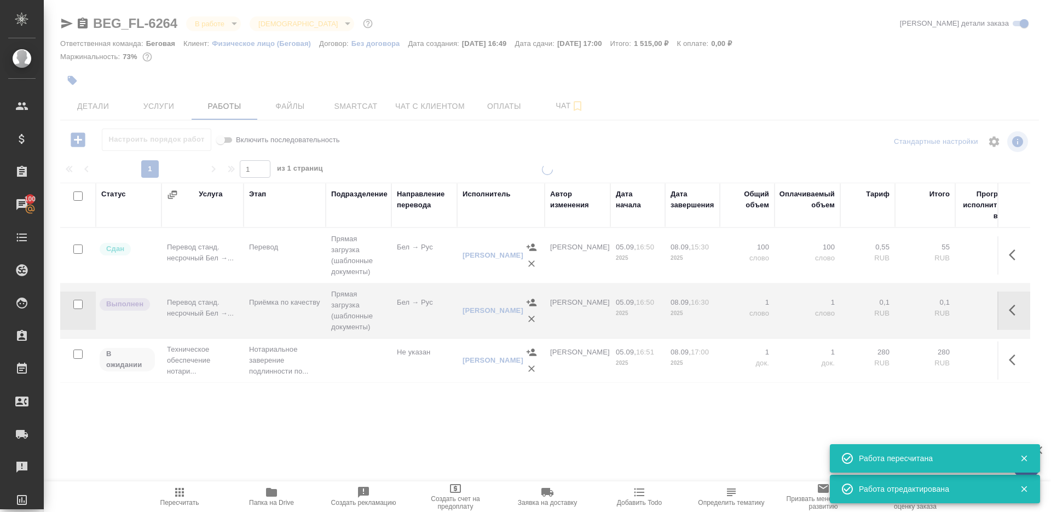
click at [209, 26] on div at bounding box center [547, 228] width 1007 height 457
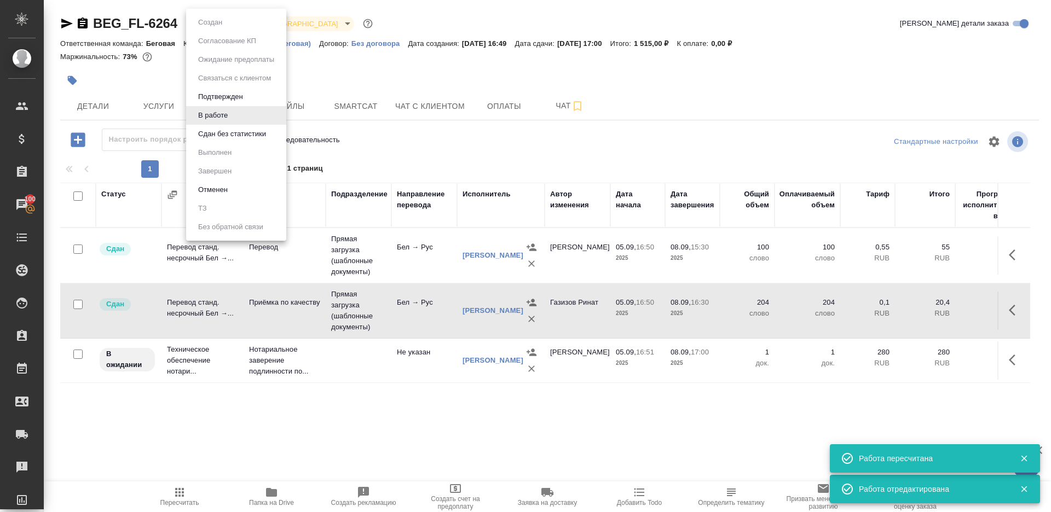
click at [217, 20] on body "🙏 .cls-1 fill:#fff; AWATERA Gazizov Rinat Клиенты Спецификации Заказы 100 Чаты …" at bounding box center [525, 256] width 1051 height 512
click at [241, 134] on button "Сдан без статистики" at bounding box center [232, 134] width 74 height 12
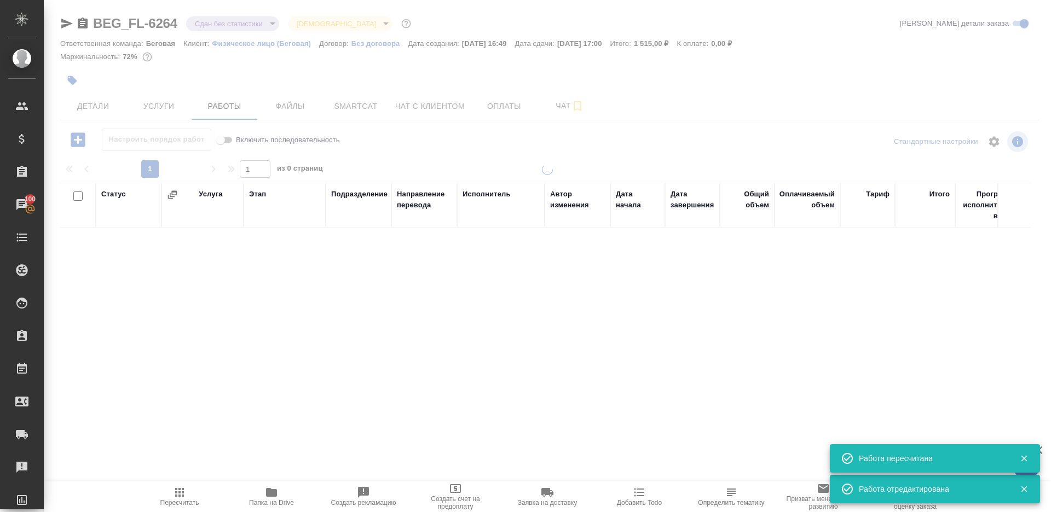
click at [234, 23] on body "🙏 .cls-1 fill:#fff; AWATERA Gazizov Rinat Клиенты Спецификации Заказы 100 Чаты …" at bounding box center [525, 256] width 1051 height 512
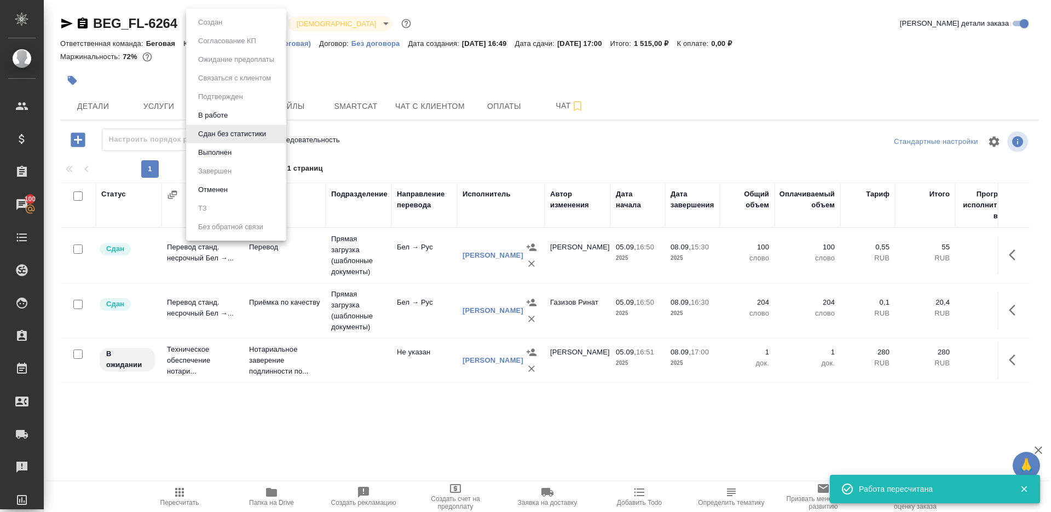
click at [252, 154] on li "Выполнен" at bounding box center [236, 152] width 100 height 19
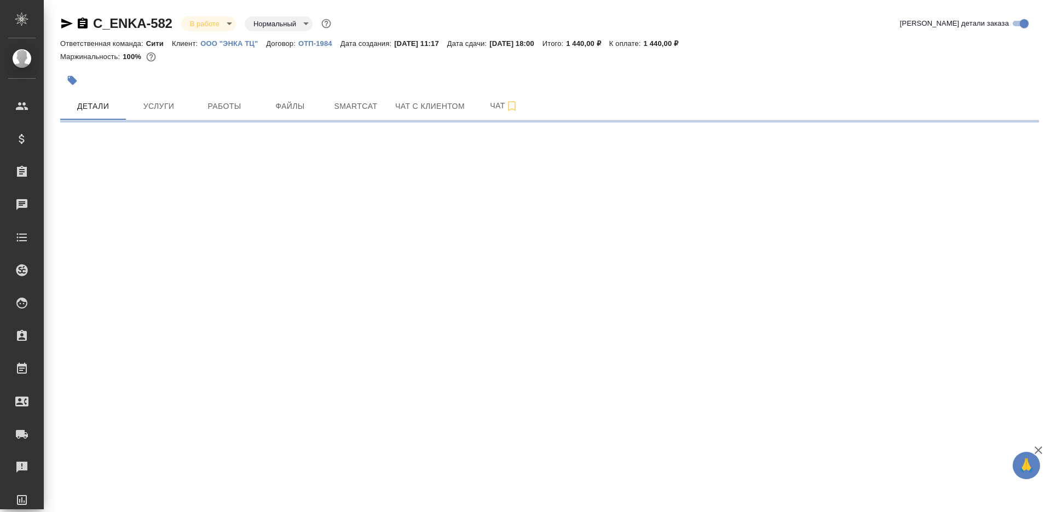
select select "RU"
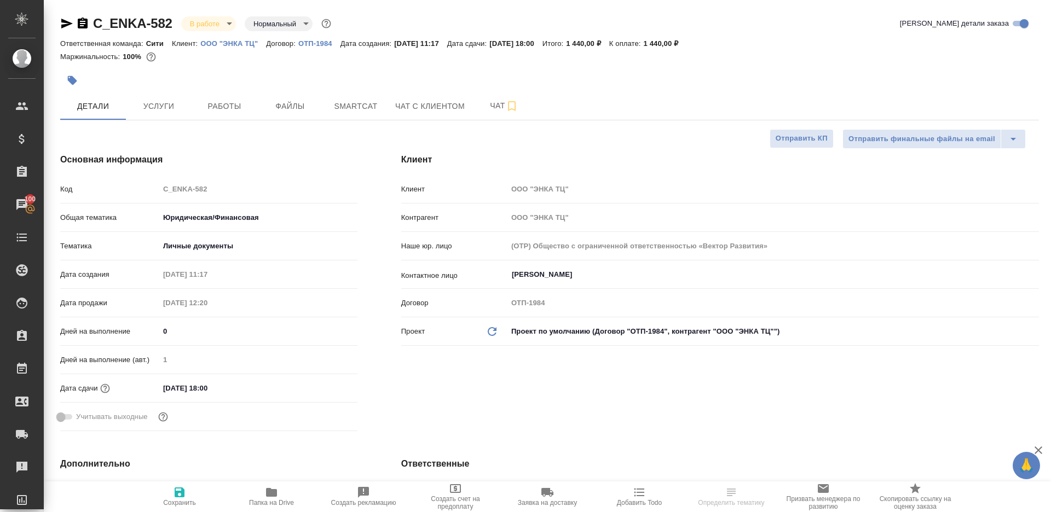
type textarea "x"
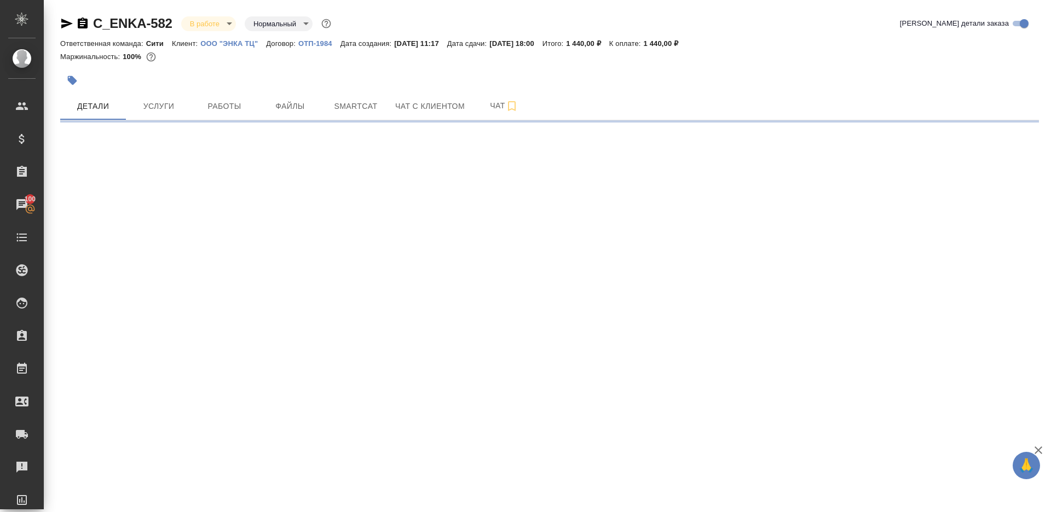
select select "RU"
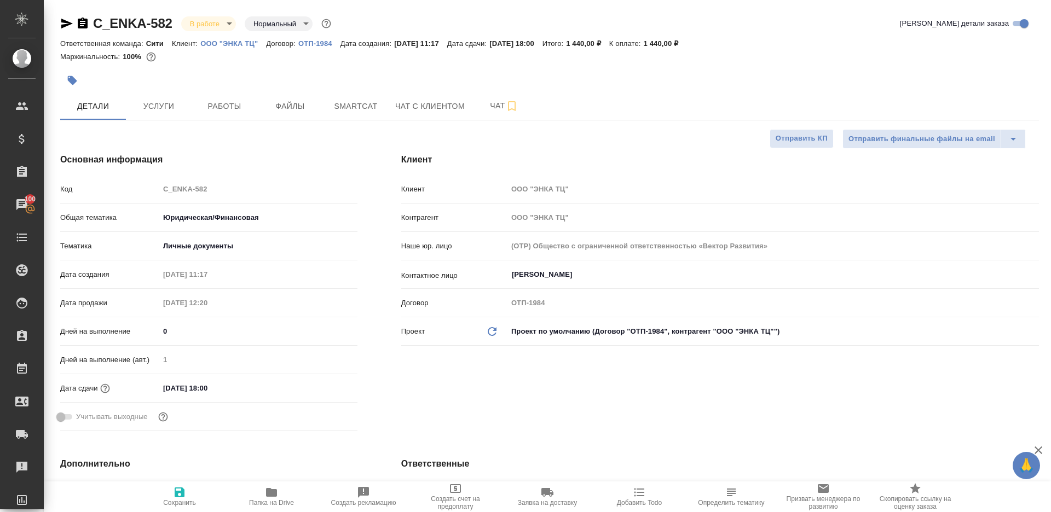
type textarea "x"
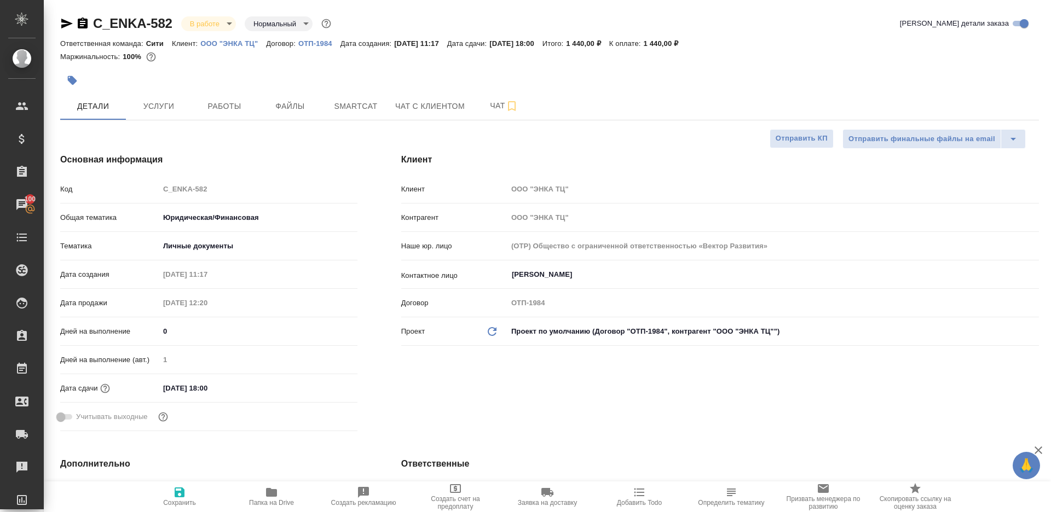
type textarea "x"
click at [218, 106] on span "Работы" at bounding box center [224, 107] width 53 height 14
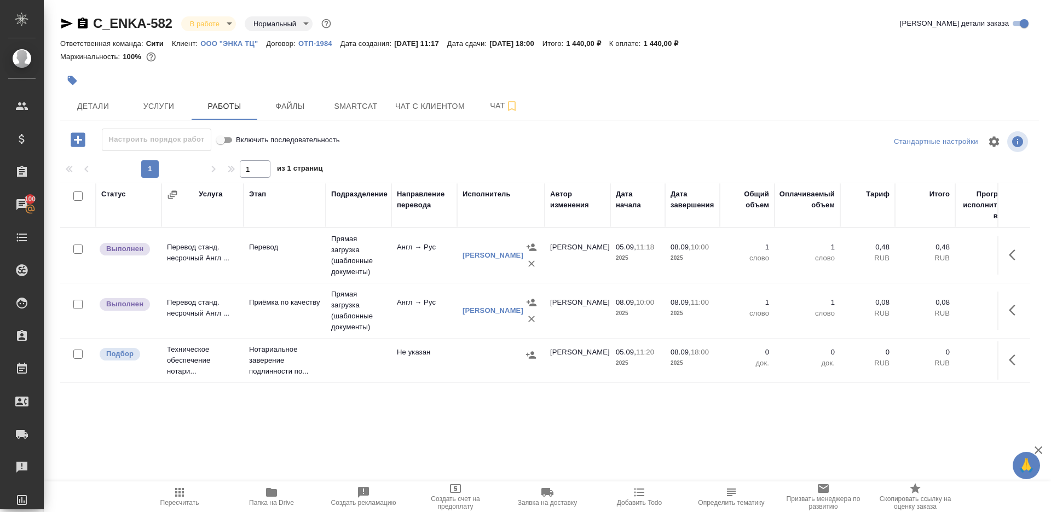
click at [219, 26] on body "🙏 .cls-1 fill:#fff; AWATERA [PERSON_NAME] Клиенты Спецификации Заказы 100 Чаты …" at bounding box center [525, 256] width 1051 height 512
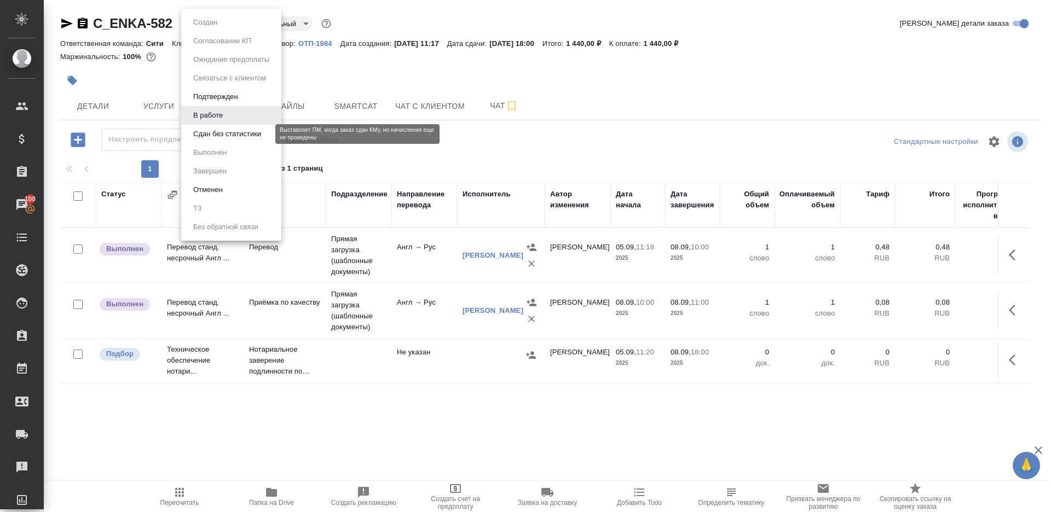
click at [232, 134] on button "Сдан без статистики" at bounding box center [227, 134] width 74 height 12
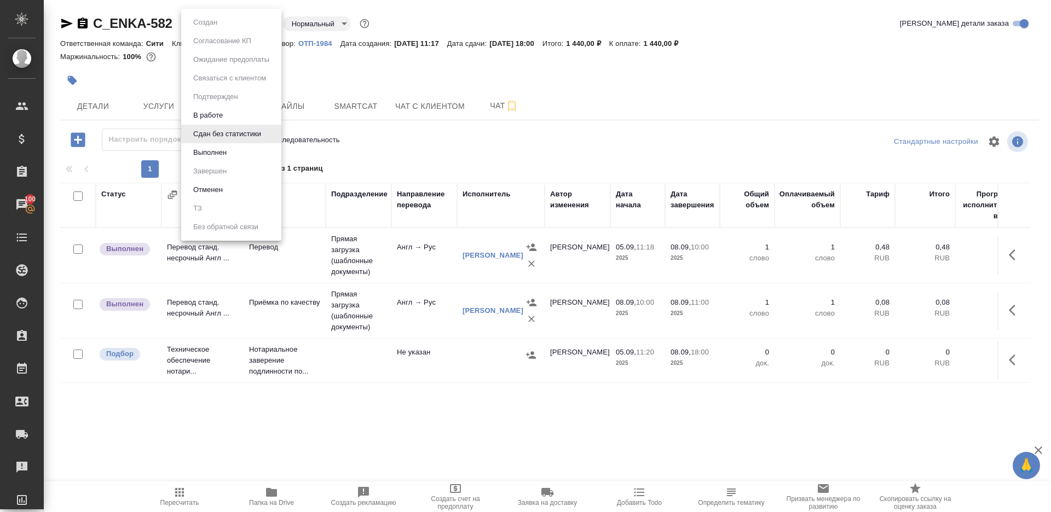
click at [247, 16] on body "🙏 .cls-1 fill:#fff; AWATERA Gazizov Rinat Клиенты Спецификации Заказы 100 Чаты …" at bounding box center [525, 256] width 1051 height 512
click at [244, 149] on li "Выполнен" at bounding box center [231, 152] width 100 height 19
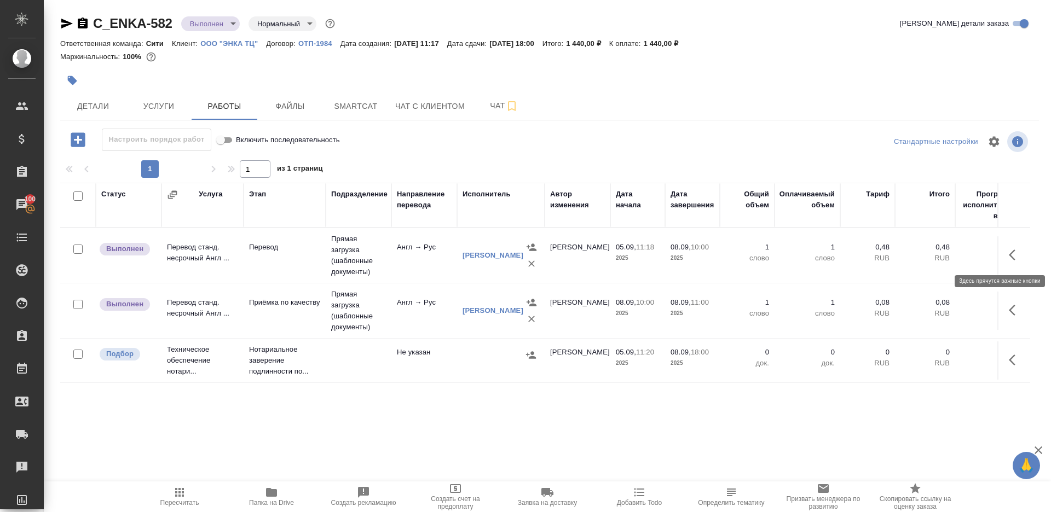
click at [1012, 246] on button "button" at bounding box center [1015, 255] width 26 height 26
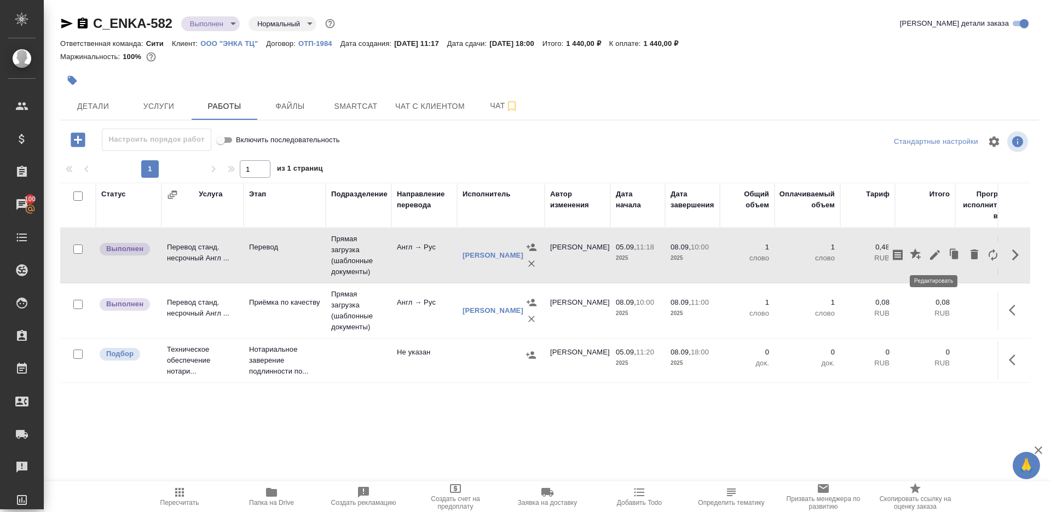
click at [935, 246] on button "button" at bounding box center [934, 255] width 19 height 26
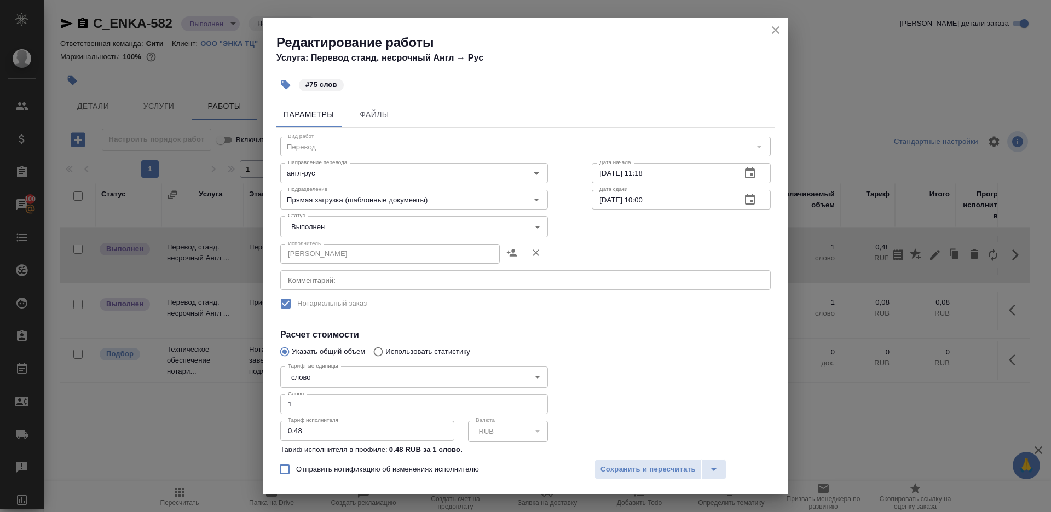
click at [374, 227] on body "🙏 .cls-1 fill:#fff; AWATERA Gazizov Rinat Клиенты Спецификации Заказы 100 Чаты …" at bounding box center [525, 256] width 1051 height 512
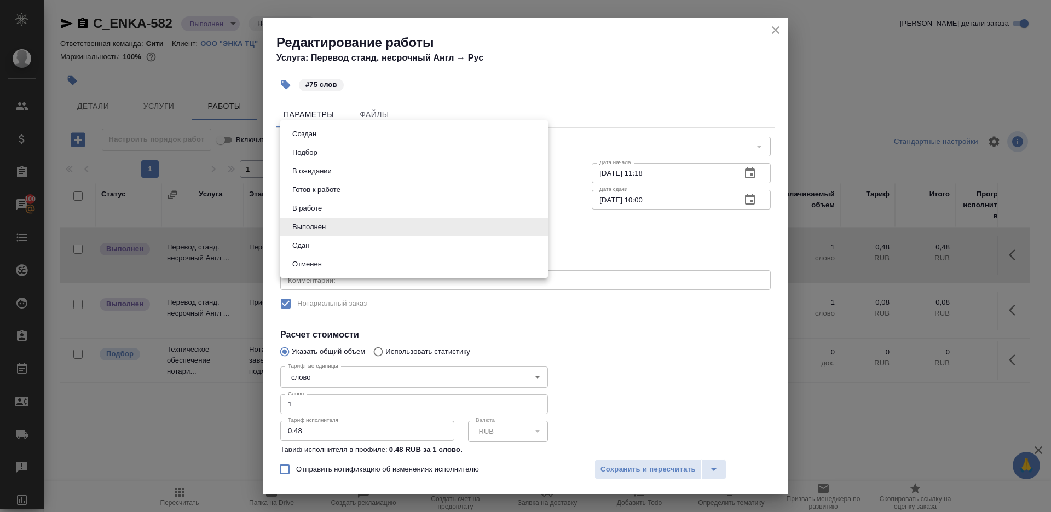
click at [316, 245] on li "Сдан" at bounding box center [414, 245] width 268 height 19
type input "closed"
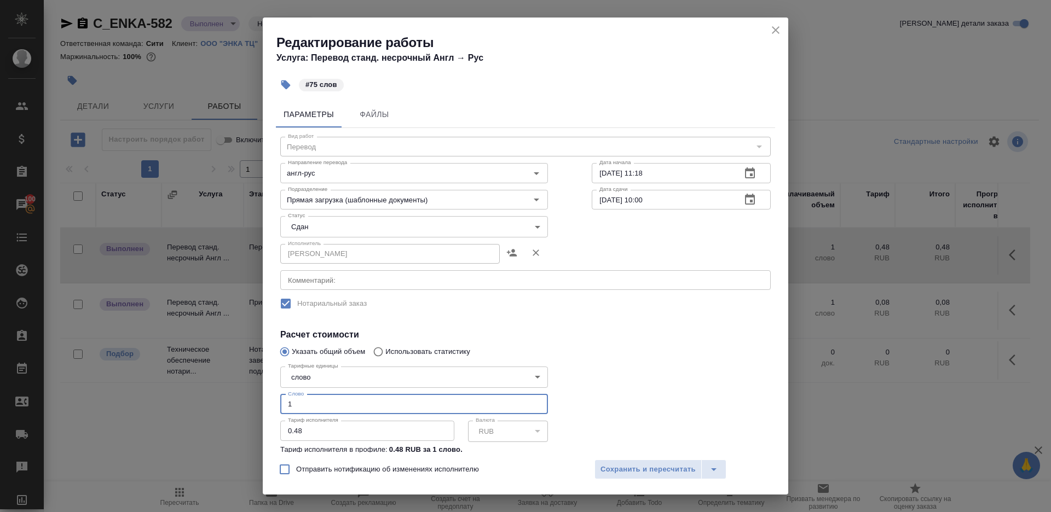
drag, startPoint x: 305, startPoint y: 398, endPoint x: 240, endPoint y: 397, distance: 64.6
click at [241, 397] on div "Редактирование работы Услуга: Перевод станд. несрочный Англ → Рус #75 слов Пара…" at bounding box center [525, 256] width 1051 height 512
drag, startPoint x: 333, startPoint y: 415, endPoint x: 194, endPoint y: 403, distance: 140.1
click at [194, 403] on div "Редактирование работы Услуга: Перевод станд. несрочный Англ → Рус #75 слов Пара…" at bounding box center [525, 256] width 1051 height 512
drag, startPoint x: 303, startPoint y: 402, endPoint x: 221, endPoint y: 402, distance: 81.5
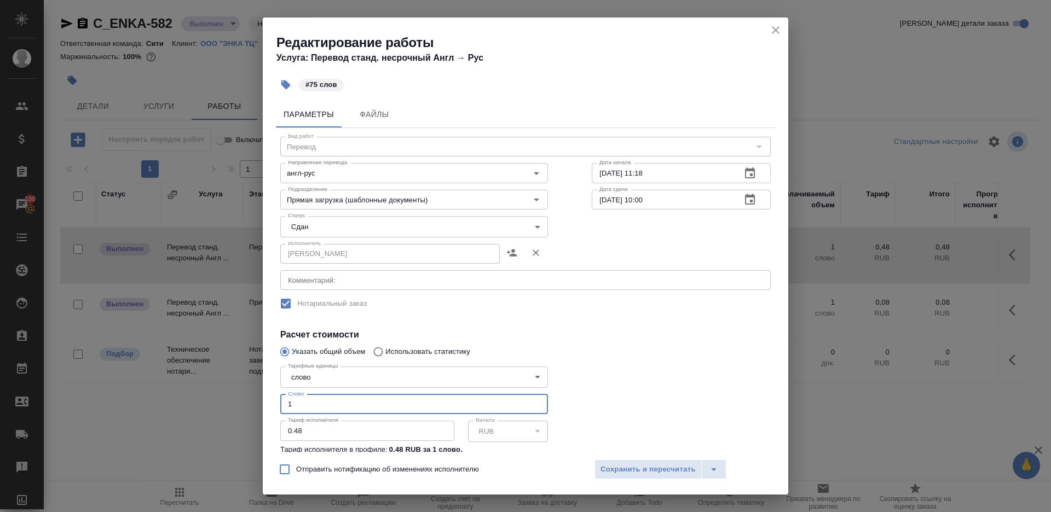
click at [222, 402] on div "Редактирование работы Услуга: Перевод станд. несрочный Англ → Рус #75 слов Пара…" at bounding box center [525, 256] width 1051 height 512
type input "75"
click at [651, 469] on span "Сохранить и пересчитать" at bounding box center [647, 470] width 95 height 13
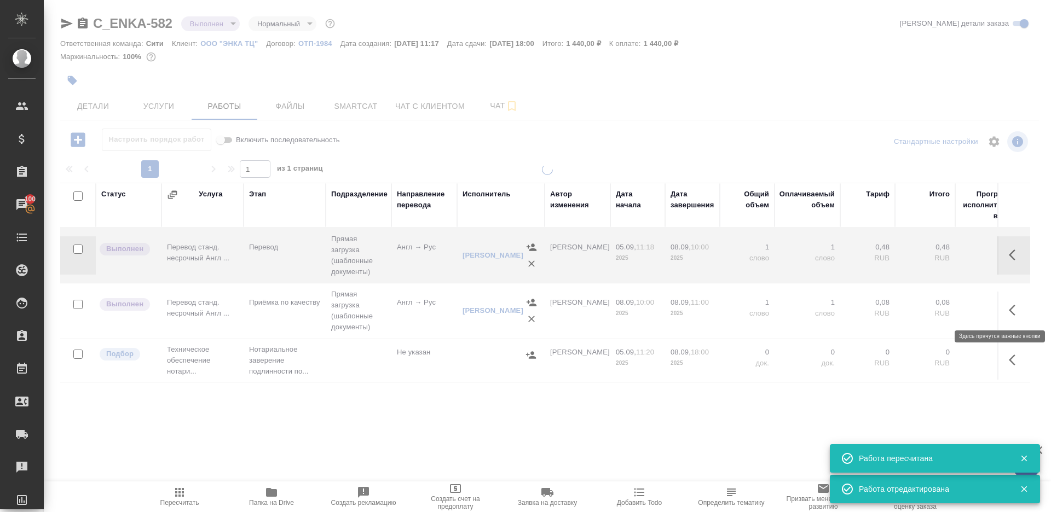
click at [1016, 307] on icon "button" at bounding box center [1015, 310] width 13 height 13
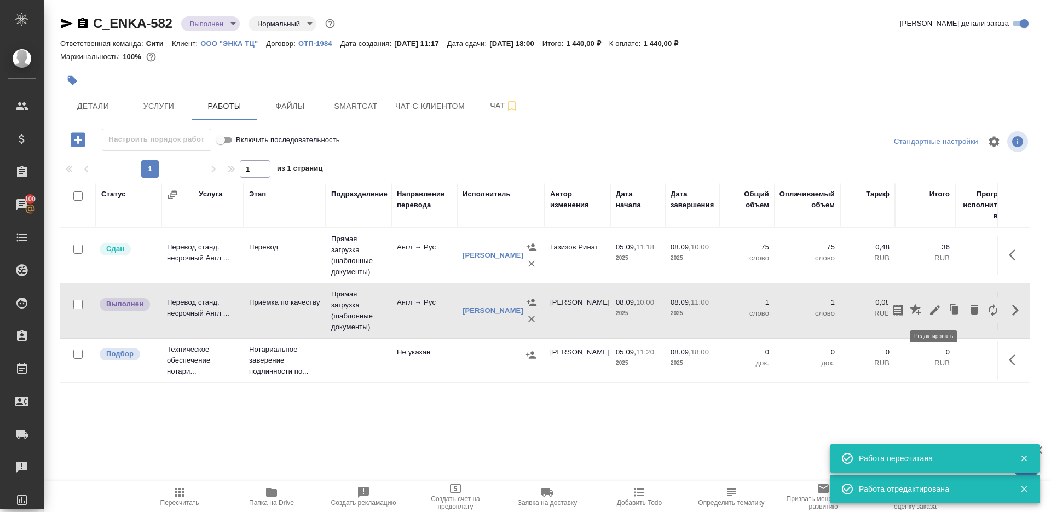
click at [927, 307] on button "button" at bounding box center [934, 310] width 19 height 26
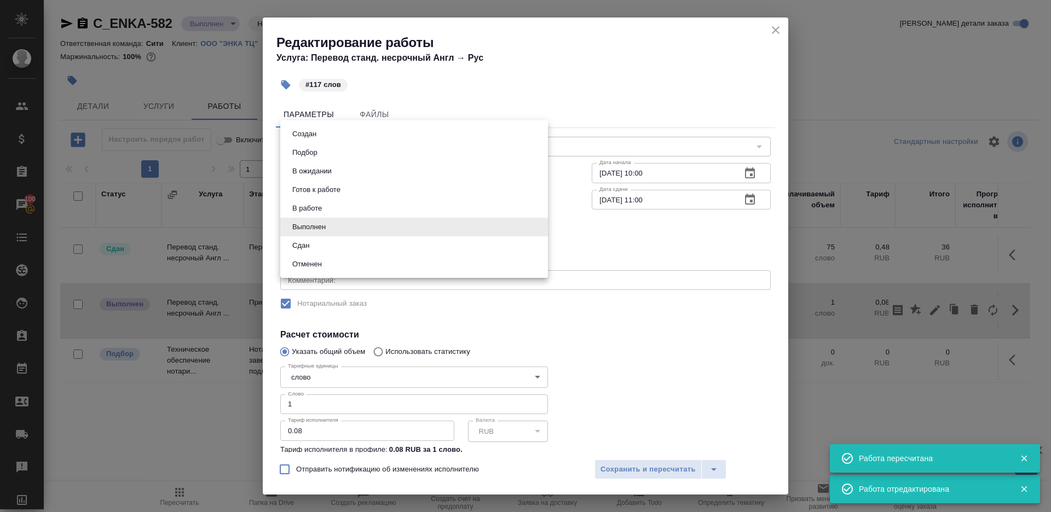
click at [361, 219] on body "🙏 .cls-1 fill:#fff; AWATERA Gazizov Rinat Клиенты Спецификации Заказы 100 Чаты …" at bounding box center [525, 256] width 1051 height 512
click at [305, 245] on button "Сдан" at bounding box center [301, 246] width 24 height 12
type input "closed"
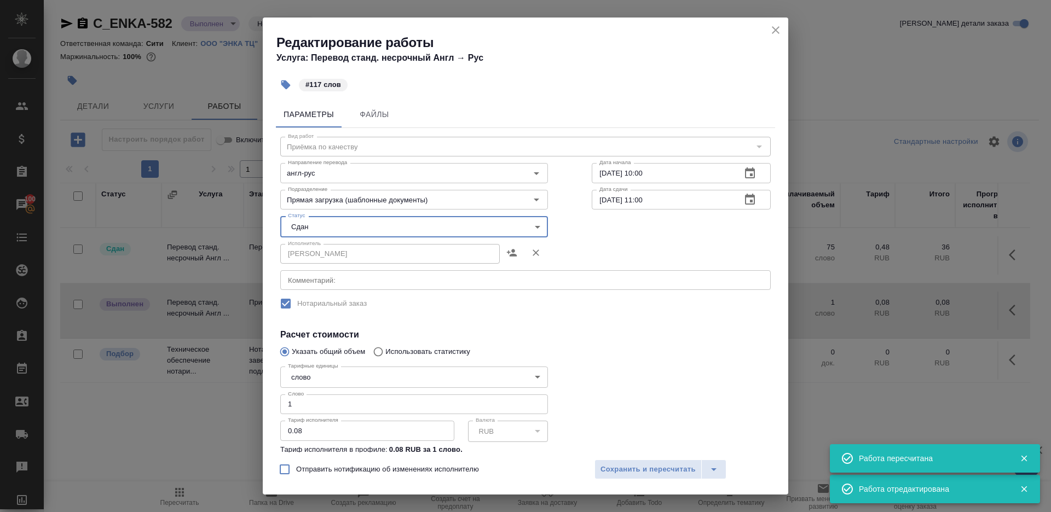
click at [302, 399] on input "1" at bounding box center [414, 405] width 268 height 20
click at [311, 405] on input "1" at bounding box center [414, 405] width 268 height 20
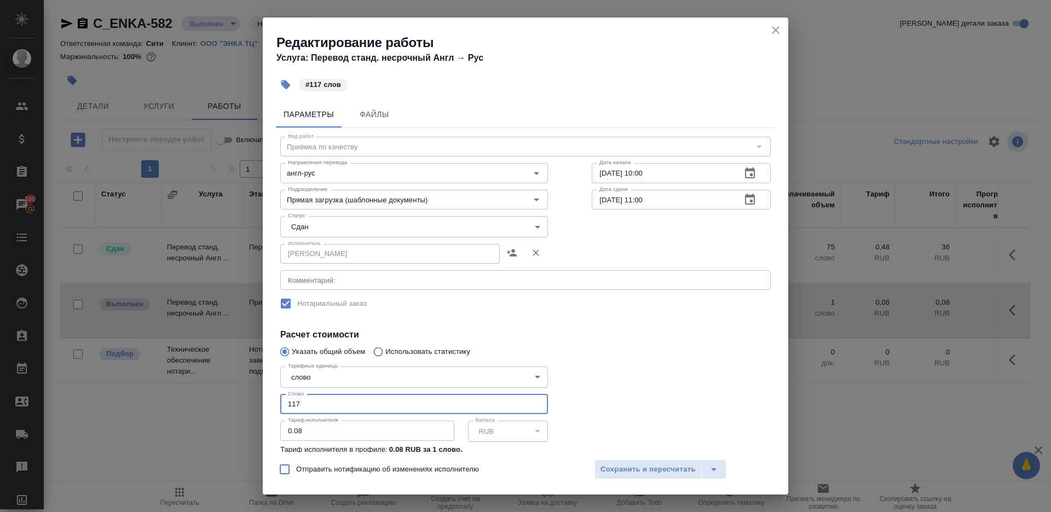
type input "117"
click at [606, 369] on div at bounding box center [681, 421] width 223 height 163
click at [606, 465] on span "Сохранить и пересчитать" at bounding box center [647, 470] width 95 height 13
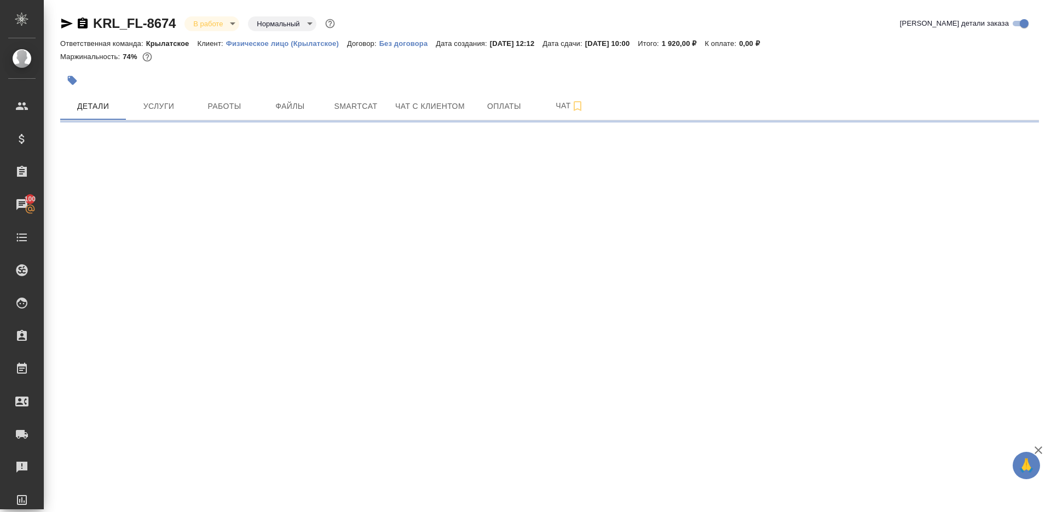
select select "RU"
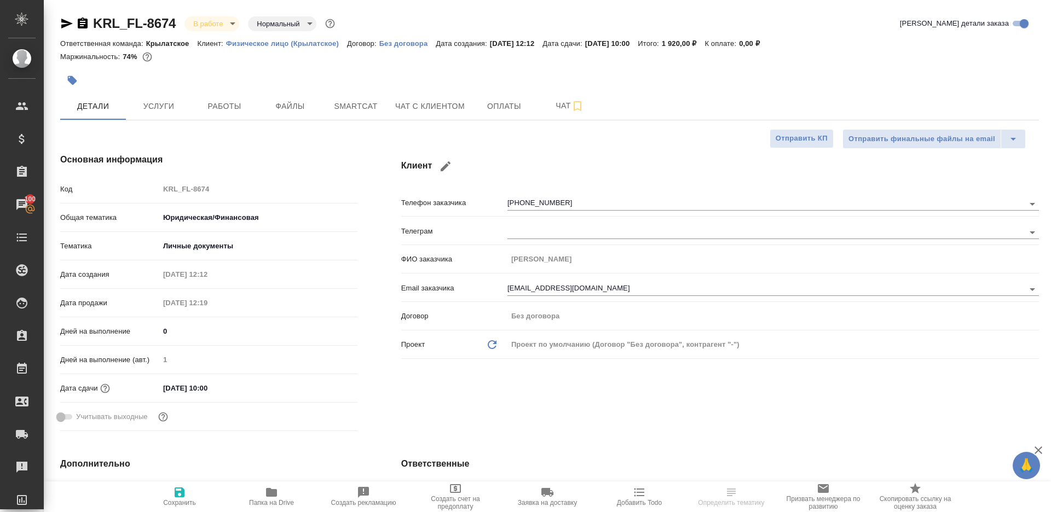
type textarea "x"
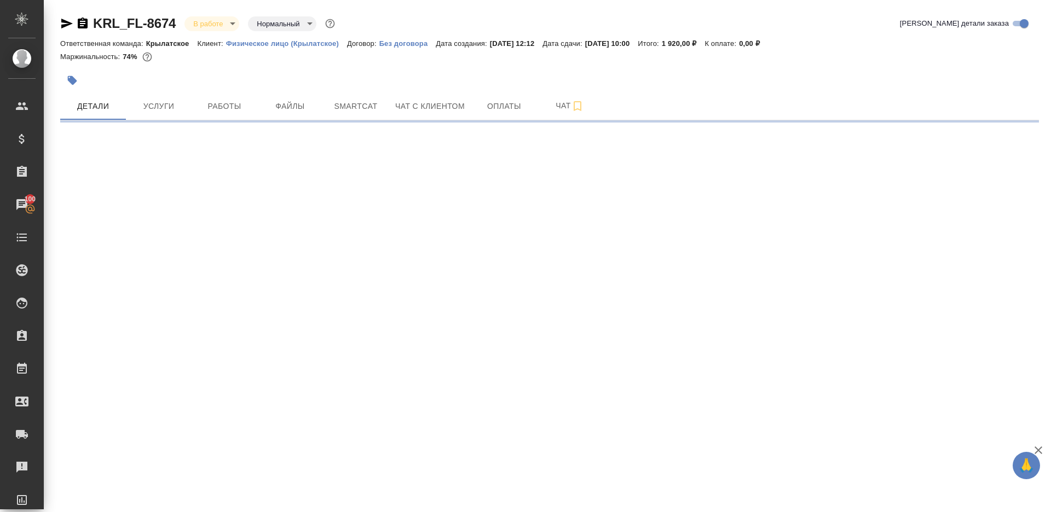
select select "RU"
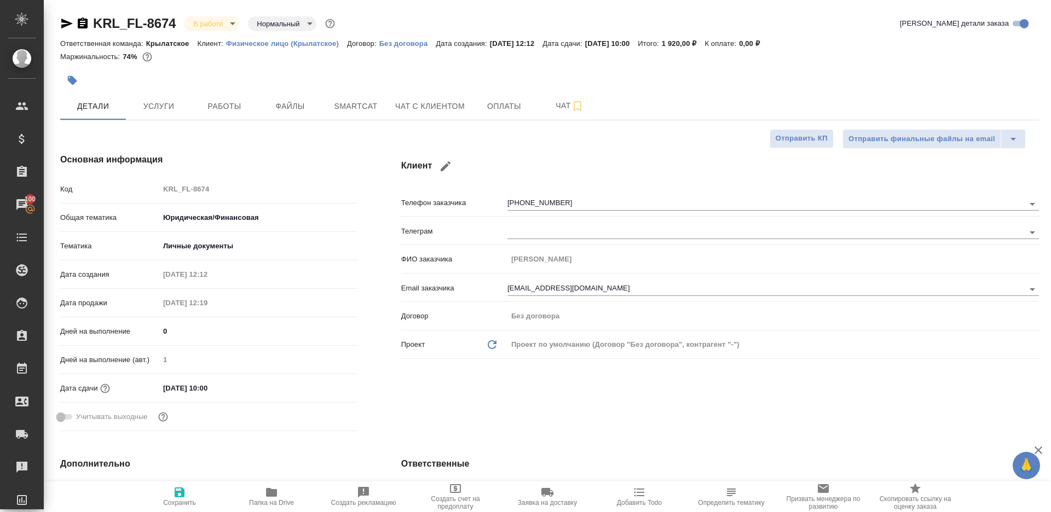
type textarea "x"
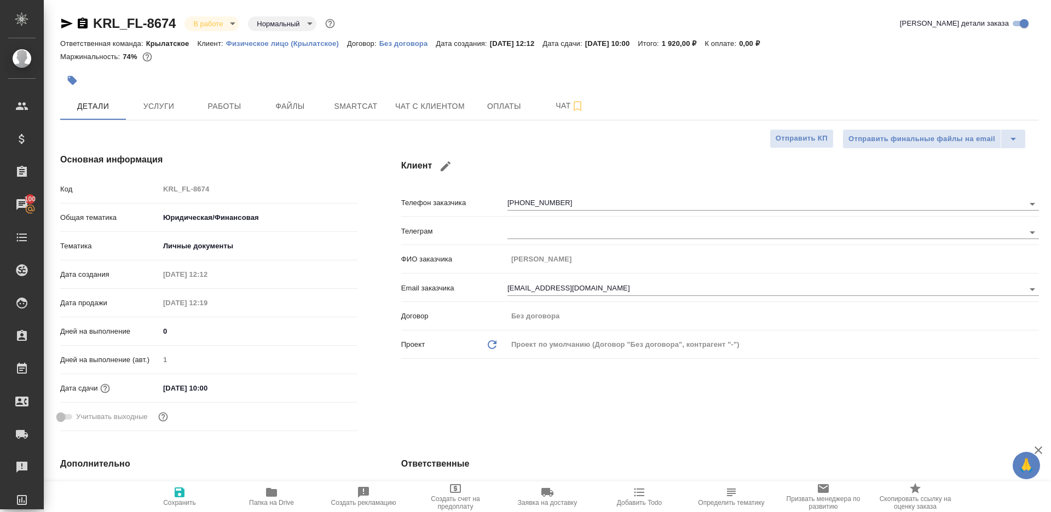
type textarea "x"
click at [219, 101] on span "Работы" at bounding box center [224, 107] width 53 height 14
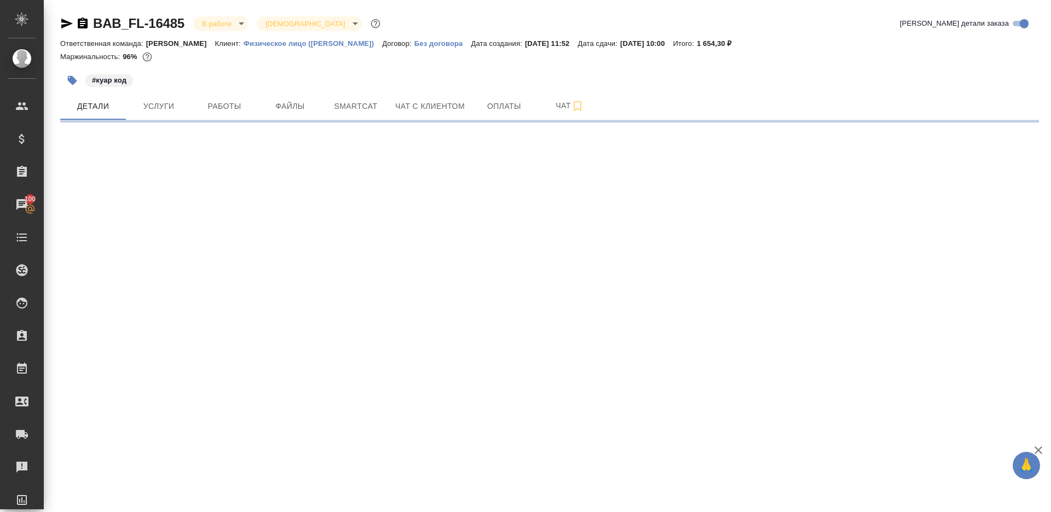
select select "RU"
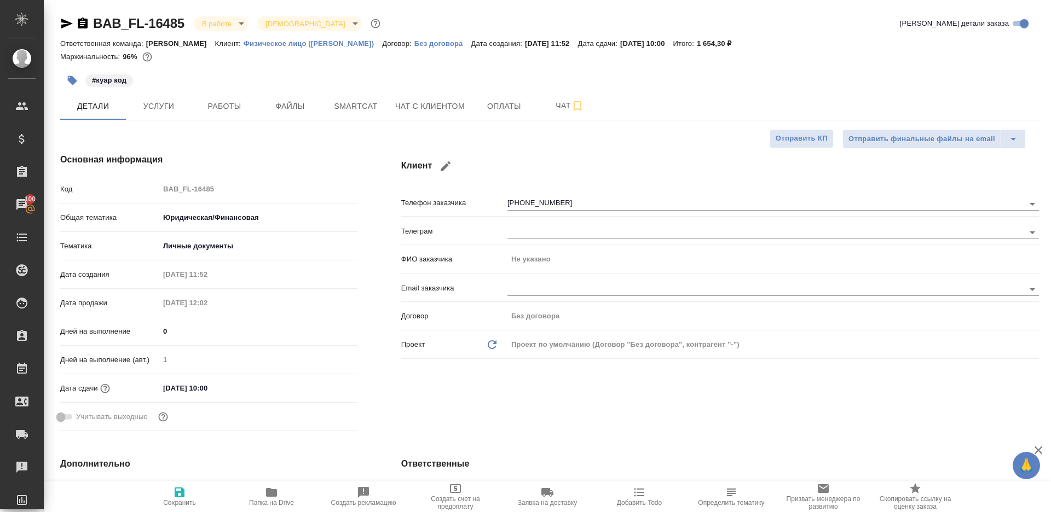
type textarea "x"
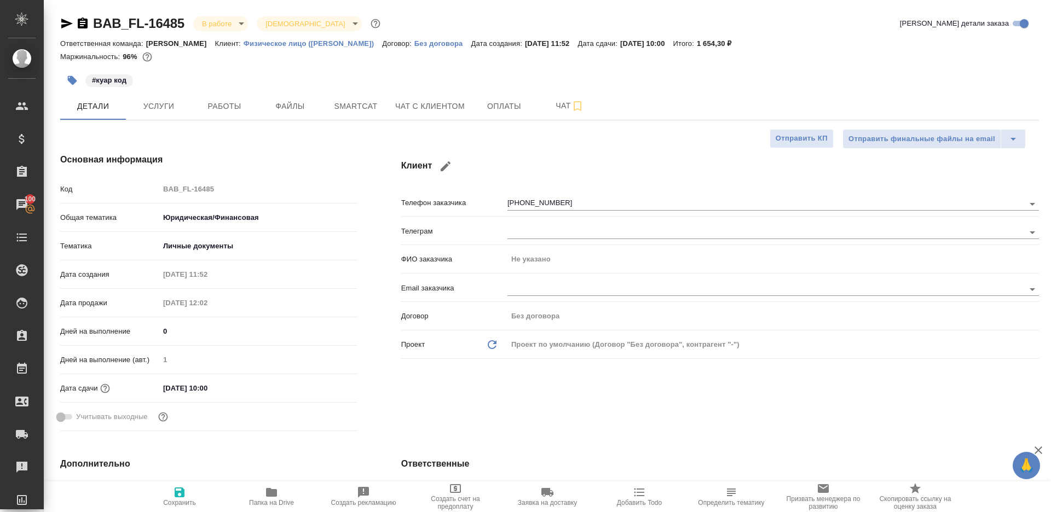
type textarea "x"
click at [237, 97] on button "Работы" at bounding box center [225, 105] width 66 height 27
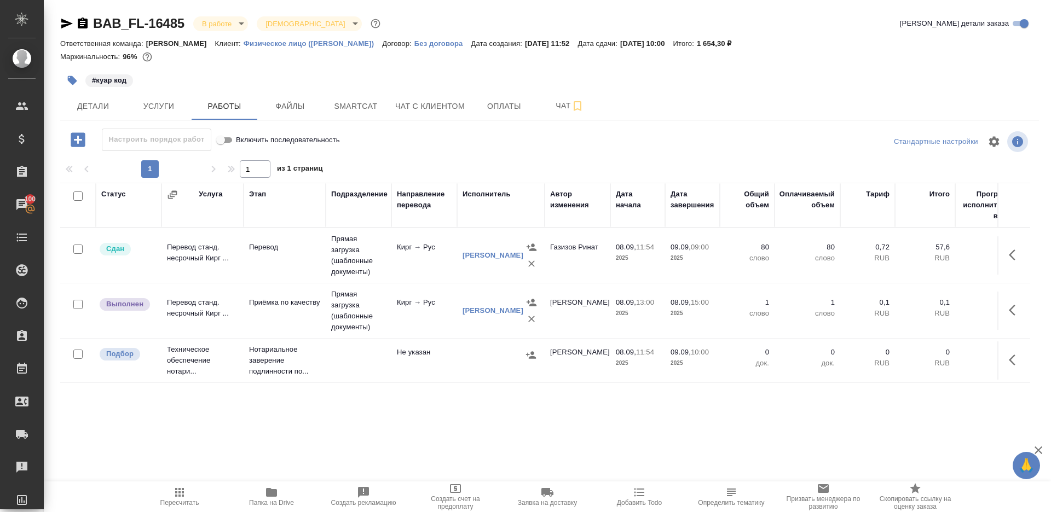
click at [419, 157] on div at bounding box center [549, 157] width 978 height 5
click at [1011, 309] on icon "button" at bounding box center [1015, 310] width 13 height 13
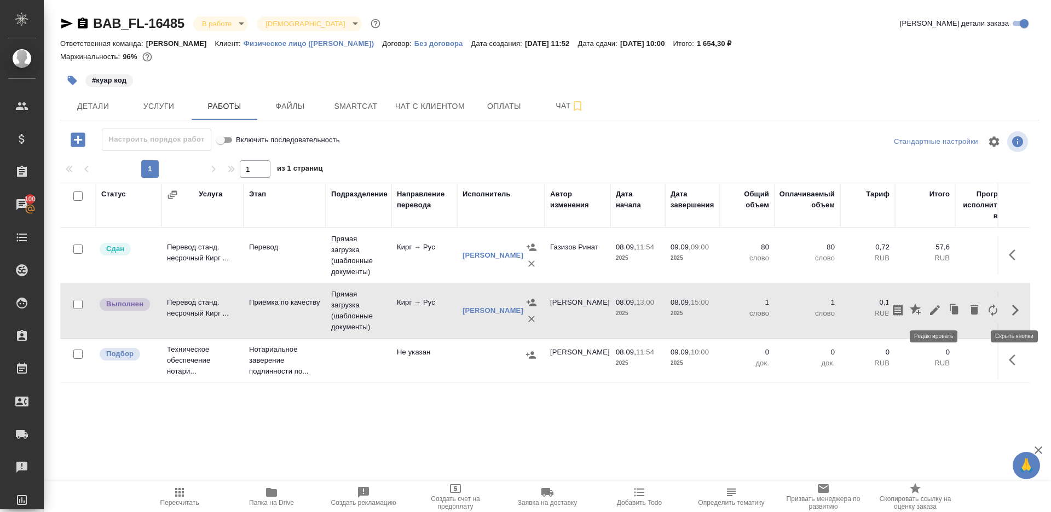
click at [930, 309] on icon "button" at bounding box center [934, 310] width 13 height 13
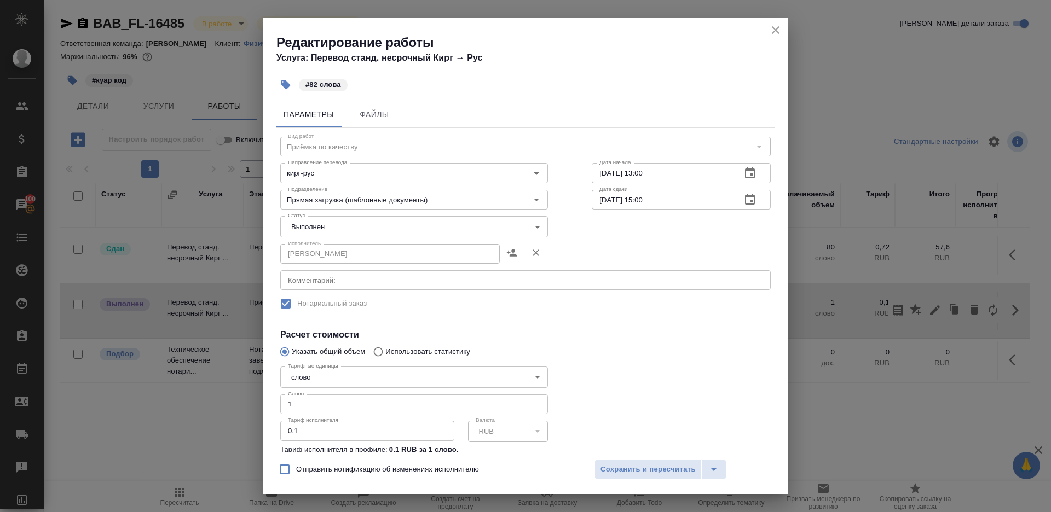
click at [335, 235] on body "🙏 .cls-1 fill:#fff; AWATERA [PERSON_NAME] Клиенты Спецификации Заказы 100 Чаты …" at bounding box center [525, 256] width 1051 height 512
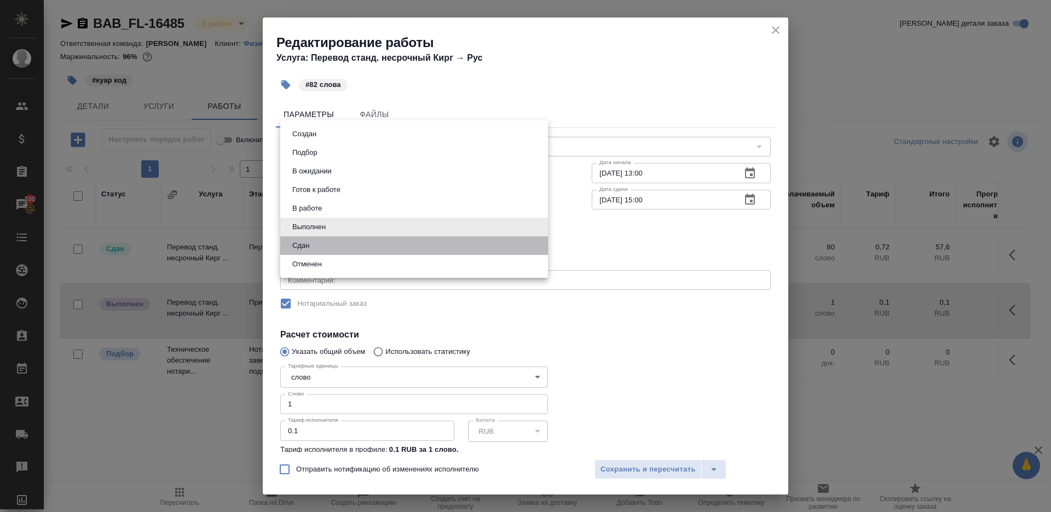
click at [334, 242] on li "Сдан" at bounding box center [414, 245] width 268 height 19
type input "closed"
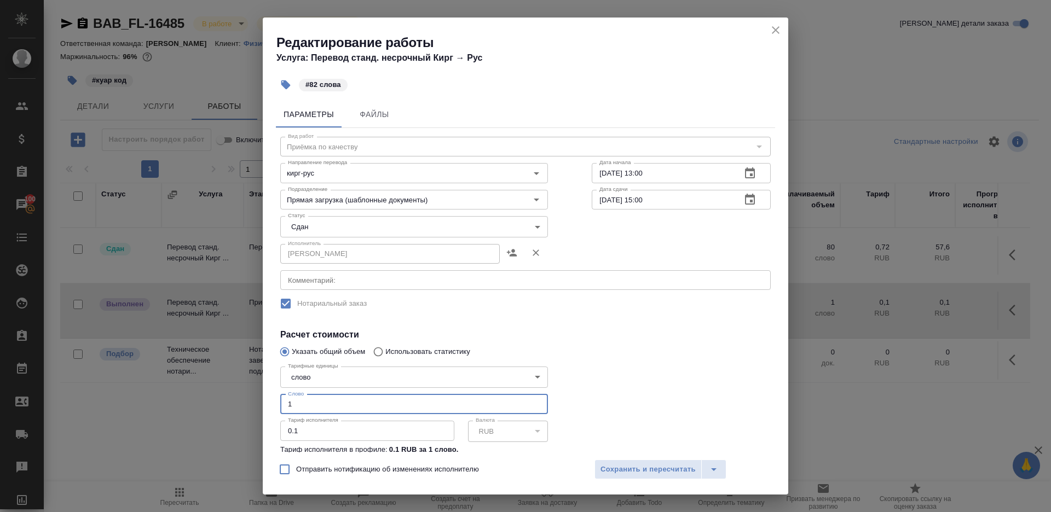
drag, startPoint x: 301, startPoint y: 412, endPoint x: 216, endPoint y: 374, distance: 93.3
click at [216, 374] on div "Редактирование работы Услуга: Перевод станд. несрочный Кирг → Рус #82 слова Пар…" at bounding box center [525, 256] width 1051 height 512
type input "82"
click at [669, 390] on div at bounding box center [681, 421] width 223 height 163
click at [669, 478] on button "Сохранить и пересчитать" at bounding box center [647, 470] width 107 height 20
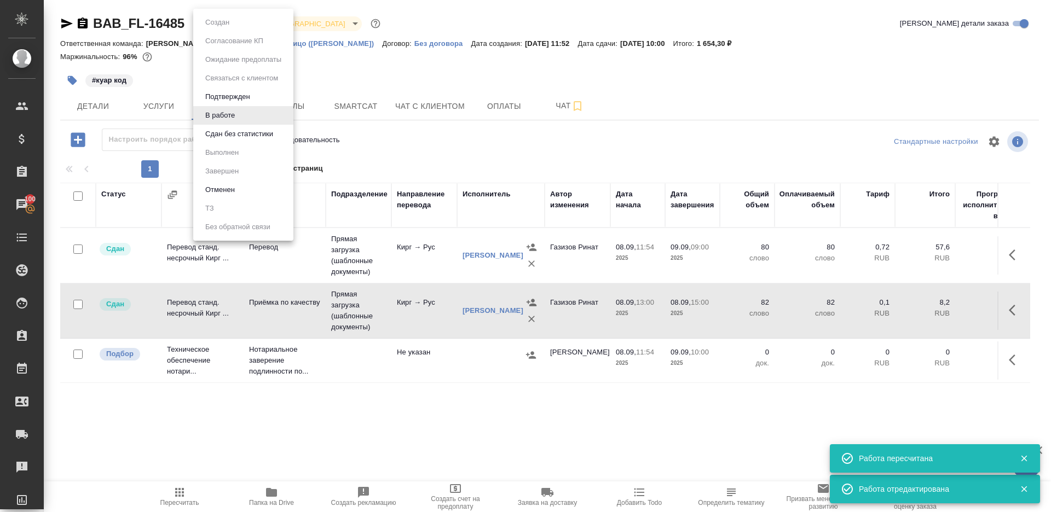
click at [224, 25] on body "🙏 .cls-1 fill:#fff; AWATERA [PERSON_NAME] Клиенты Спецификации Заказы 100 Чаты …" at bounding box center [525, 256] width 1051 height 512
click at [231, 120] on button "В работе" at bounding box center [220, 115] width 36 height 12
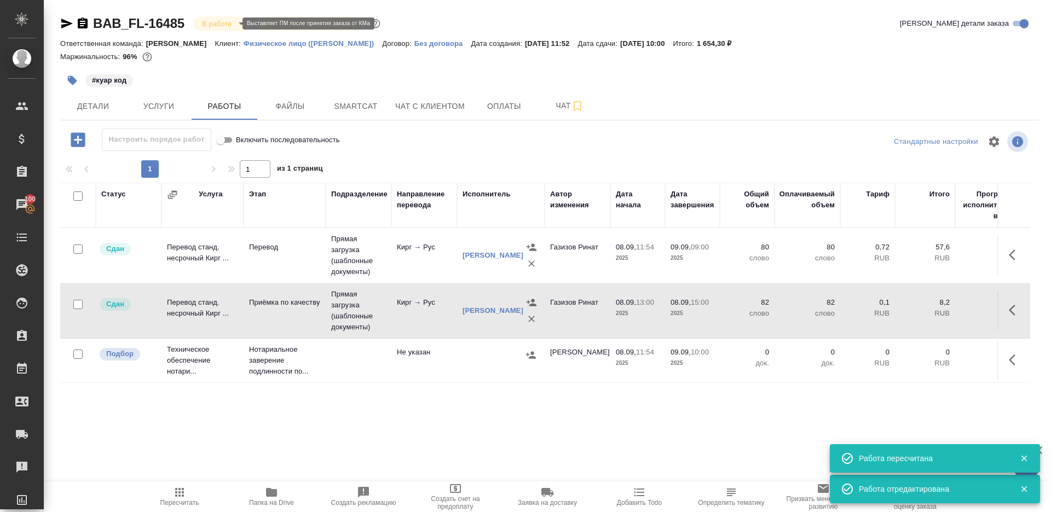
click at [224, 18] on body "🙏 .cls-1 fill:#fff; AWATERA [PERSON_NAME] Клиенты Спецификации Заказы 100 Чаты …" at bounding box center [525, 256] width 1051 height 512
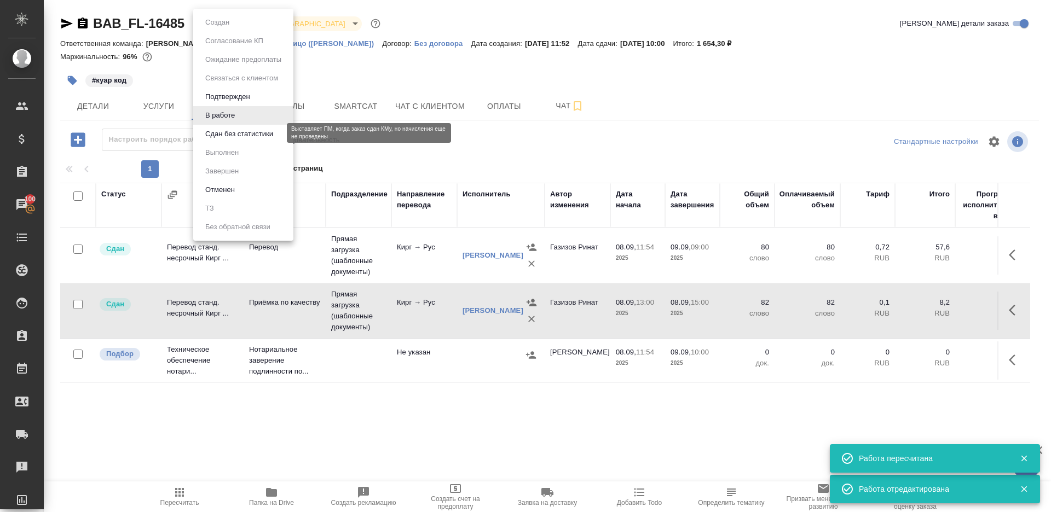
click at [229, 139] on button "Сдан без статистики" at bounding box center [239, 134] width 74 height 12
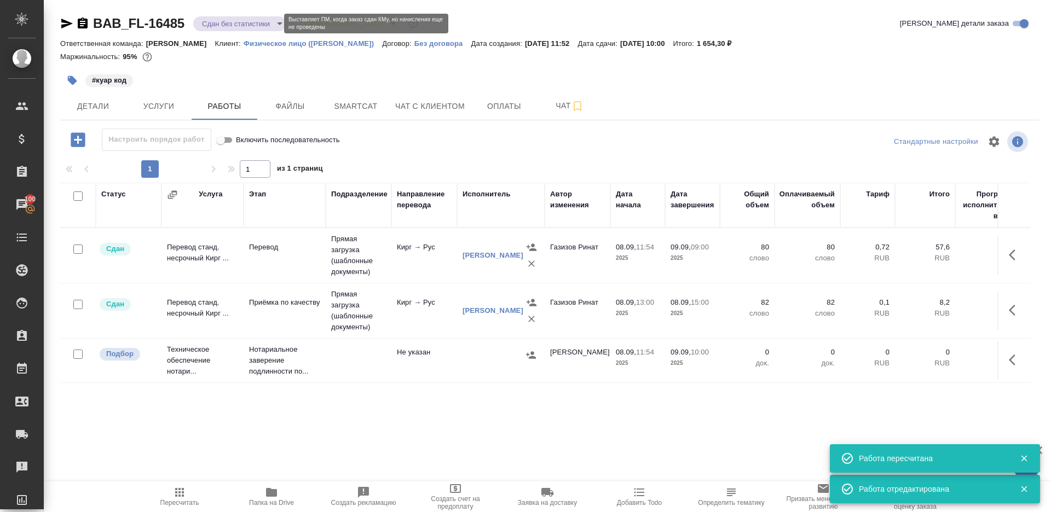
click at [223, 24] on body "🙏 .cls-1 fill:#fff; AWATERA [PERSON_NAME] Клиенты Спецификации Заказы 100 Чаты …" at bounding box center [525, 256] width 1051 height 512
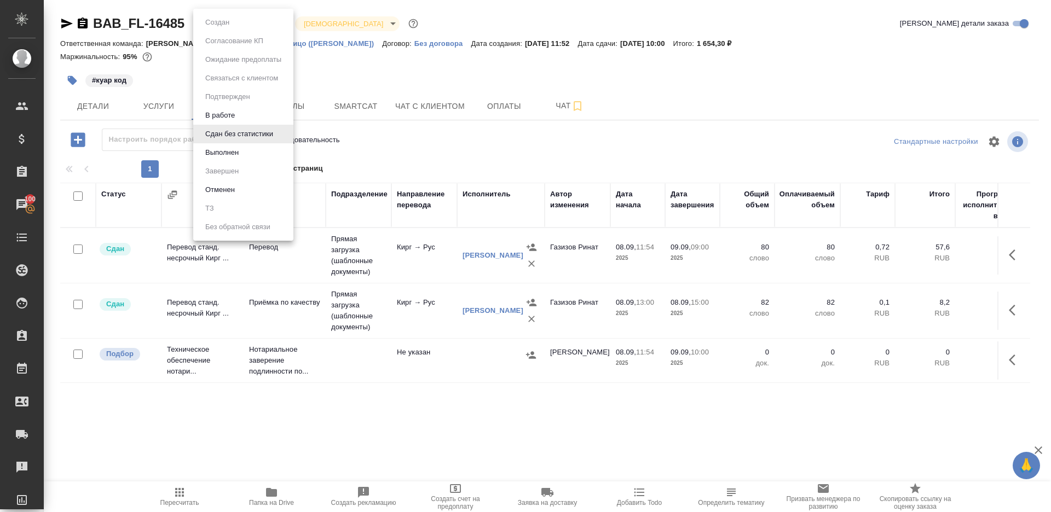
click at [233, 153] on button "Выполнен" at bounding box center [222, 153] width 40 height 12
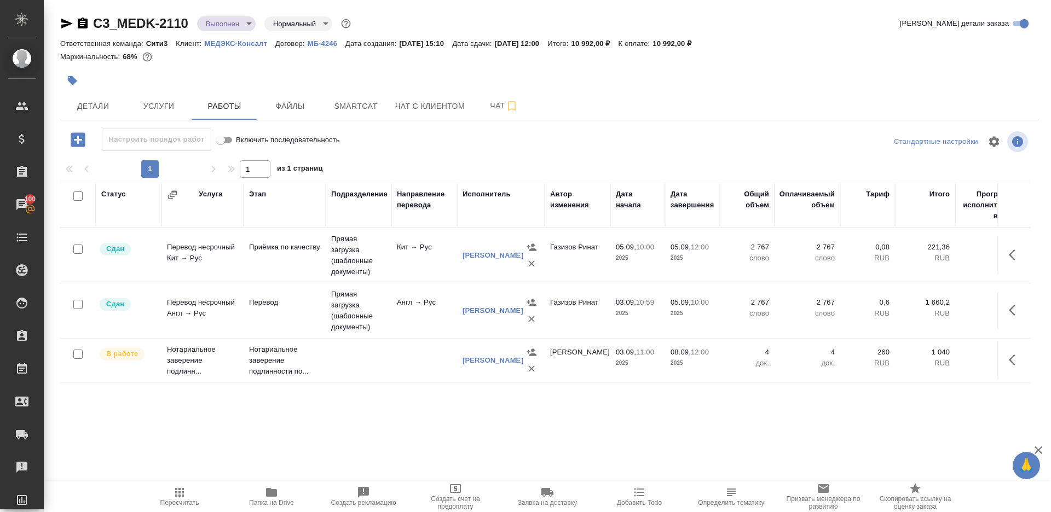
click at [193, 483] on button "Пересчитать" at bounding box center [180, 497] width 92 height 31
click at [260, 483] on body "🙏 .cls-1 fill:#fff; AWATERA [PERSON_NAME] Клиенты Спецификации Заказы 100 Чаты …" at bounding box center [525, 256] width 1051 height 512
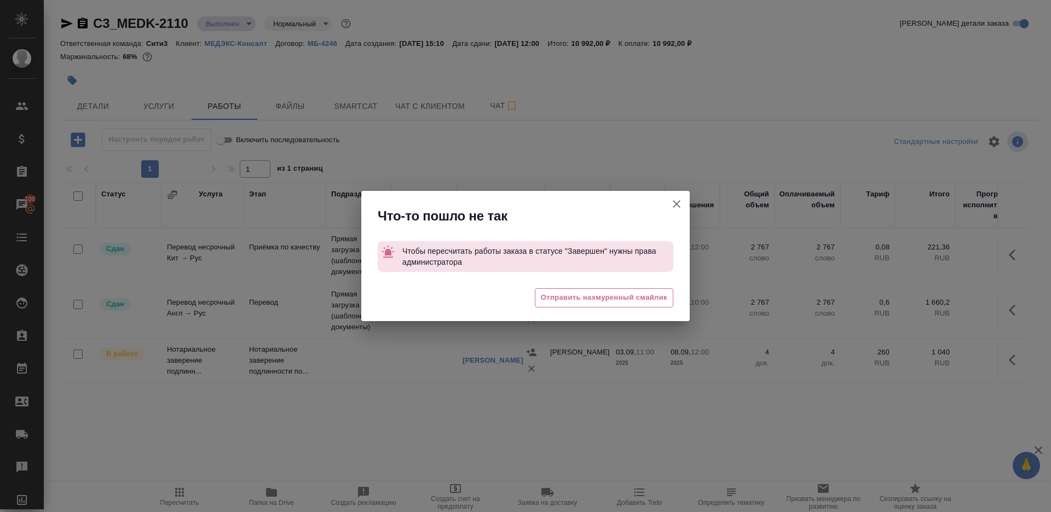
click at [689, 198] on div at bounding box center [676, 208] width 26 height 34
click at [669, 199] on button "Группировать работы по услугам" at bounding box center [676, 204] width 26 height 26
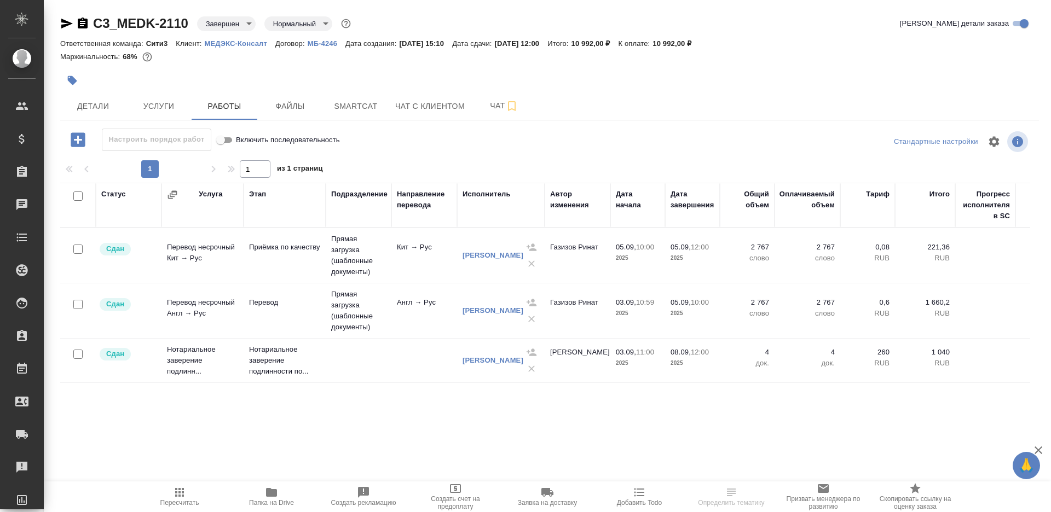
click at [277, 495] on icon "button" at bounding box center [271, 492] width 13 height 13
